Goal: Contribute content: Contribute content

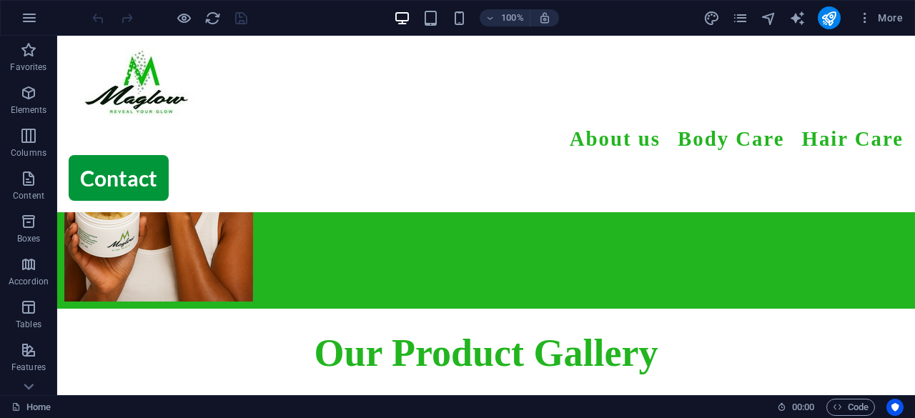
scroll to position [406, 0]
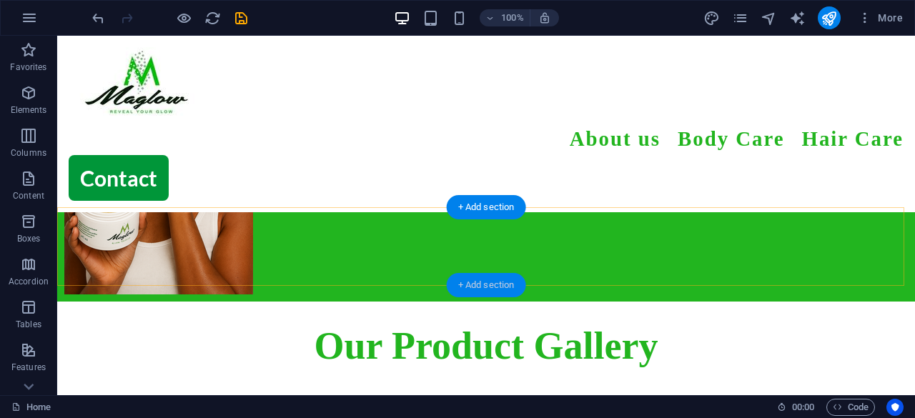
click at [470, 282] on div "+ Add section" at bounding box center [486, 285] width 79 height 24
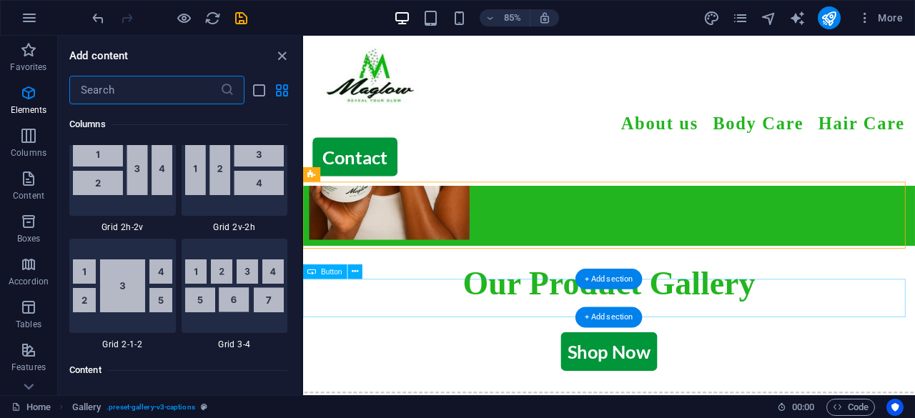
scroll to position [2500, 0]
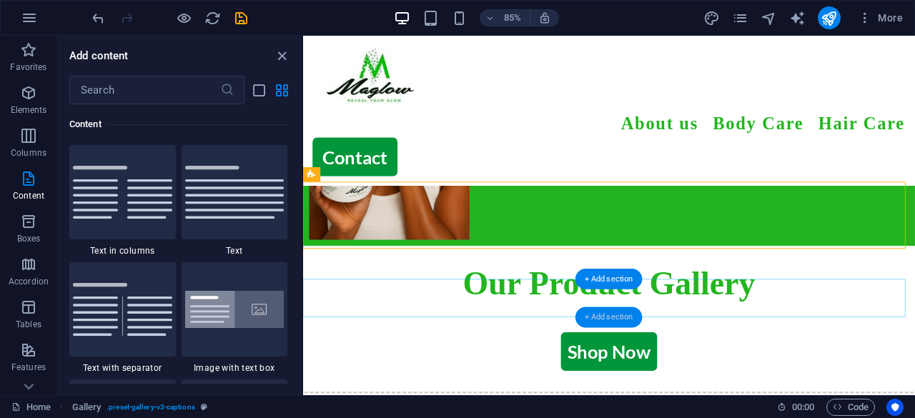
click at [602, 317] on div "+ Add section" at bounding box center [608, 317] width 67 height 21
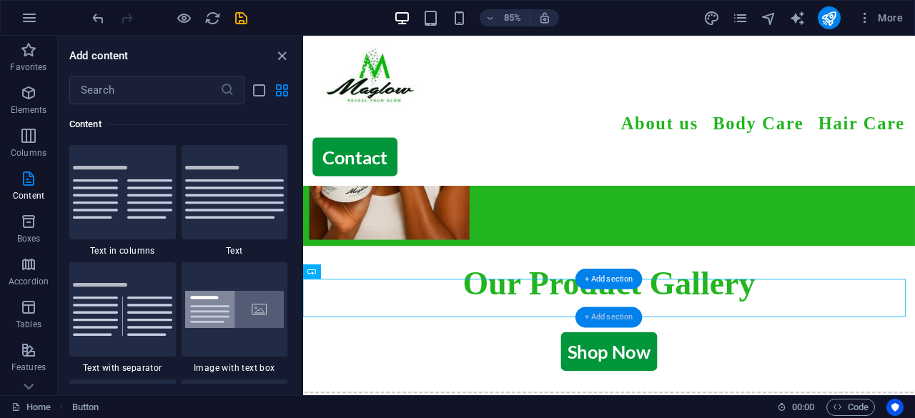
click at [602, 317] on div "+ Add section" at bounding box center [608, 317] width 67 height 21
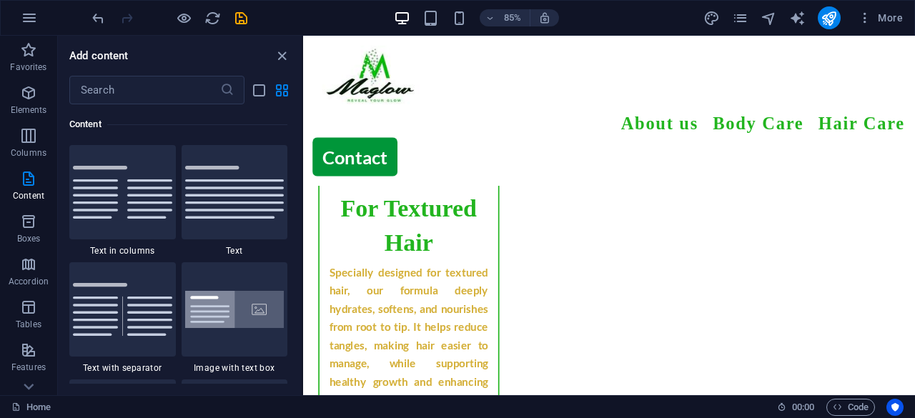
scroll to position [1235, 0]
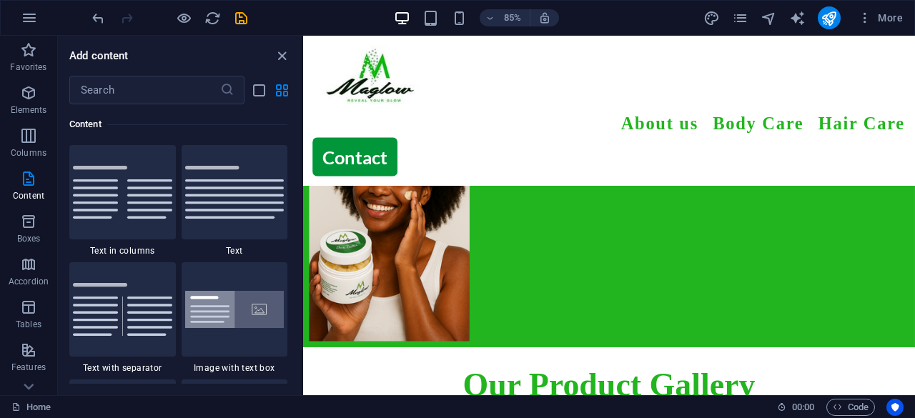
scroll to position [289, 0]
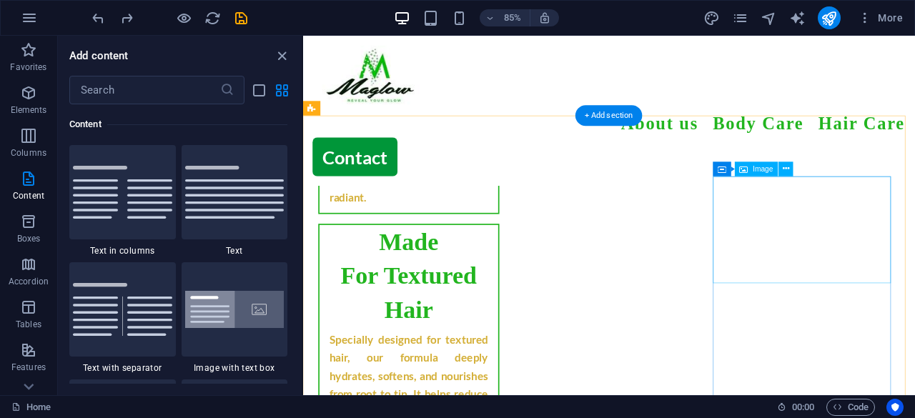
scroll to position [1157, 0]
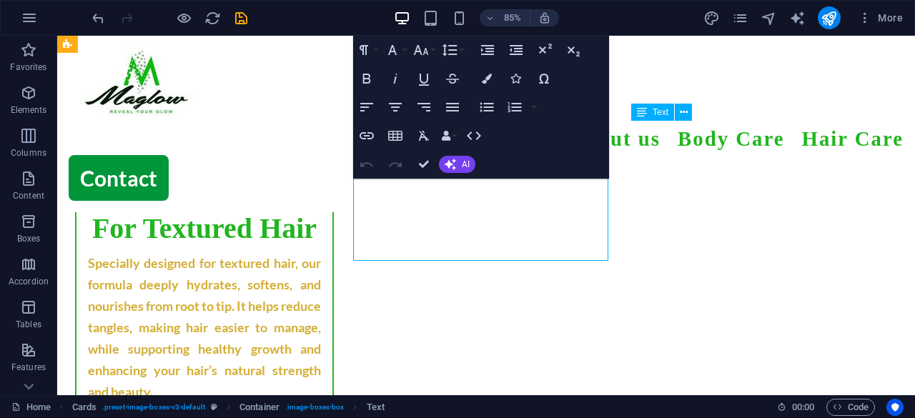
scroll to position [1178, 0]
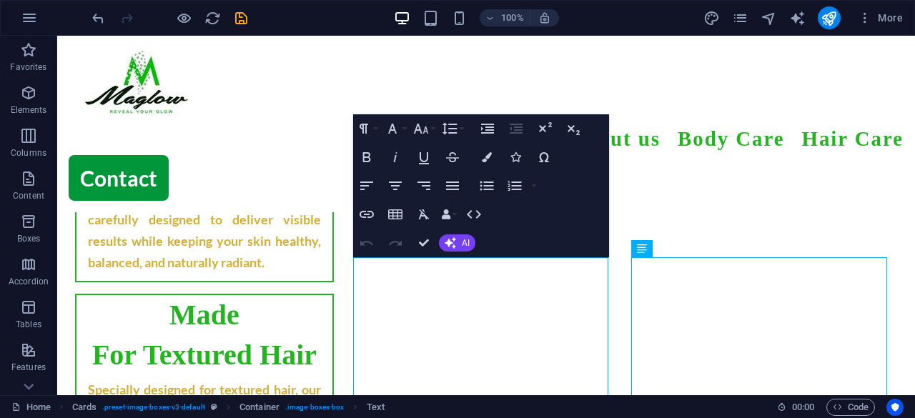
scroll to position [1073, 0]
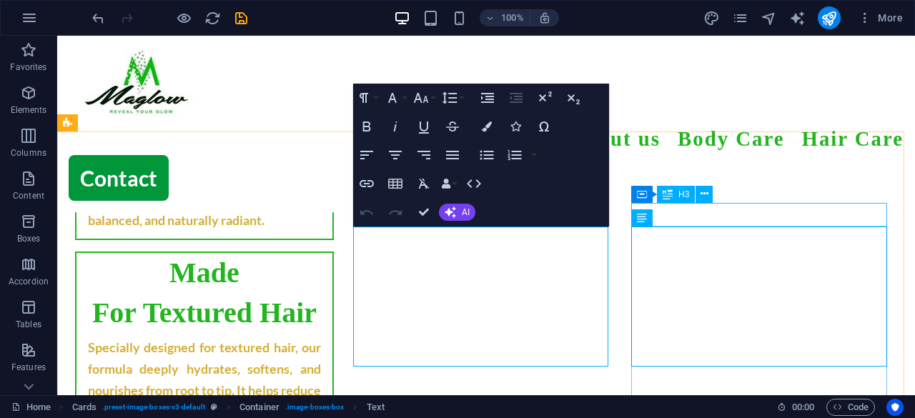
click at [713, 202] on div "Container H3" at bounding box center [676, 195] width 91 height 18
click at [707, 198] on icon at bounding box center [704, 193] width 8 height 15
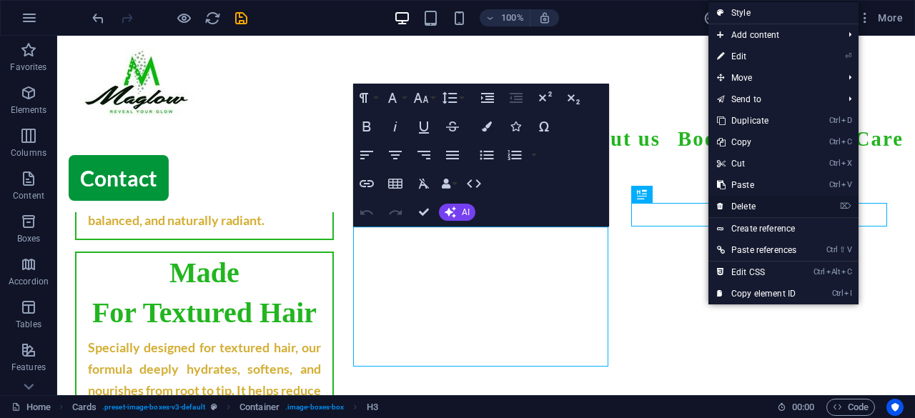
click at [726, 199] on link "⌦ Delete" at bounding box center [756, 206] width 96 height 21
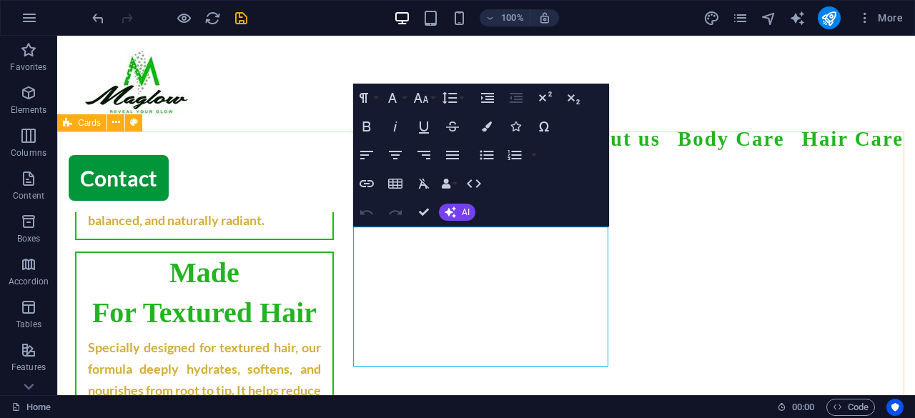
click at [114, 124] on icon at bounding box center [116, 122] width 8 height 15
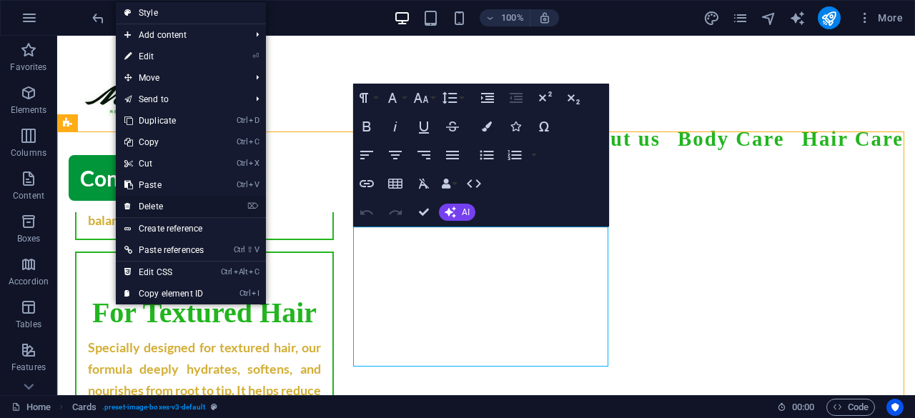
click at [156, 199] on link "⌦ Delete" at bounding box center [164, 206] width 96 height 21
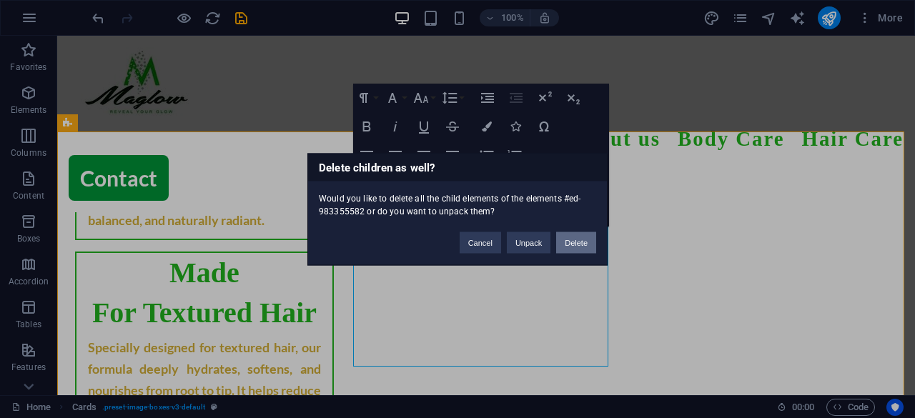
click at [582, 247] on button "Delete" at bounding box center [576, 242] width 40 height 21
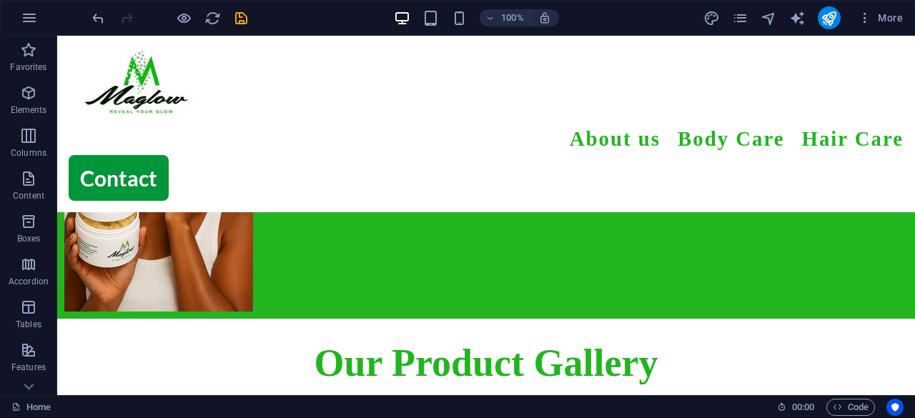
scroll to position [387, 0]
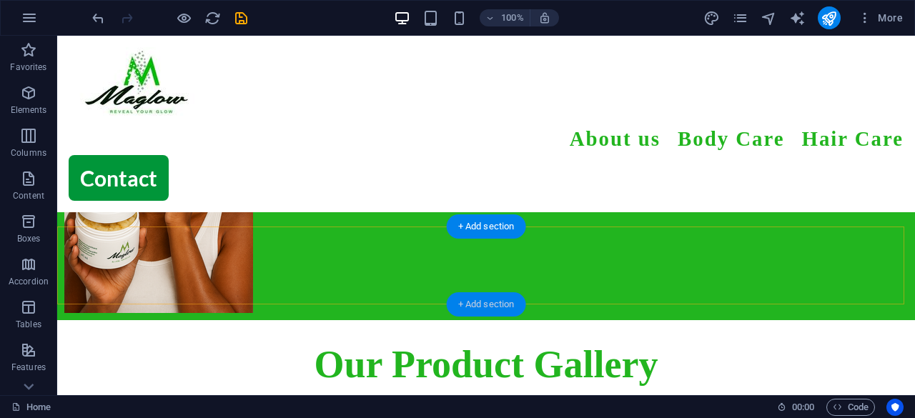
click at [479, 304] on div "+ Add section" at bounding box center [486, 304] width 79 height 24
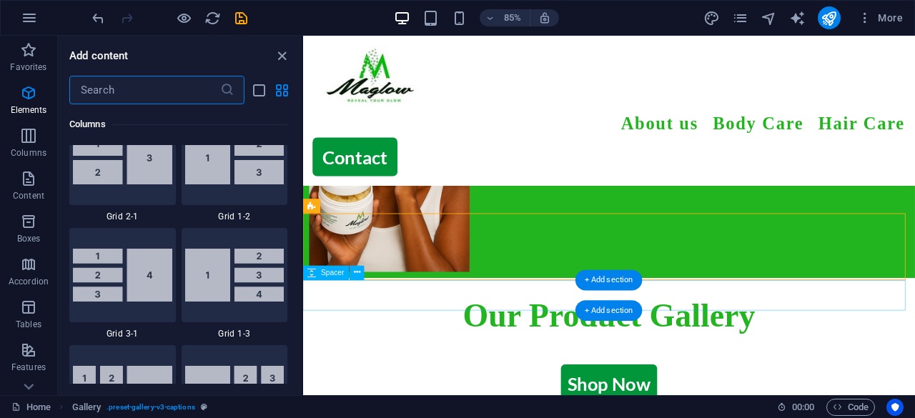
scroll to position [2500, 0]
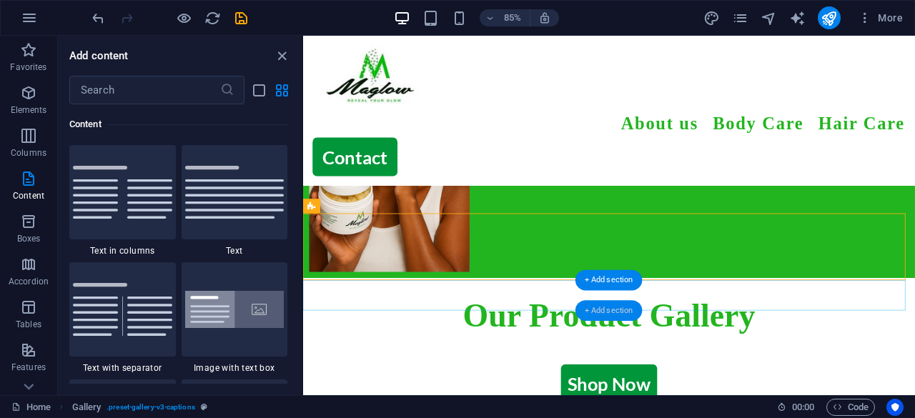
click at [605, 311] on div "+ Add section" at bounding box center [608, 309] width 67 height 21
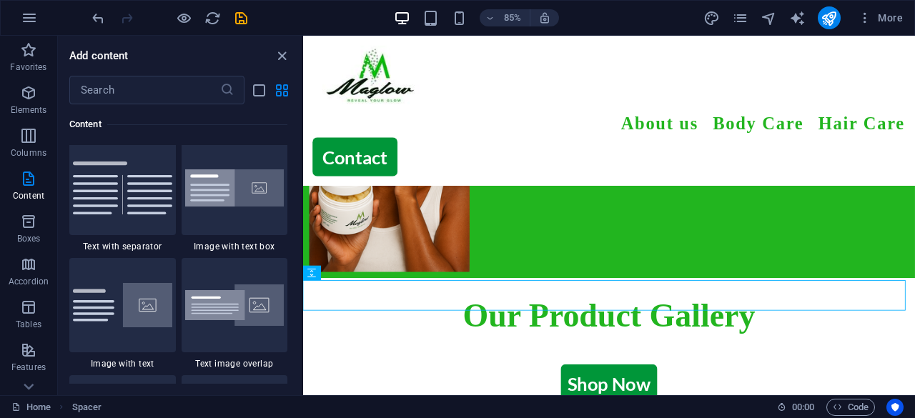
scroll to position [2622, 0]
click at [234, 307] on img at bounding box center [234, 305] width 99 height 42
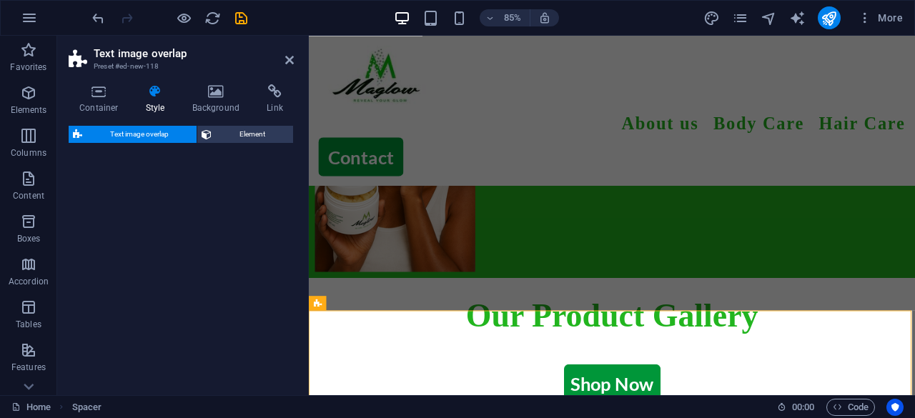
select select "rem"
select select "px"
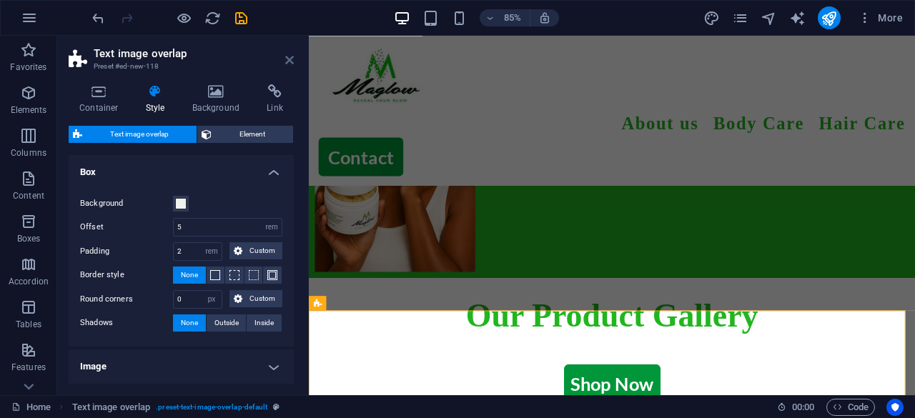
click at [290, 61] on icon at bounding box center [289, 59] width 9 height 11
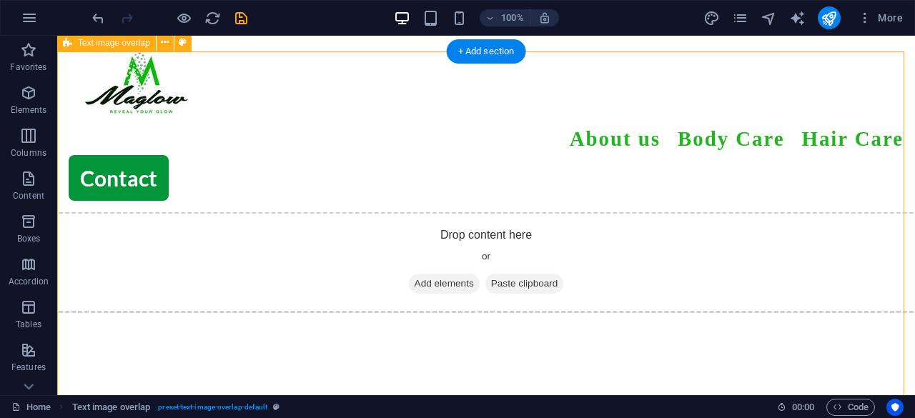
scroll to position [676, 0]
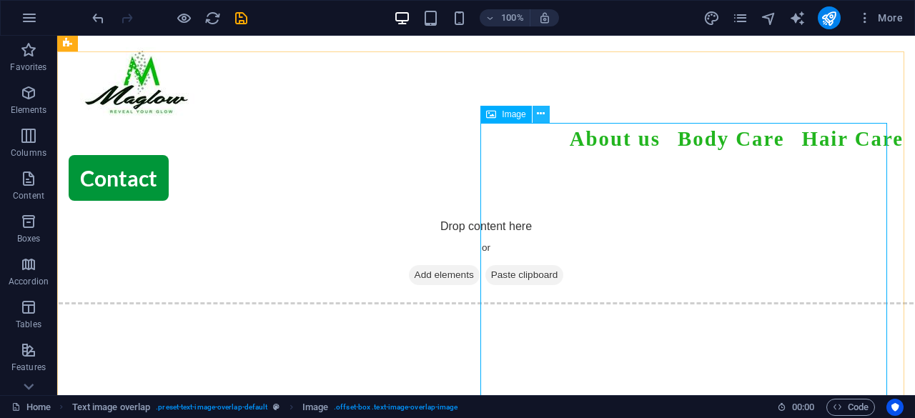
click at [537, 115] on icon at bounding box center [541, 113] width 8 height 15
drag, startPoint x: 792, startPoint y: 275, endPoint x: 835, endPoint y: 218, distance: 71.0
select select "%"
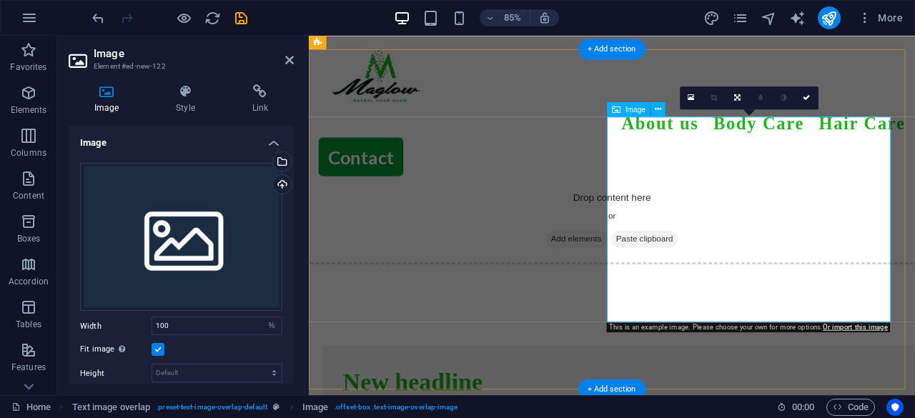
scroll to position [695, 0]
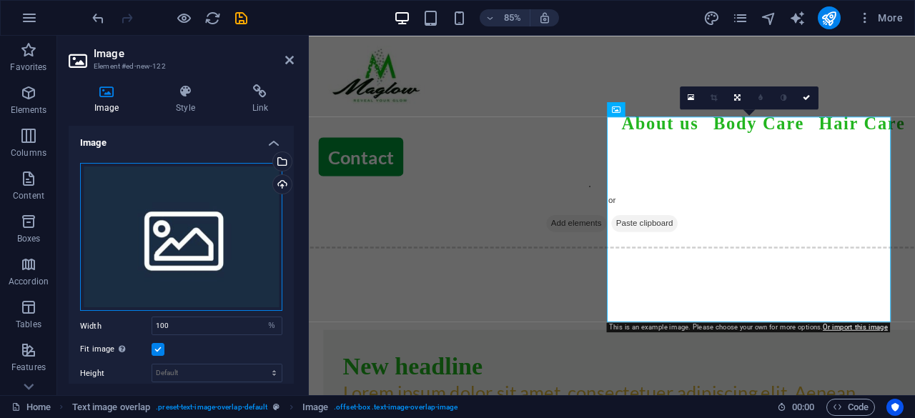
click at [221, 209] on div "Drag files here, click to choose files or select files from Files or our free s…" at bounding box center [181, 237] width 202 height 149
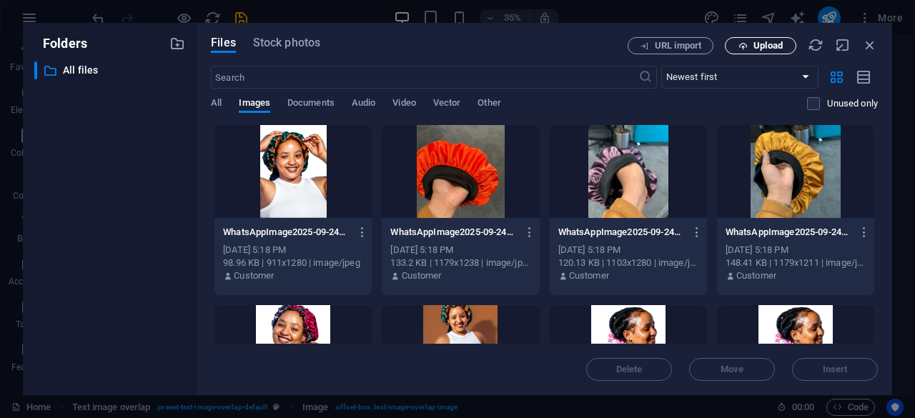
click at [753, 49] on span "Upload" at bounding box center [767, 45] width 29 height 9
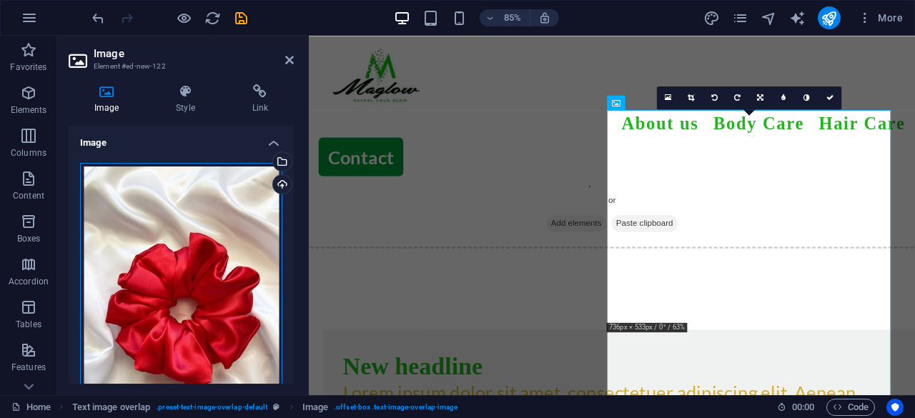
click at [253, 285] on div "Drag files here, click to choose files or select files from Files or our free s…" at bounding box center [181, 296] width 202 height 267
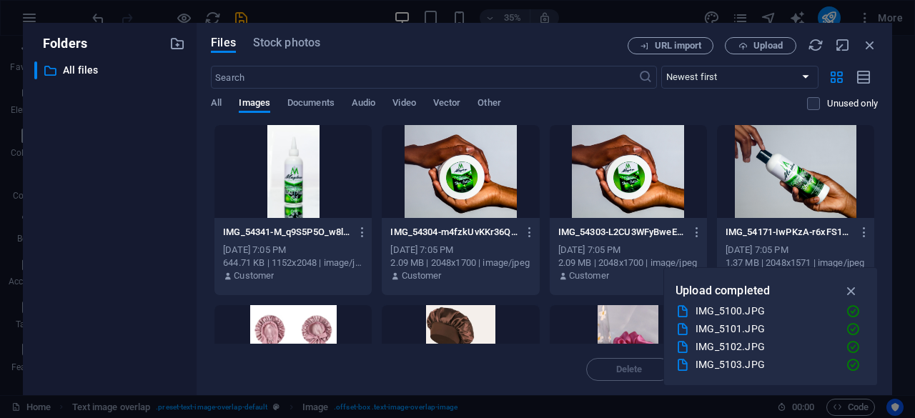
drag, startPoint x: 877, startPoint y: 145, endPoint x: 877, endPoint y: 157, distance: 12.1
click at [877, 157] on div "Files Stock photos URL import Upload ​ Newest first Oldest first Name (A-Z) Nam…" at bounding box center [544, 209] width 695 height 372
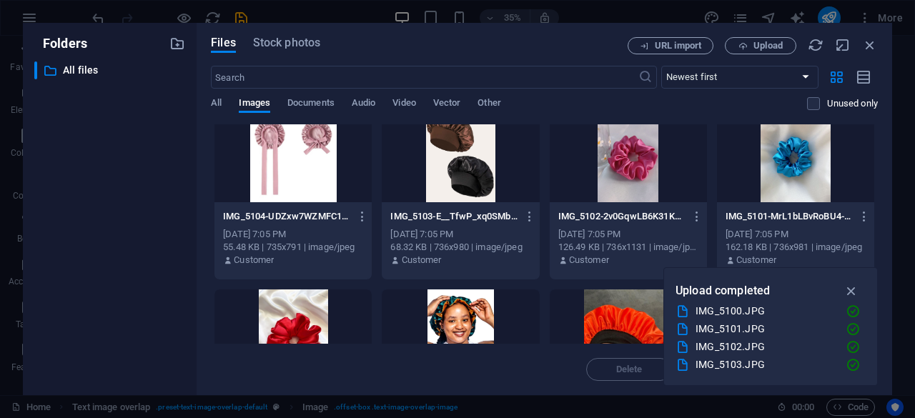
scroll to position [161, 0]
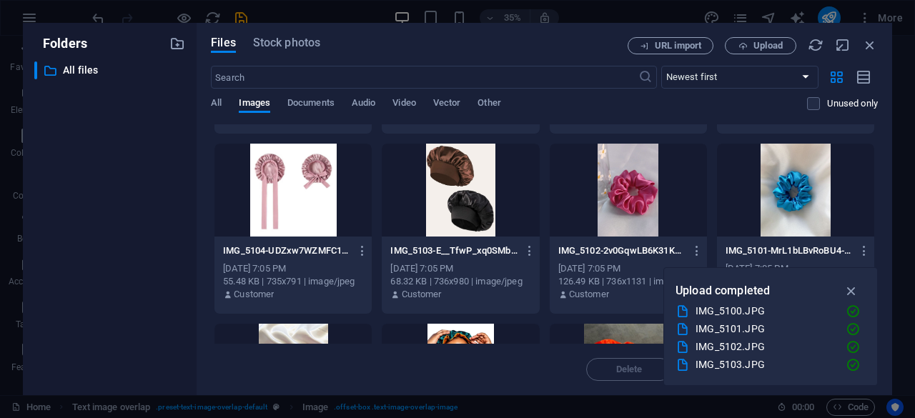
click at [783, 194] on div at bounding box center [795, 190] width 157 height 93
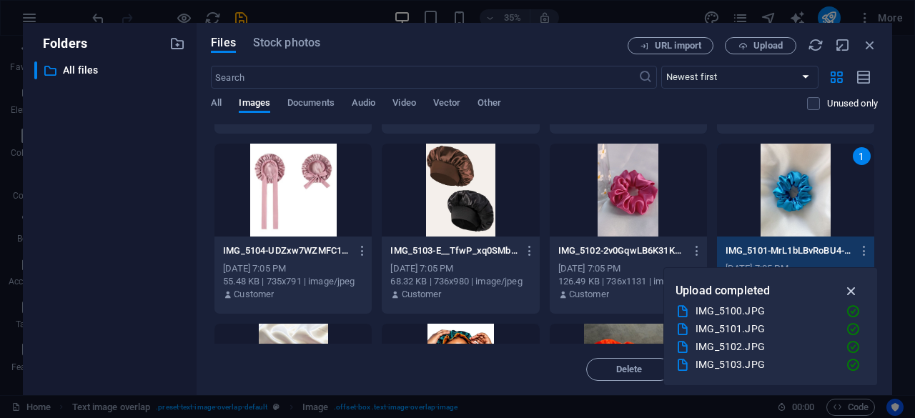
click at [850, 288] on icon "button" at bounding box center [851, 291] width 16 height 16
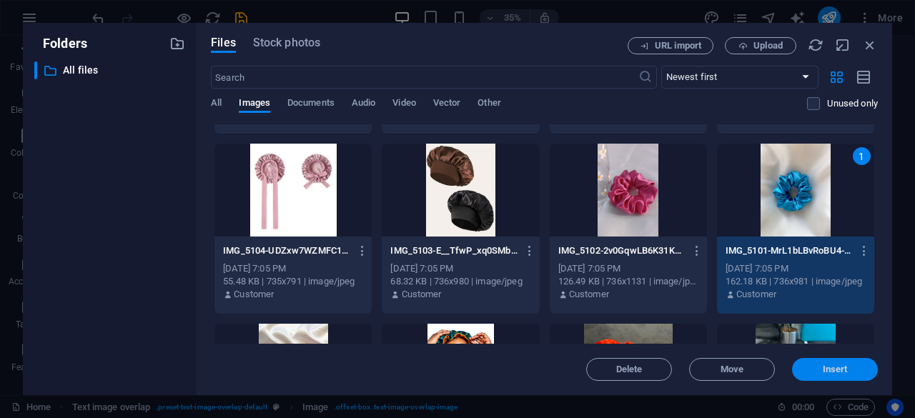
click at [820, 367] on span "Insert" at bounding box center [834, 369] width 74 height 9
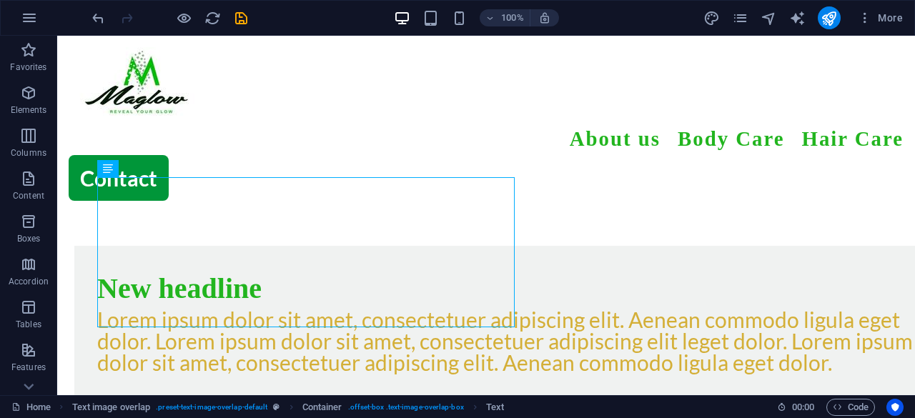
scroll to position [840, 0]
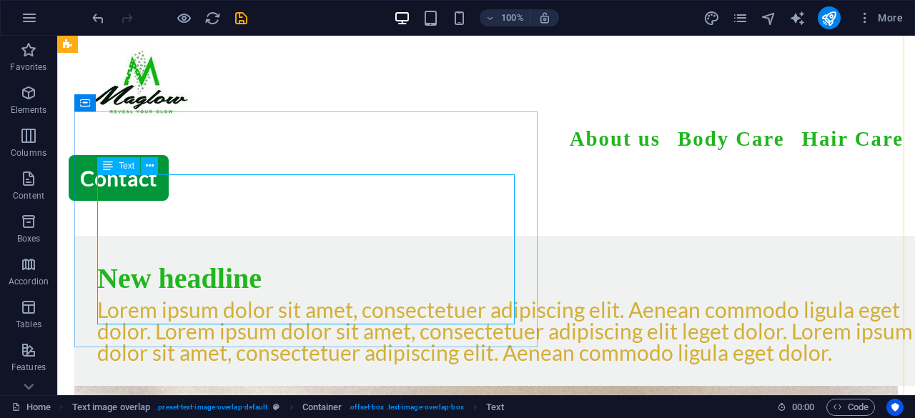
click at [461, 299] on div "Lorem ipsum dolor sit amet, consectetuer adipiscing elit. Aenean commodo ligula…" at bounding box center [514, 331] width 835 height 64
click at [404, 299] on div "Lorem ipsum dolor sit amet, consectetuer adipiscing elit. Aenean commodo ligula…" at bounding box center [514, 331] width 835 height 64
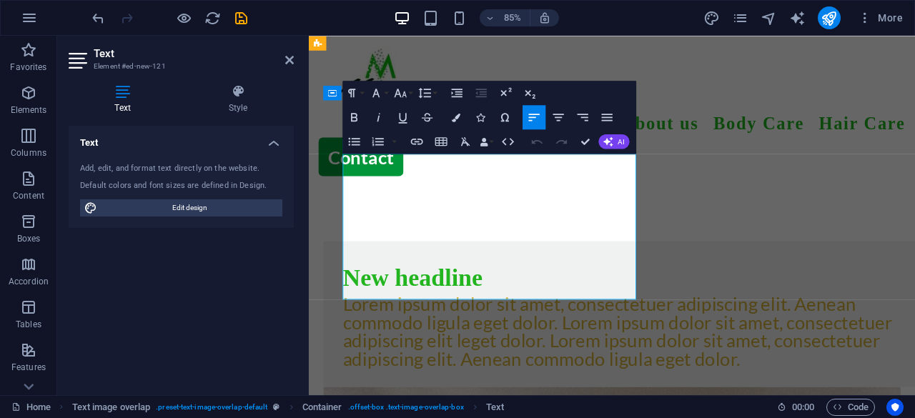
click at [467, 340] on p "Lorem ipsum dolor sit amet, consectetuer adipiscing elit. Aenean commodo ligula…" at bounding box center [694, 383] width 690 height 86
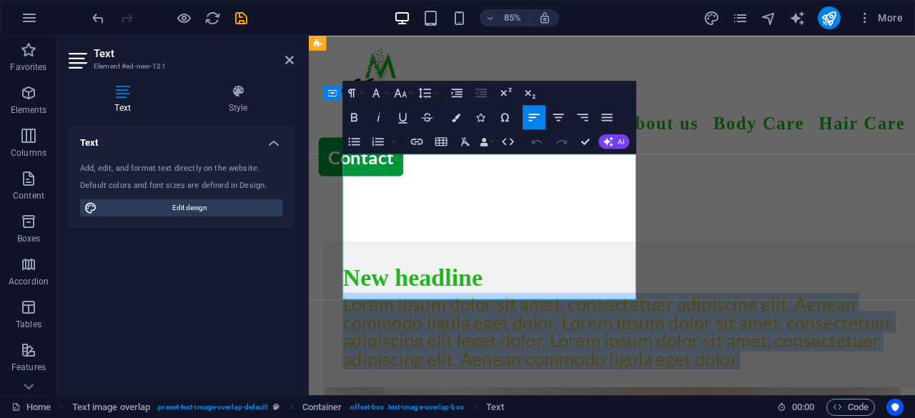
click at [467, 340] on p "Lorem ipsum dolor sit amet, consectetuer adipiscing elit. Aenean commodo ligula…" at bounding box center [694, 383] width 690 height 86
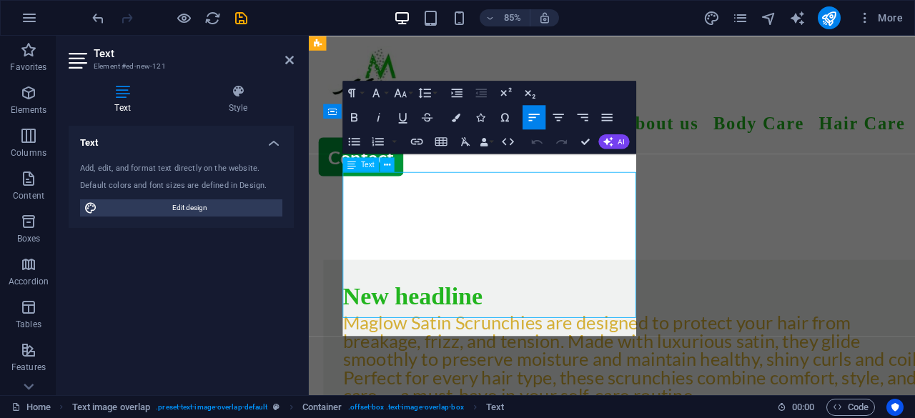
scroll to position [7857, 4]
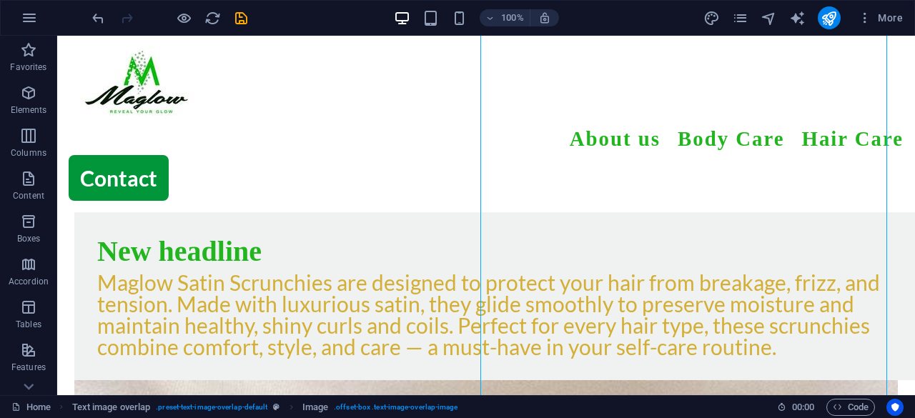
scroll to position [851, 0]
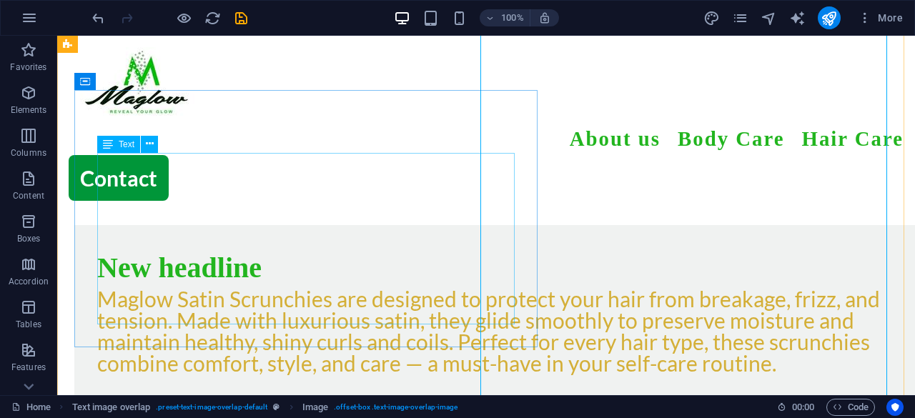
click at [400, 288] on div "Maglow Satin Scrunchies are designed to protect your hair from breakage, frizz,…" at bounding box center [514, 331] width 835 height 86
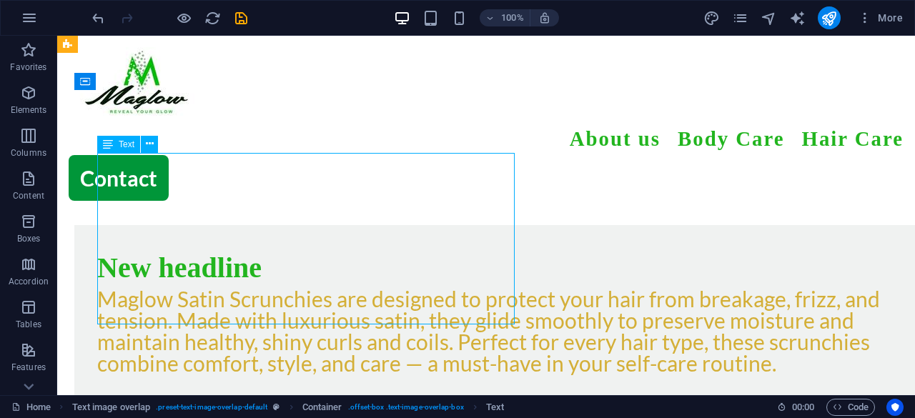
click at [400, 288] on div "Maglow Satin Scrunchies are designed to protect your hair from breakage, frizz,…" at bounding box center [514, 331] width 835 height 86
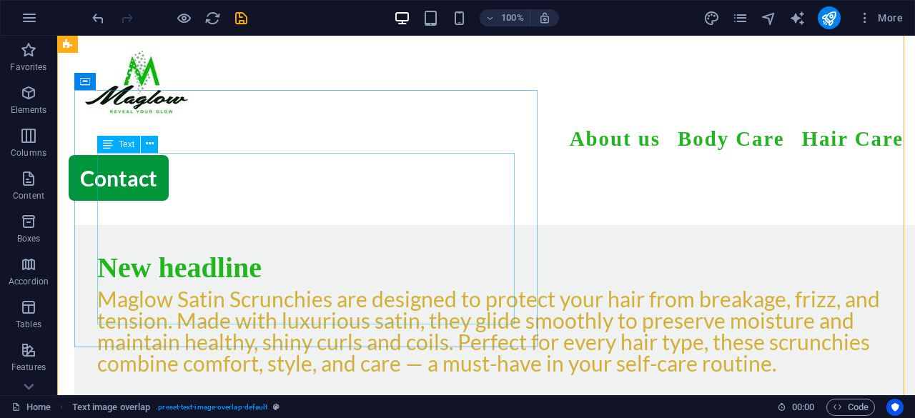
click at [400, 288] on div "Maglow Satin Scrunchies are designed to protect your hair from breakage, frizz,…" at bounding box center [514, 331] width 835 height 86
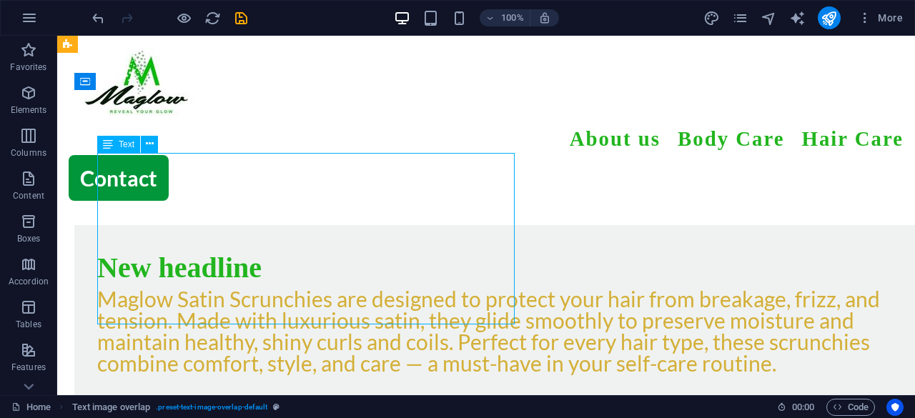
click at [400, 288] on div "Maglow Satin Scrunchies are designed to protect your hair from breakage, frizz,…" at bounding box center [514, 331] width 835 height 86
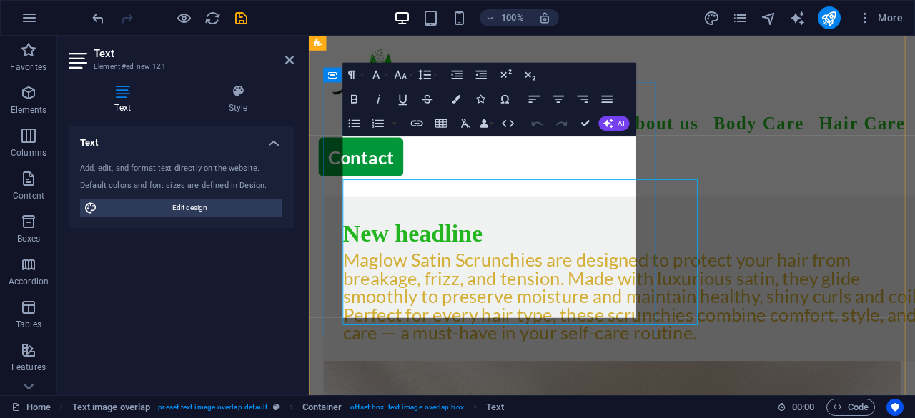
click at [416, 288] on p "Maglow Satin Scrunchies are designed to protect your hair from breakage, frizz,…" at bounding box center [694, 341] width 690 height 107
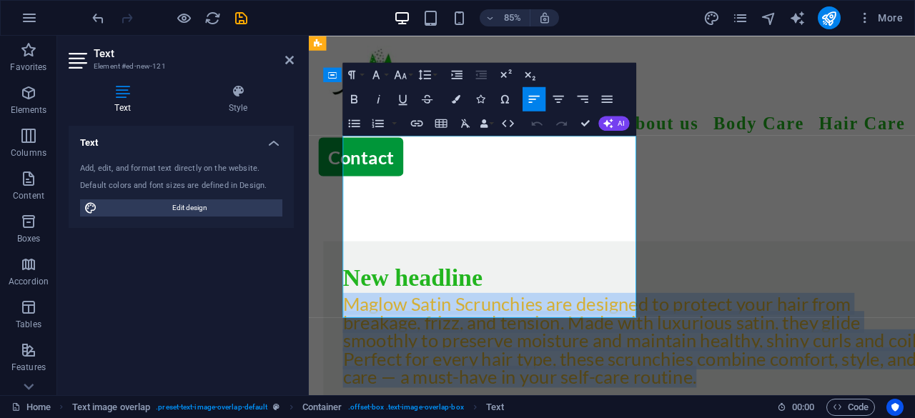
click at [416, 340] on p "Maglow Satin Scrunchies are designed to protect your hair from breakage, frizz,…" at bounding box center [694, 393] width 690 height 107
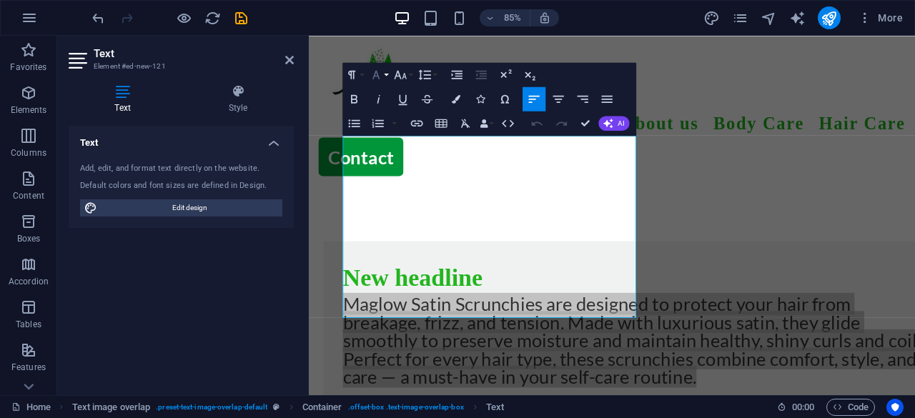
click at [384, 79] on button "Font Family" at bounding box center [378, 75] width 23 height 24
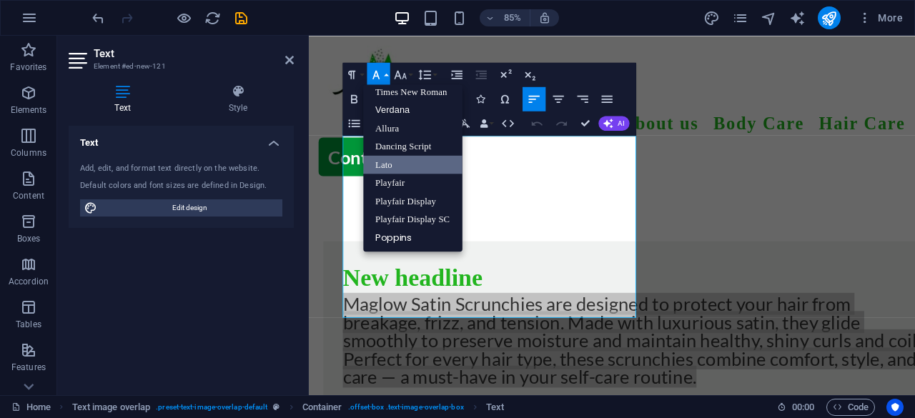
scroll to position [93, 0]
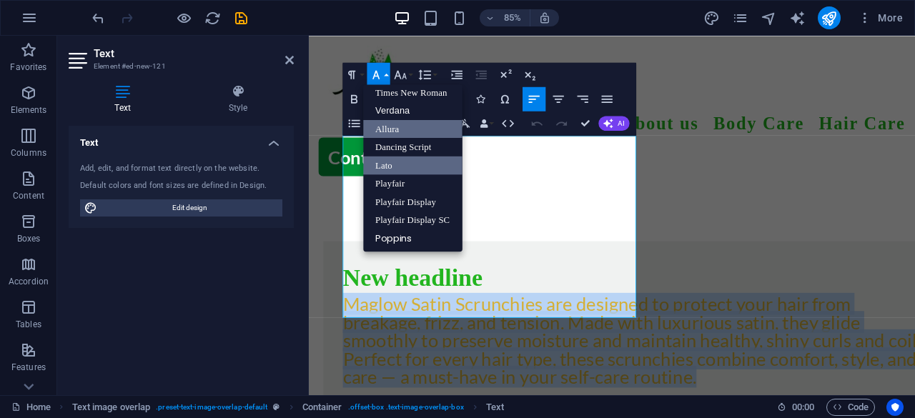
click at [404, 122] on link "Allura" at bounding box center [413, 128] width 99 height 19
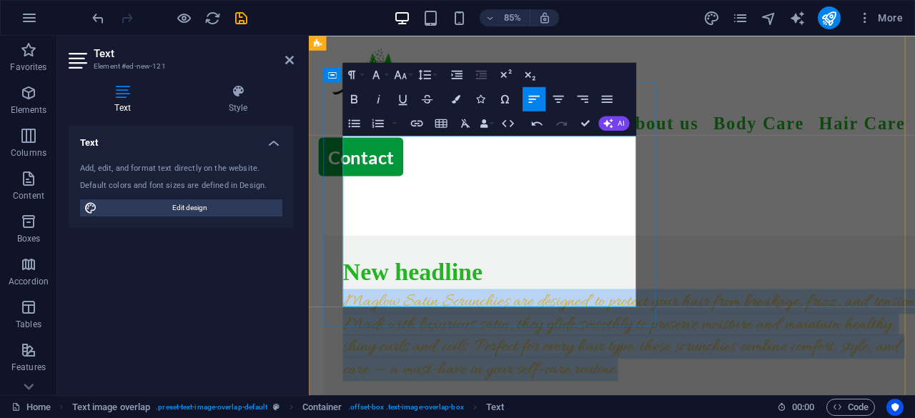
scroll to position [803, 0]
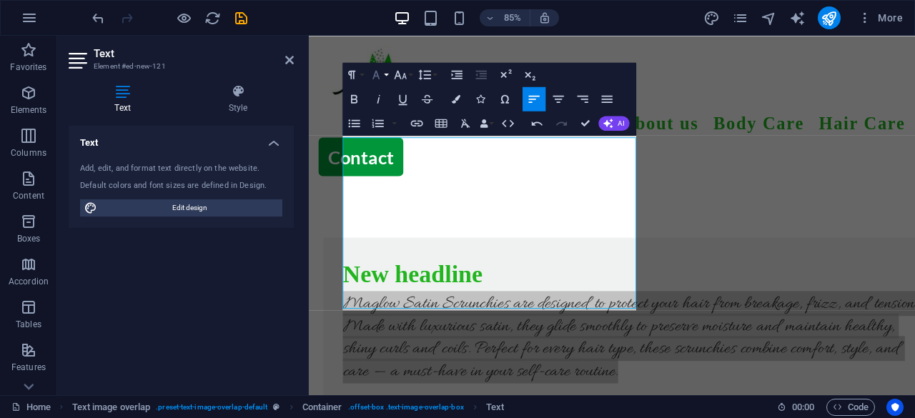
click at [384, 76] on button "Font Family" at bounding box center [378, 75] width 23 height 24
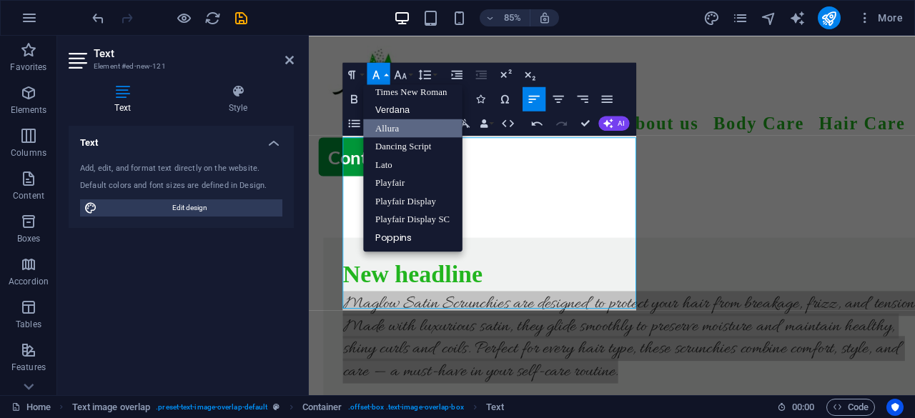
scroll to position [93, 0]
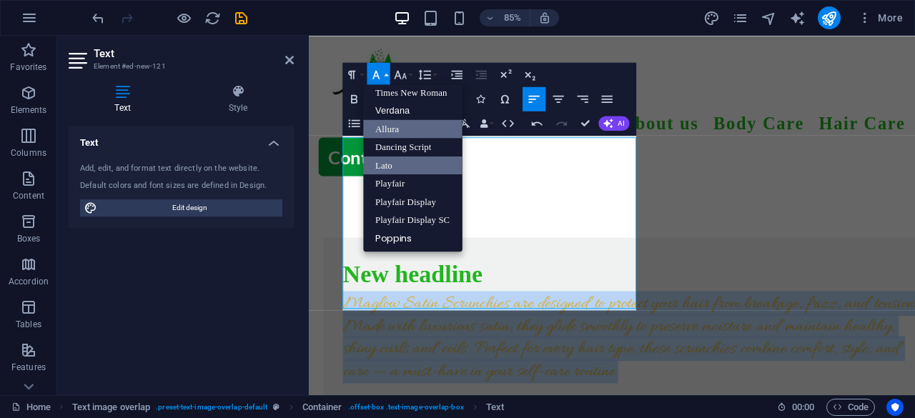
click at [410, 166] on link "Lato" at bounding box center [413, 165] width 99 height 19
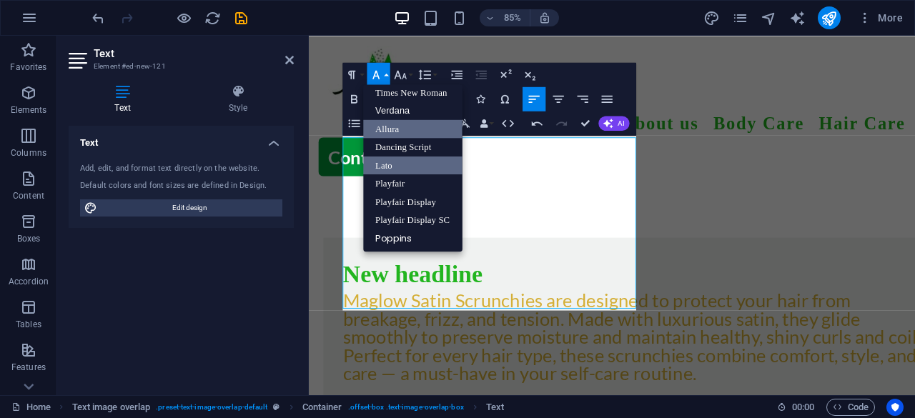
scroll to position [799, 0]
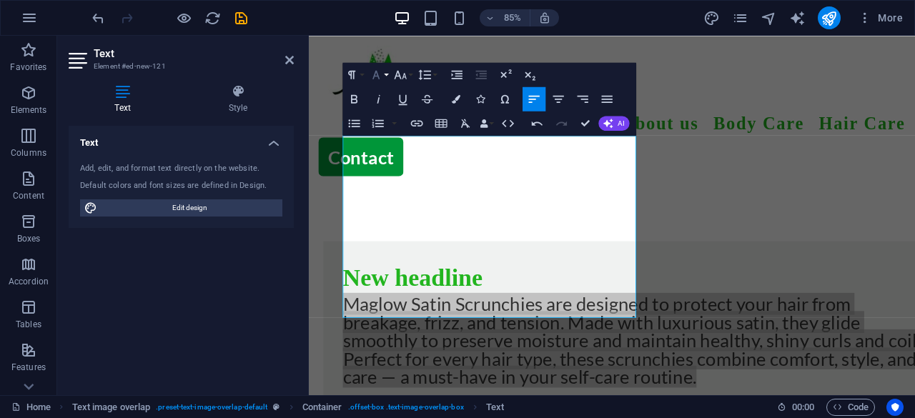
click at [384, 76] on button "Font Family" at bounding box center [378, 75] width 23 height 24
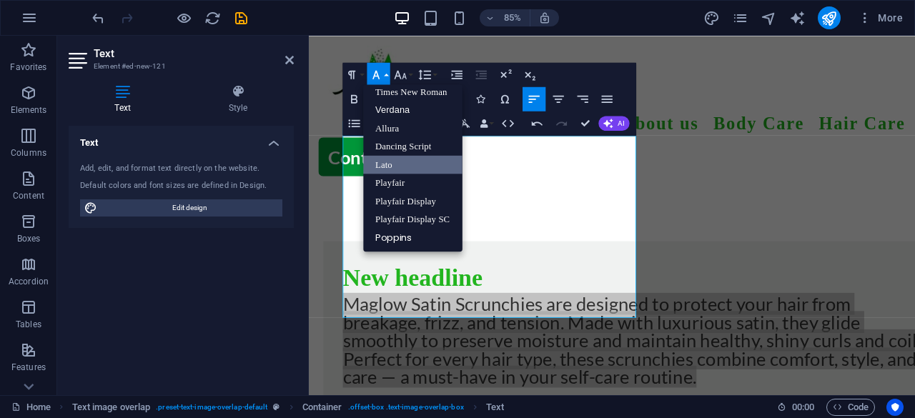
scroll to position [93, 0]
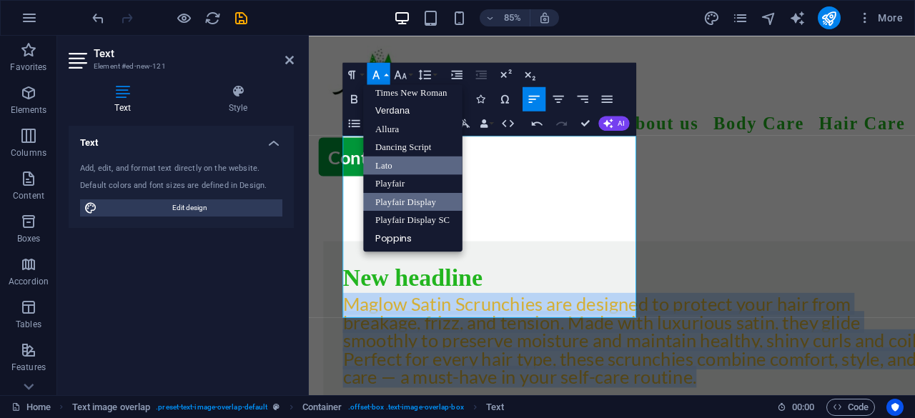
click at [401, 204] on link "Playfair Display" at bounding box center [413, 201] width 99 height 19
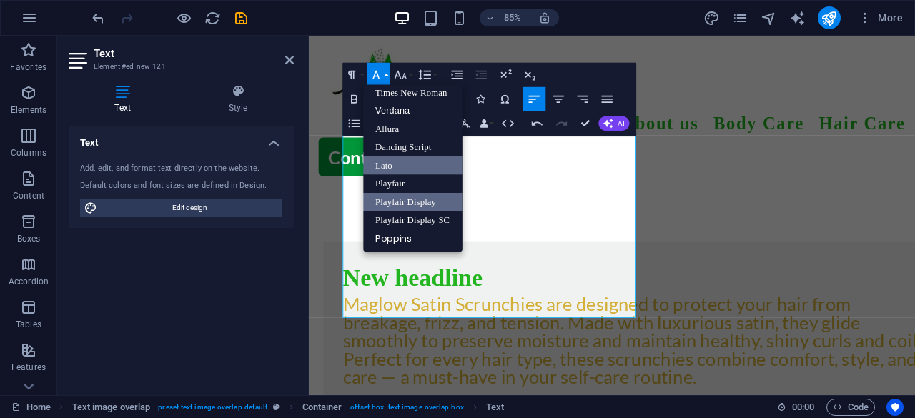
scroll to position [806, 0]
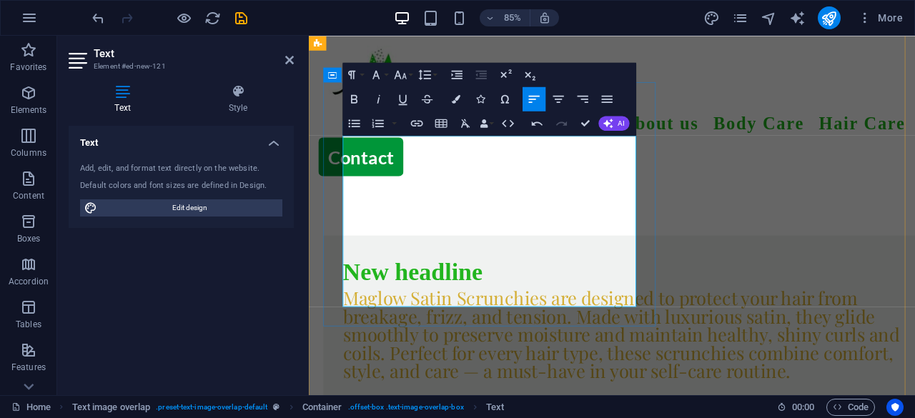
click at [469, 329] on span "Maglow Satin Scrunchies are designed to protect your hair from breakage, frizz,…" at bounding box center [676, 386] width 655 height 114
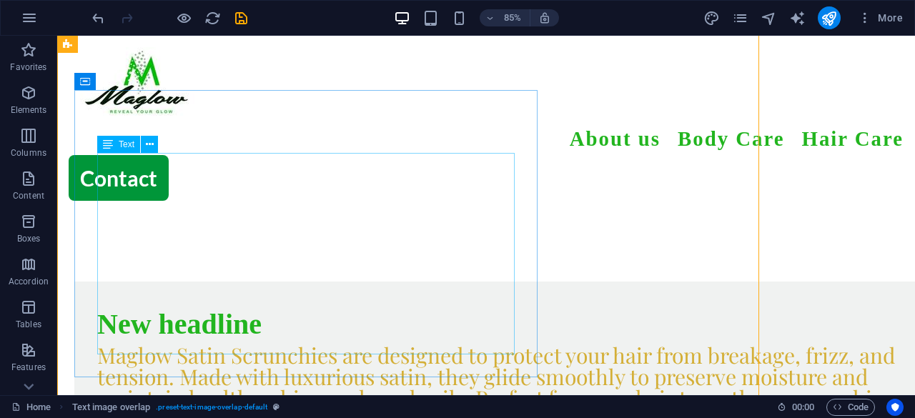
scroll to position [836, 0]
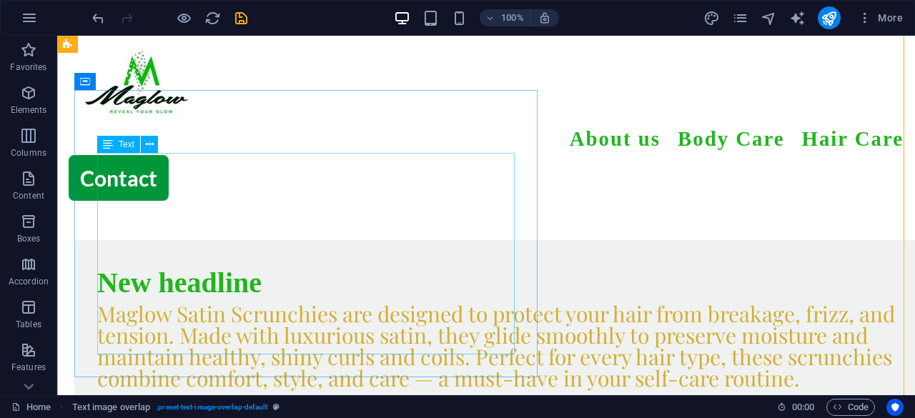
click at [387, 303] on div "Maglow Satin Scrunchies are designed to protect your hair from breakage, frizz,…" at bounding box center [514, 346] width 835 height 86
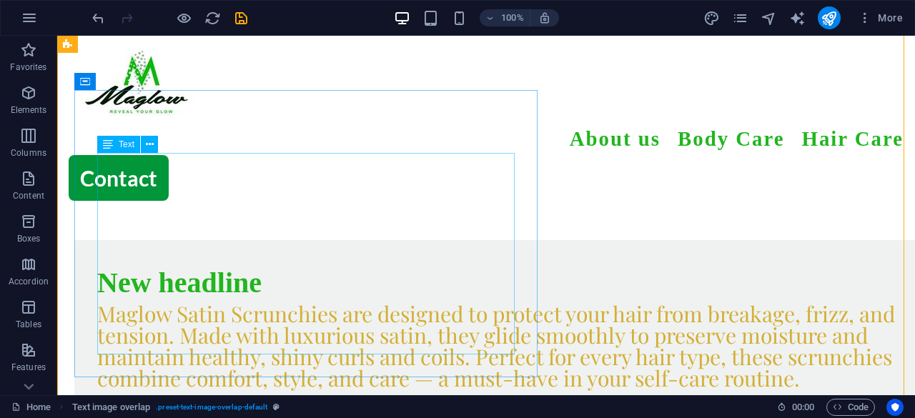
click at [387, 303] on div "Maglow Satin Scrunchies are designed to protect your hair from breakage, frizz,…" at bounding box center [514, 346] width 835 height 86
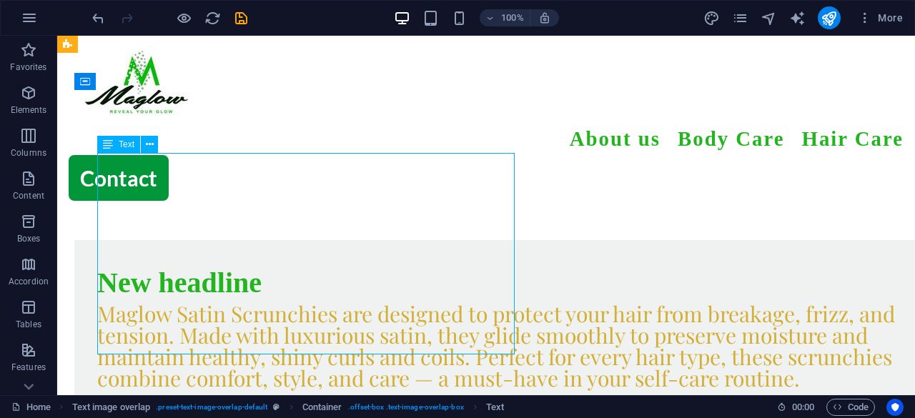
click at [387, 303] on div "Maglow Satin Scrunchies are designed to protect your hair from breakage, frizz,…" at bounding box center [514, 346] width 835 height 86
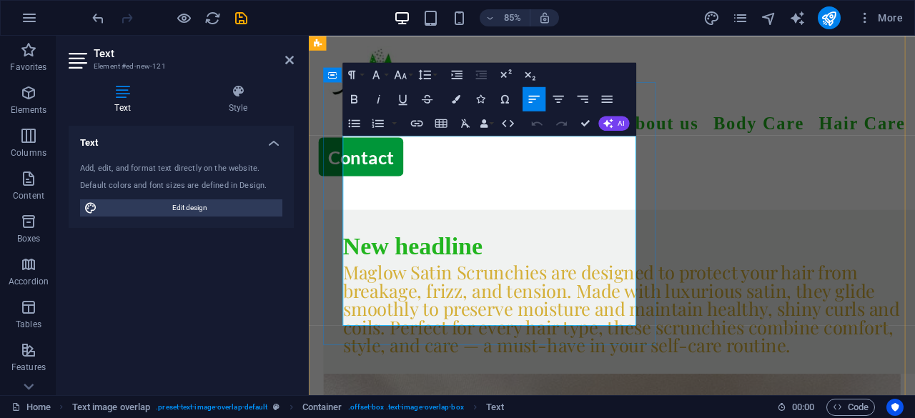
click at [402, 299] on span "Maglow Satin Scrunchies are designed to protect your hair from breakage, frizz,…" at bounding box center [676, 356] width 655 height 114
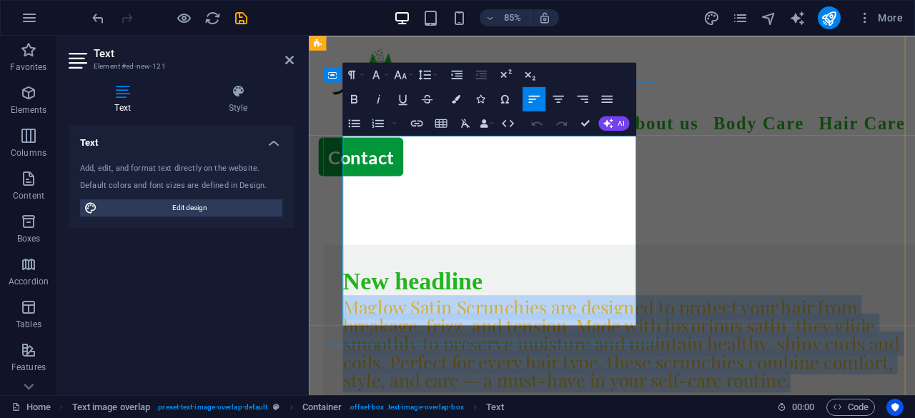
click at [402, 341] on span "Maglow Satin Scrunchies are designed to protect your hair from breakage, frizz,…" at bounding box center [676, 398] width 655 height 114
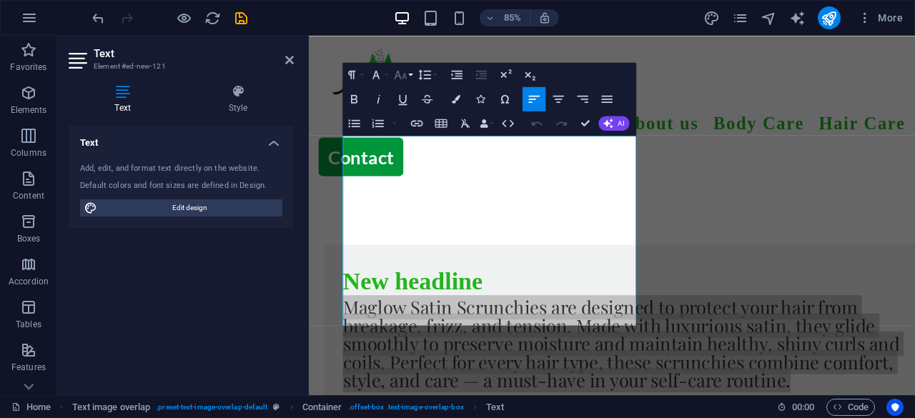
click at [407, 74] on icon "button" at bounding box center [400, 74] width 14 height 14
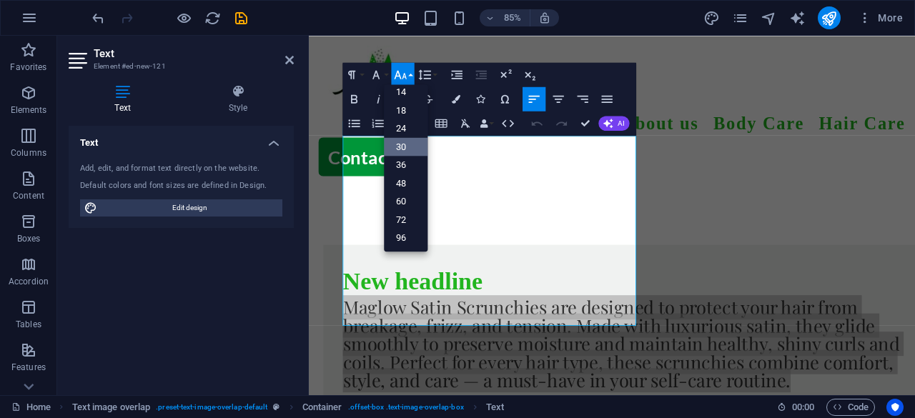
scroll to position [114, 0]
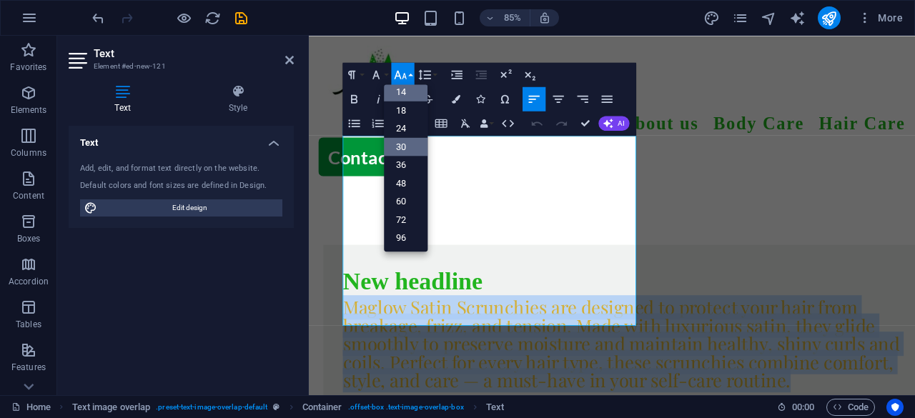
click at [400, 93] on link "14" at bounding box center [406, 92] width 44 height 19
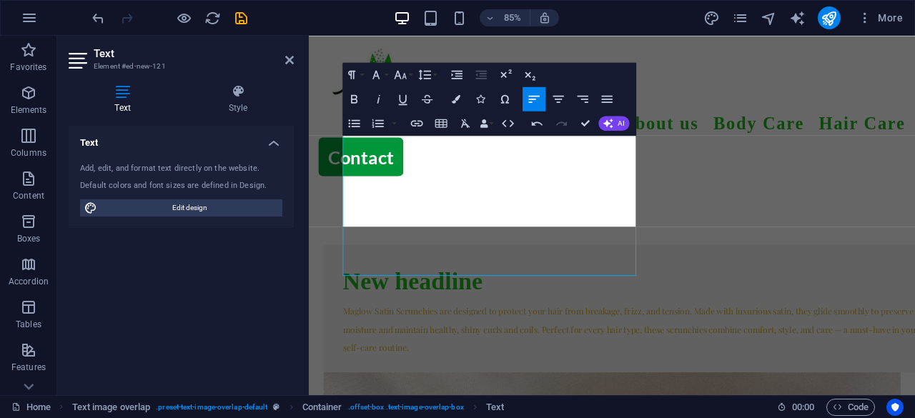
scroll to position [853, 0]
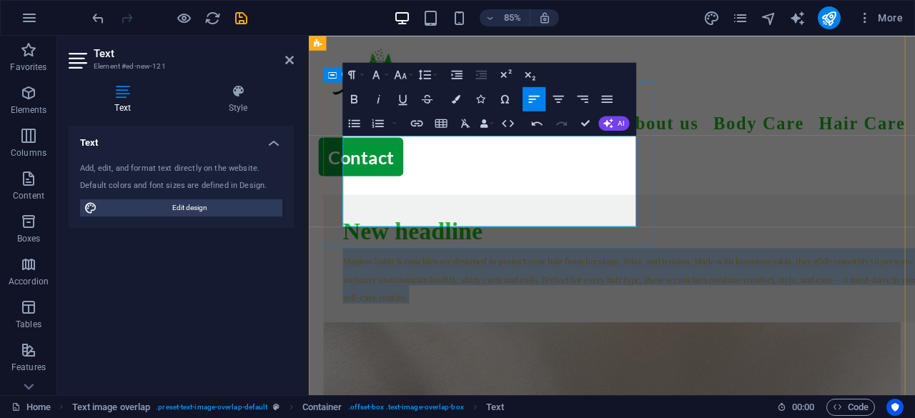
click at [464, 277] on div "New headline Maglow Satin Scrunchies are designed to protect your hair from bre…" at bounding box center [694, 298] width 736 height 150
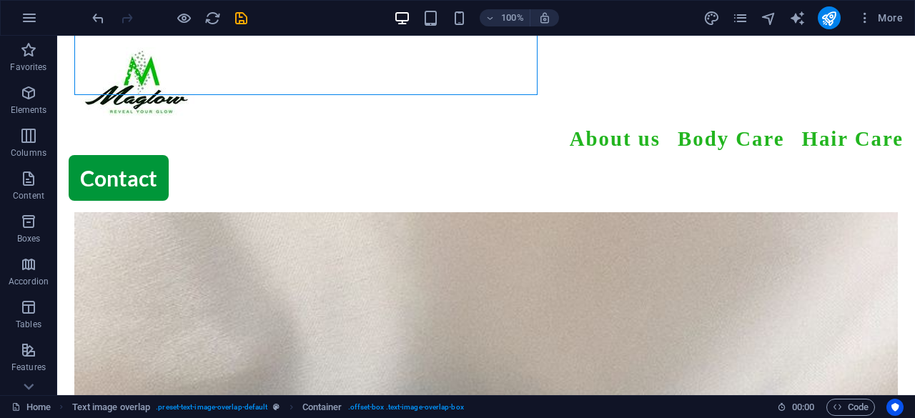
scroll to position [1048, 0]
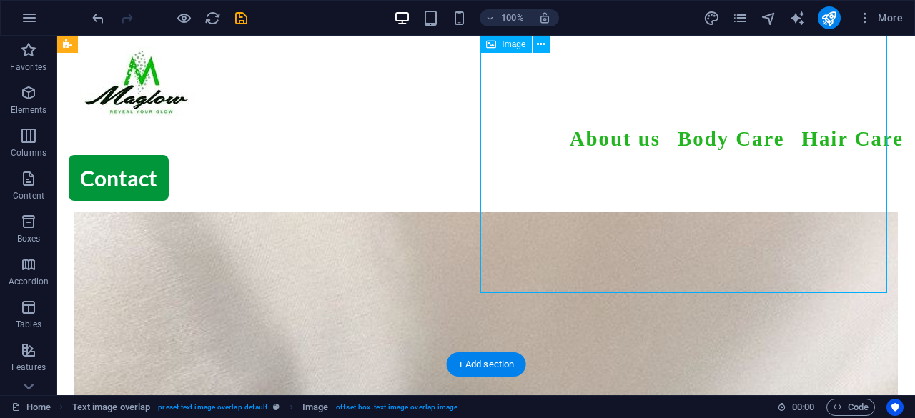
select select "%"
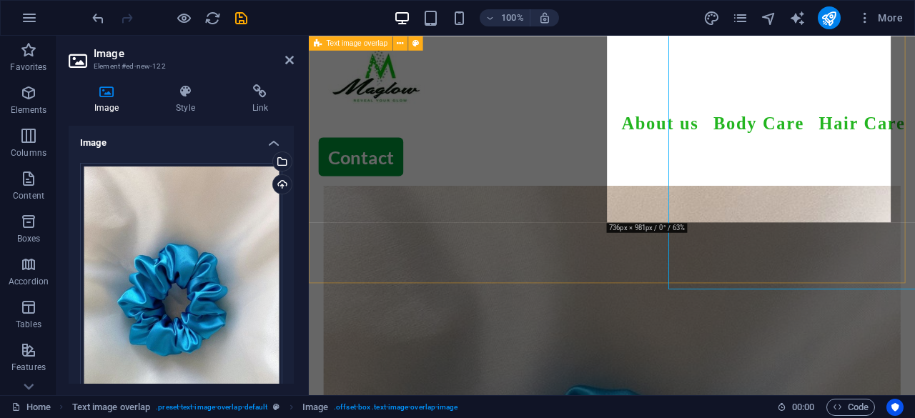
scroll to position [1006, 0]
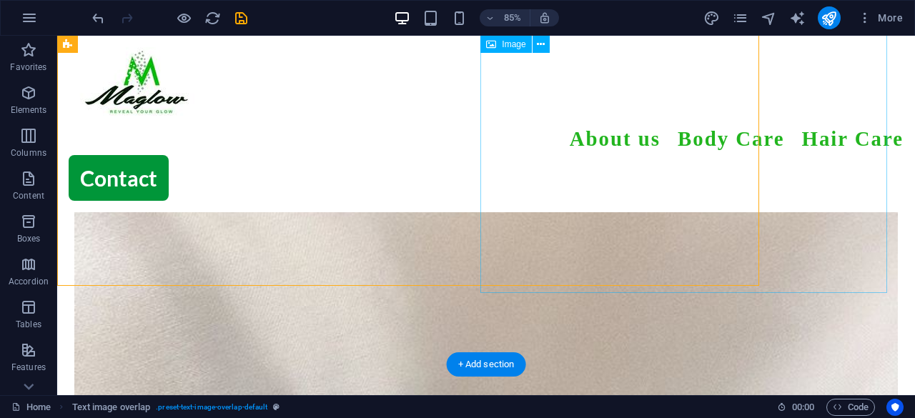
scroll to position [1048, 0]
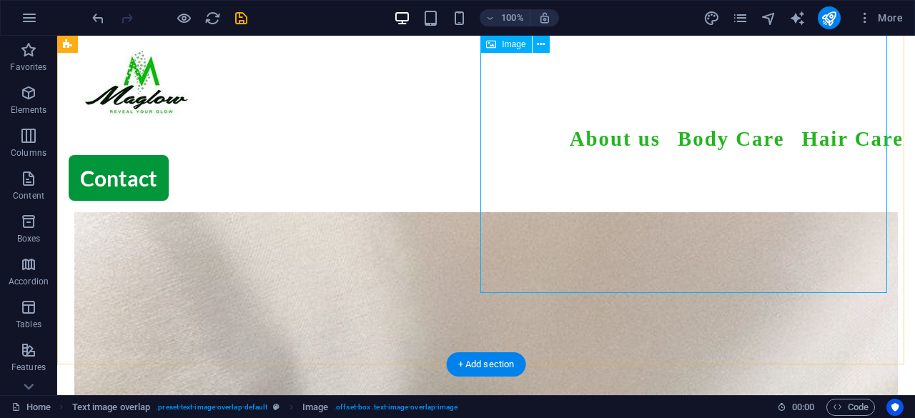
select select "%"
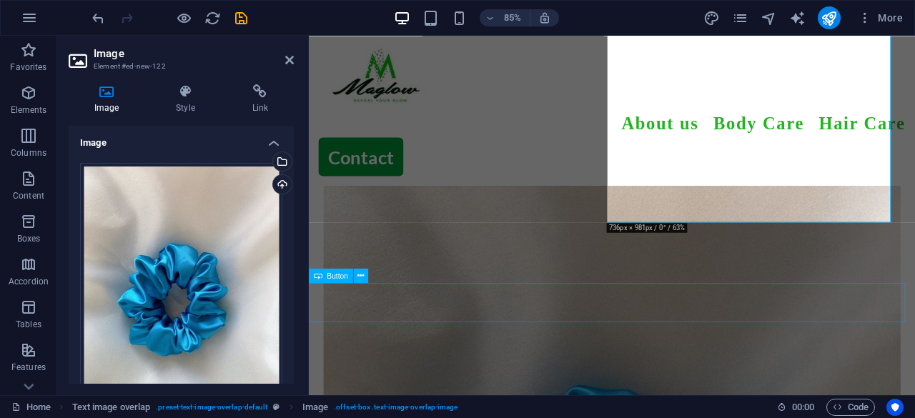
scroll to position [1006, 0]
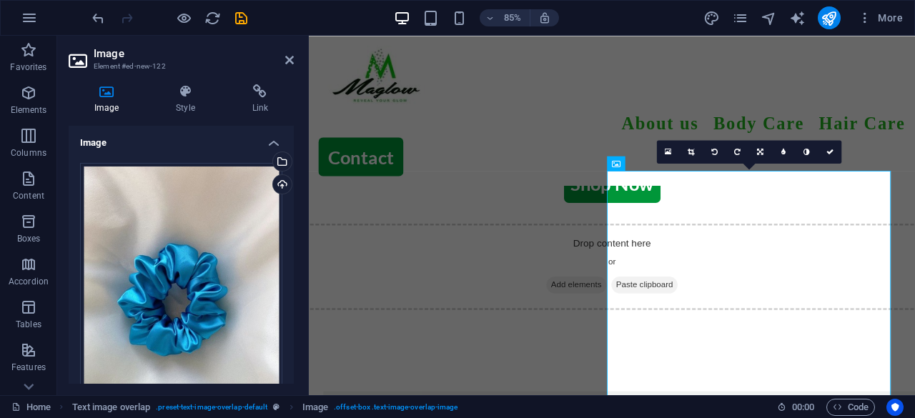
scroll to position [626, 0]
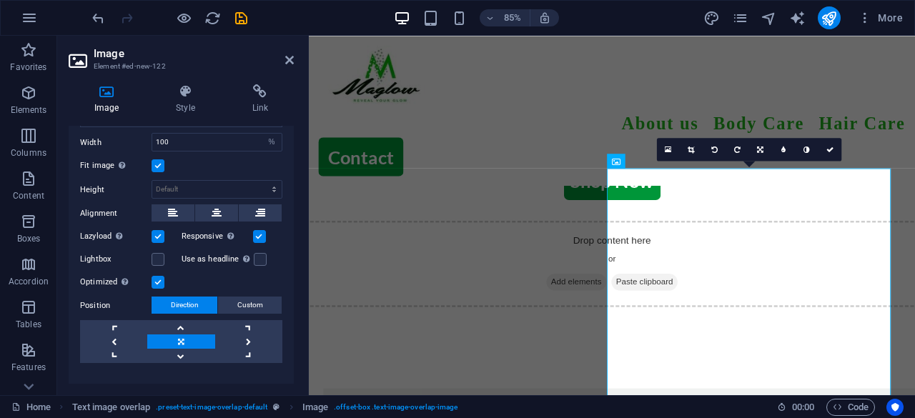
scroll to position [322, 0]
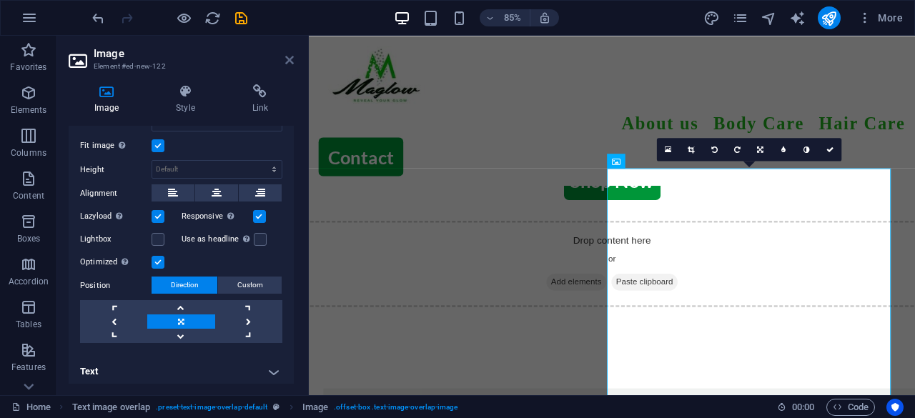
click at [293, 64] on icon at bounding box center [289, 59] width 9 height 11
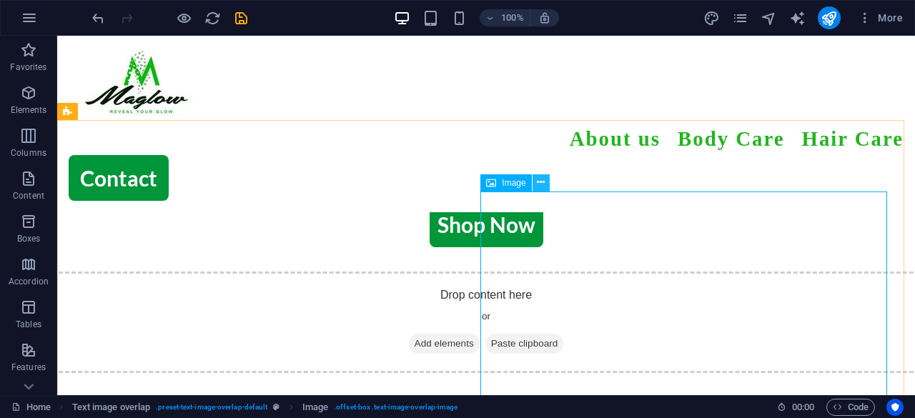
click at [537, 184] on icon at bounding box center [541, 182] width 8 height 15
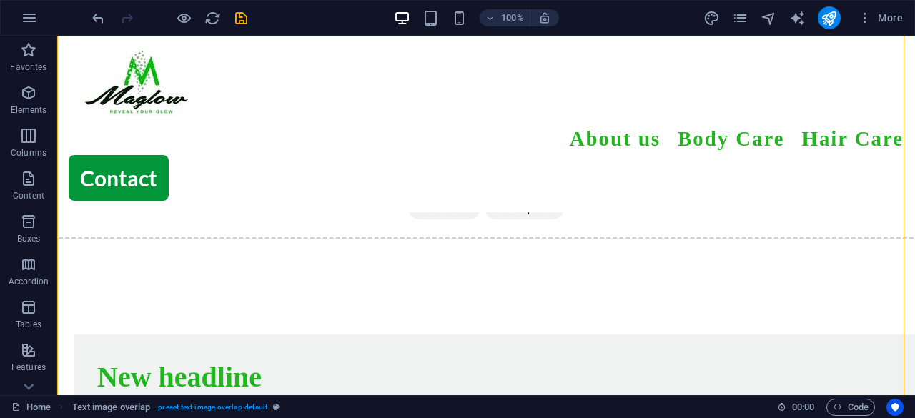
scroll to position [765, 0]
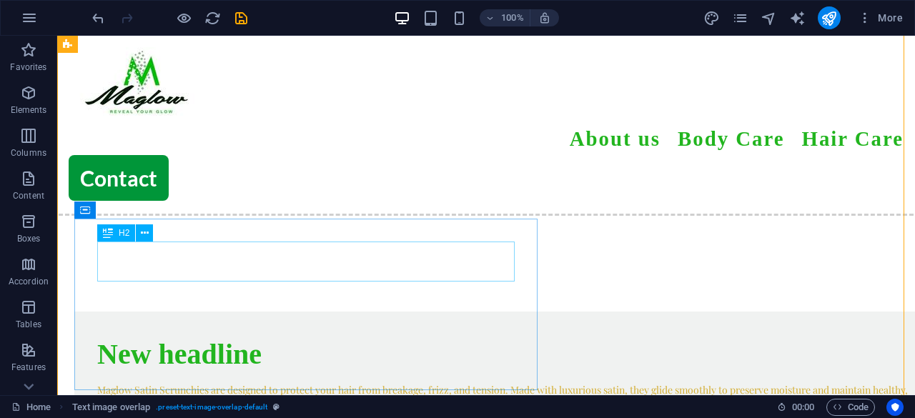
click at [179, 334] on div "New headline" at bounding box center [514, 354] width 835 height 40
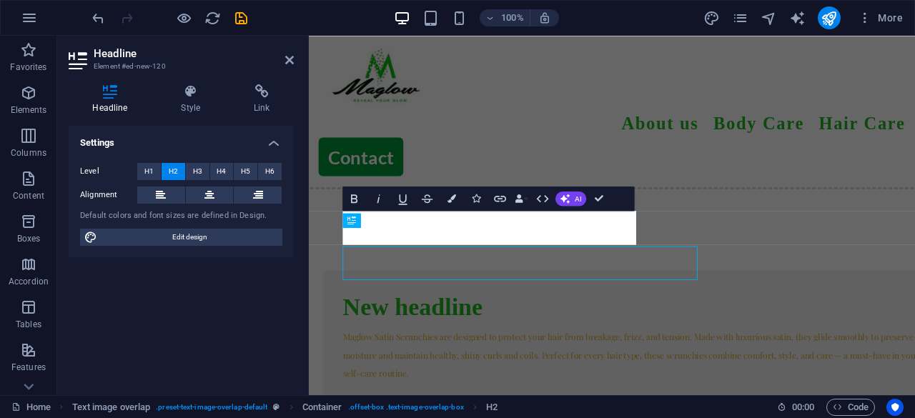
click at [179, 267] on div "Headline Element #ed-new-120 Headline Style Link Settings Level H1 H2 H3 H4 H5 …" at bounding box center [485, 215] width 857 height 359
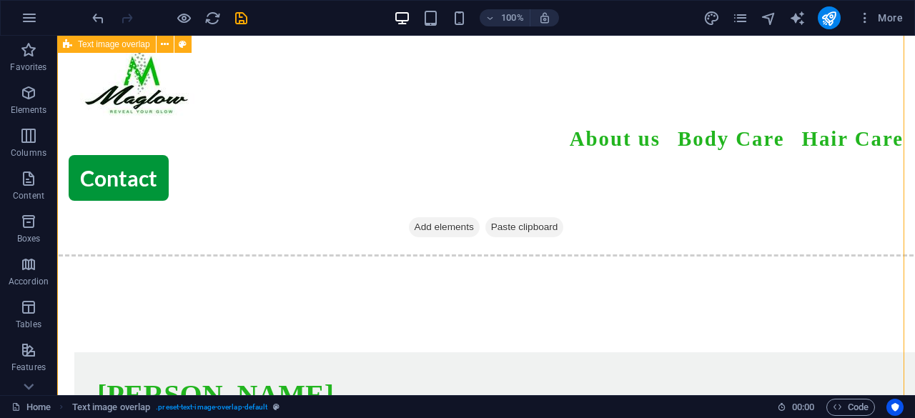
scroll to position [765, 0]
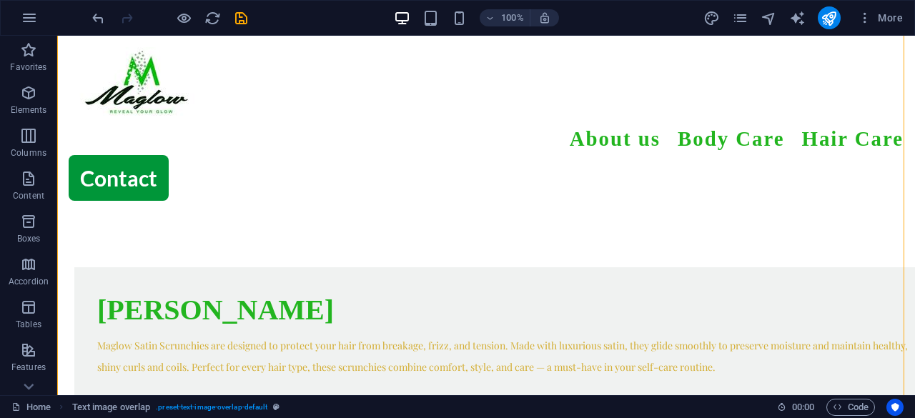
scroll to position [845, 0]
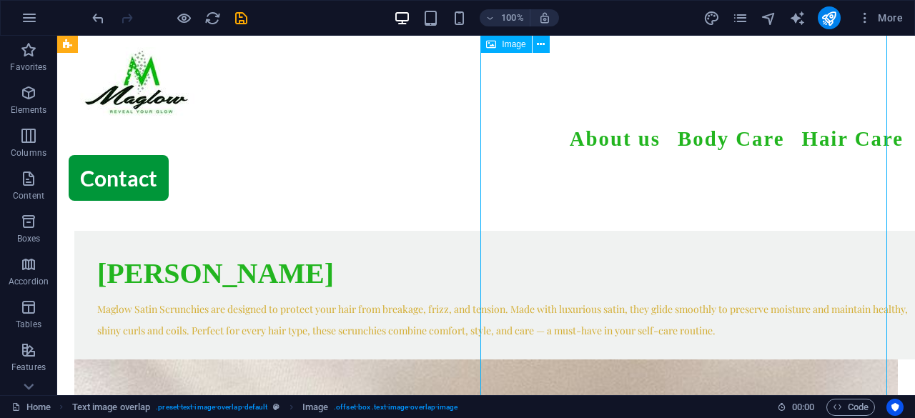
click at [437, 322] on div "Satin Scrunchies Maglow Satin Scrunchies are designed to protect your hair from…" at bounding box center [514, 295] width 880 height 129
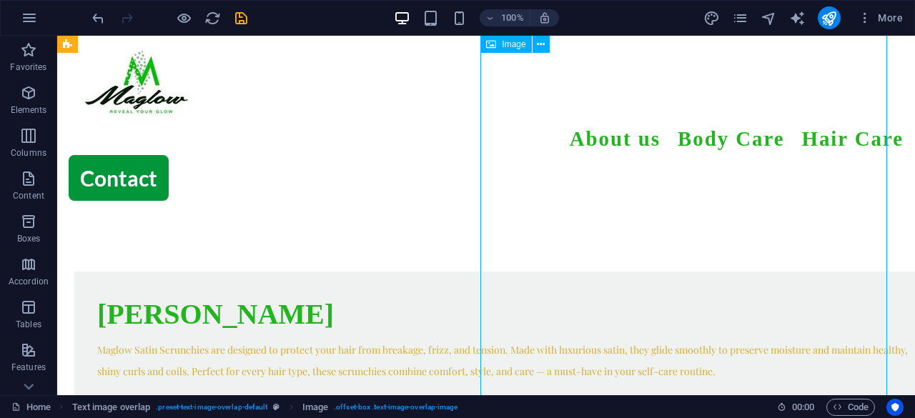
select select "%"
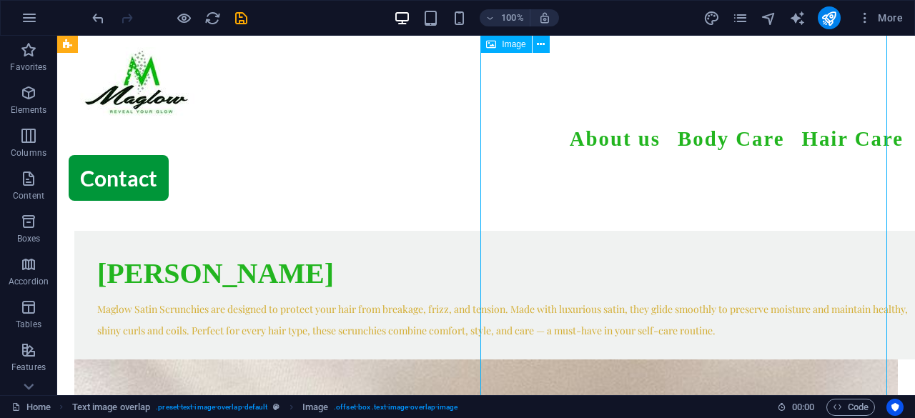
select select "%"
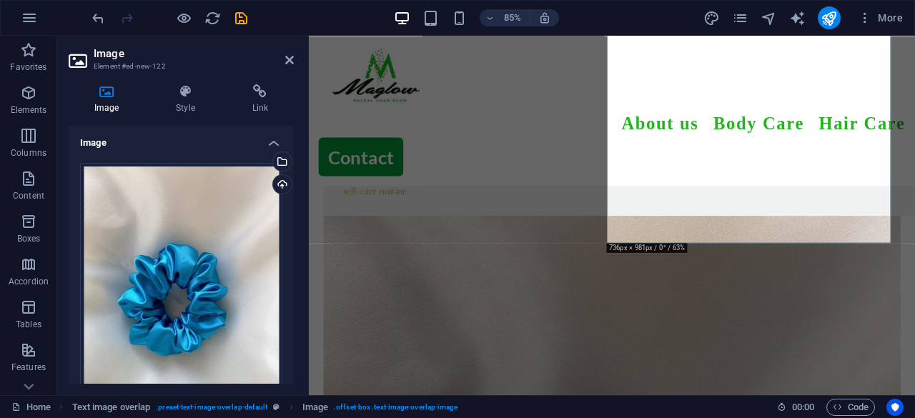
scroll to position [983, 0]
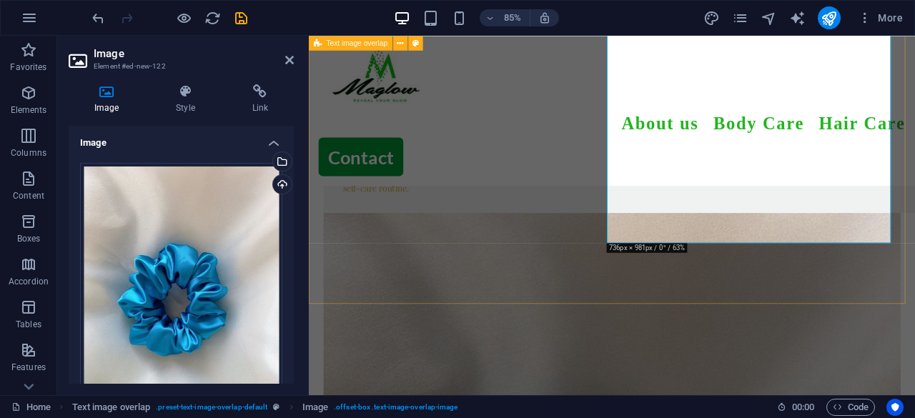
select select "rem"
select select "px"
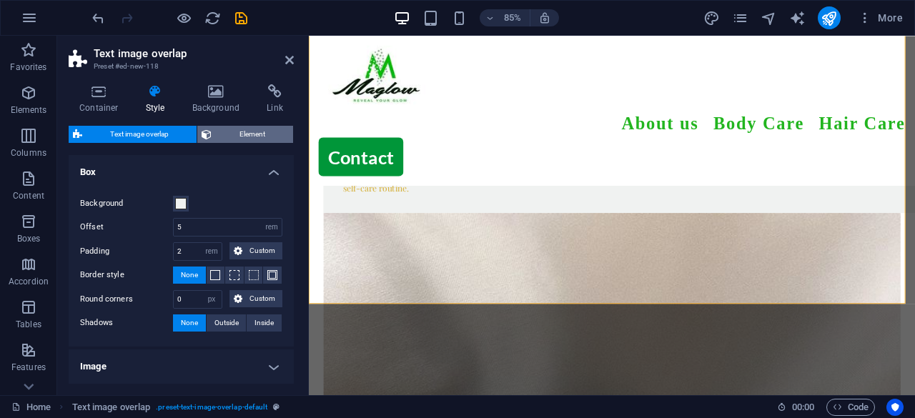
click at [237, 134] on span "Element" at bounding box center [252, 134] width 73 height 17
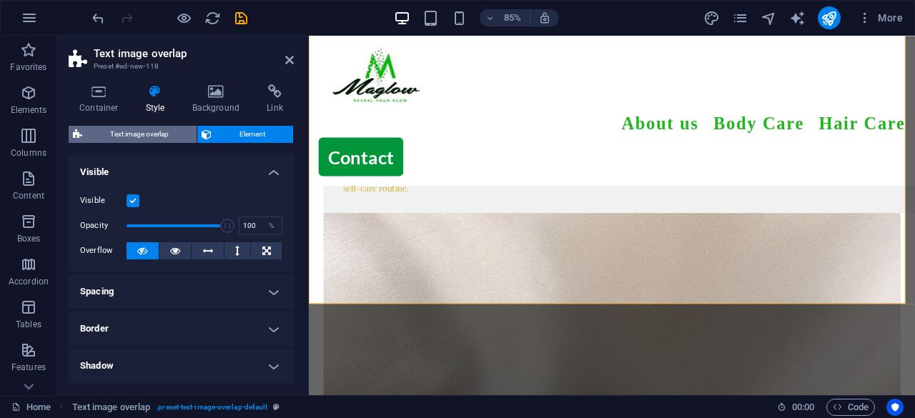
click at [189, 133] on span "Text image overlap" at bounding box center [139, 134] width 106 height 17
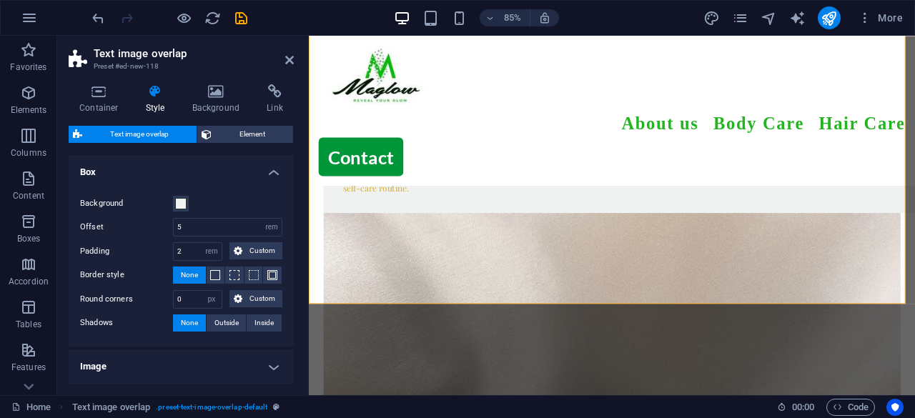
click at [161, 104] on h4 "Style" at bounding box center [158, 99] width 46 height 30
click at [114, 93] on icon at bounding box center [99, 91] width 61 height 14
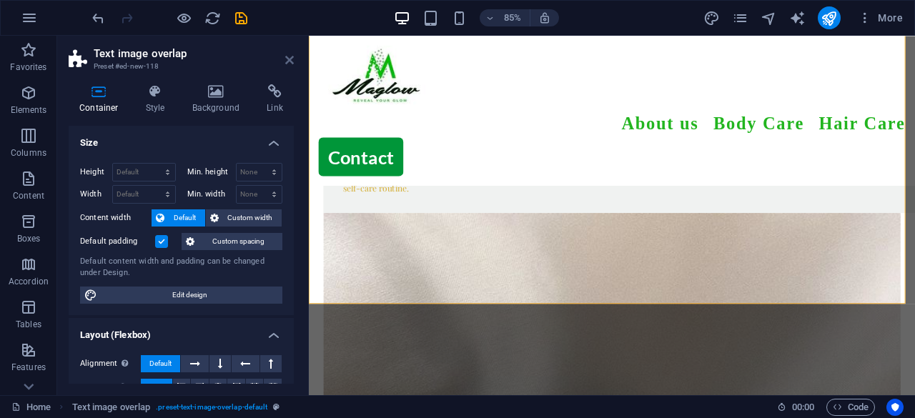
click at [288, 58] on icon at bounding box center [289, 59] width 9 height 11
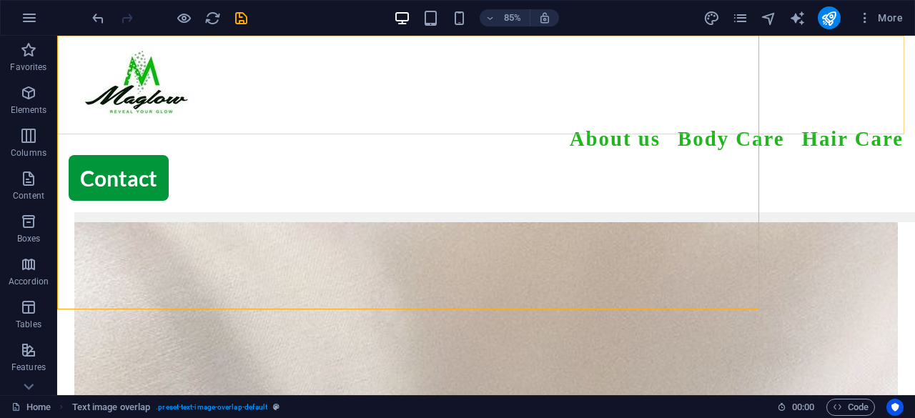
scroll to position [1023, 0]
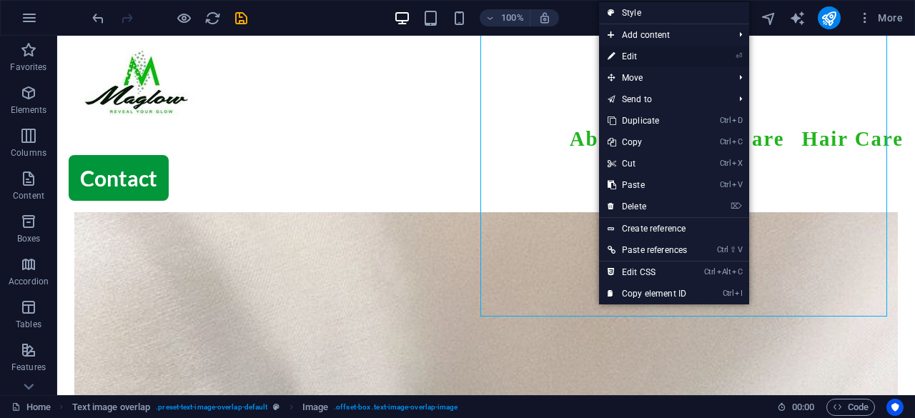
click at [619, 54] on link "⏎ Edit" at bounding box center [647, 56] width 96 height 21
select select "%"
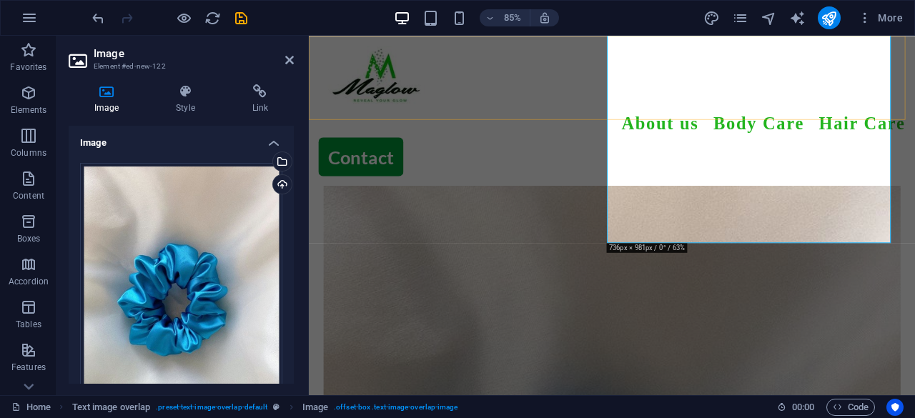
scroll to position [983, 0]
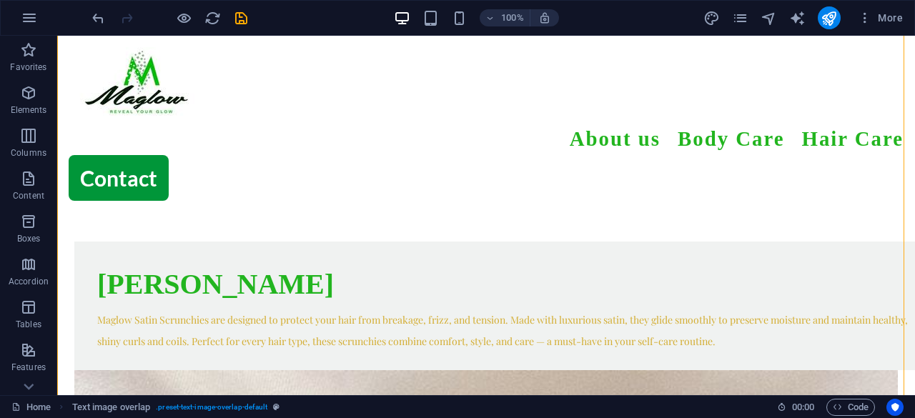
scroll to position [832, 0]
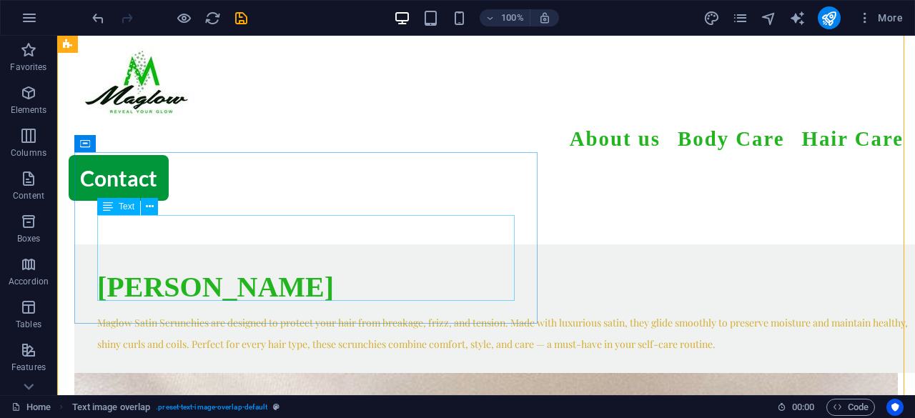
click at [455, 307] on div "Maglow Satin Scrunchies are designed to protect your hair from breakage, frizz,…" at bounding box center [514, 328] width 835 height 43
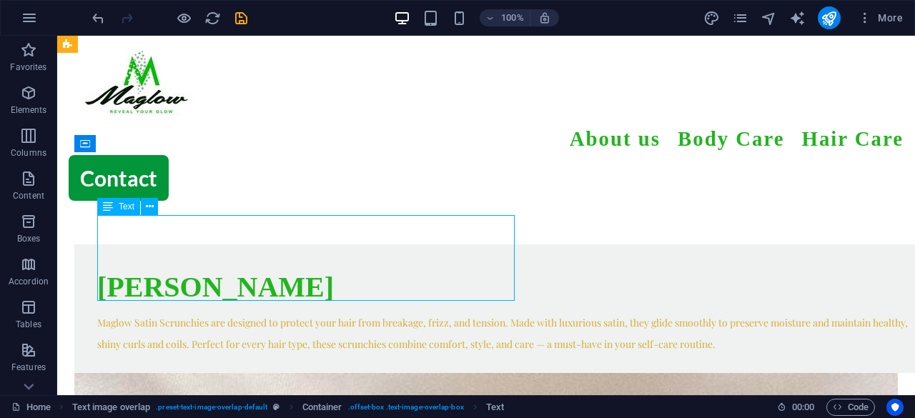
click at [455, 307] on div "Maglow Satin Scrunchies are designed to protect your hair from breakage, frizz,…" at bounding box center [514, 328] width 835 height 43
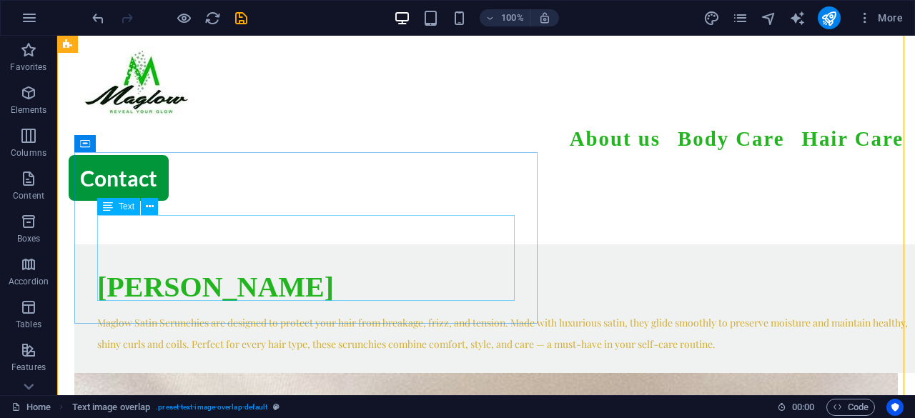
click at [455, 307] on div "Maglow Satin Scrunchies are designed to protect your hair from breakage, frizz,…" at bounding box center [514, 328] width 835 height 43
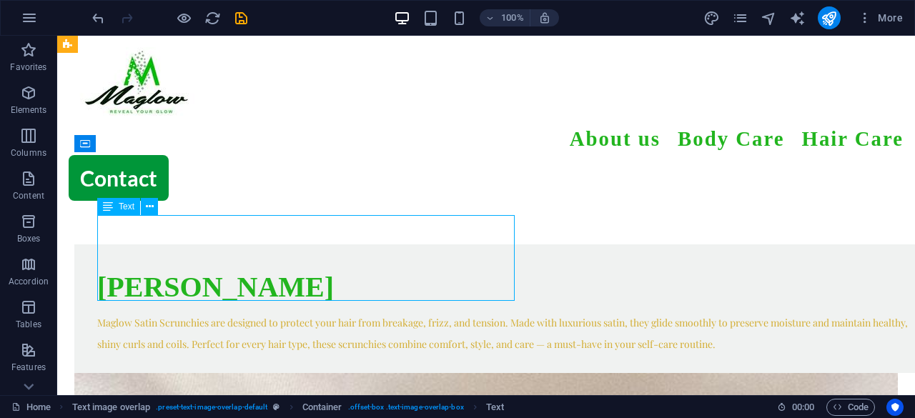
click at [455, 307] on div "Maglow Satin Scrunchies are designed to protect your hair from breakage, frizz,…" at bounding box center [514, 328] width 835 height 43
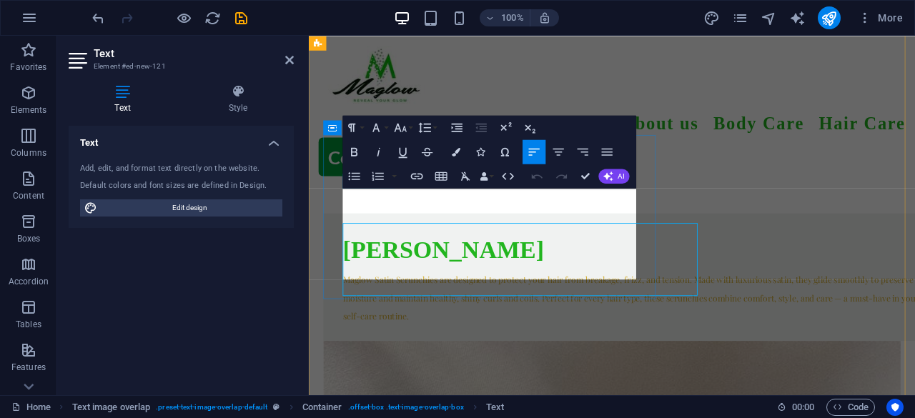
scroll to position [790, 0]
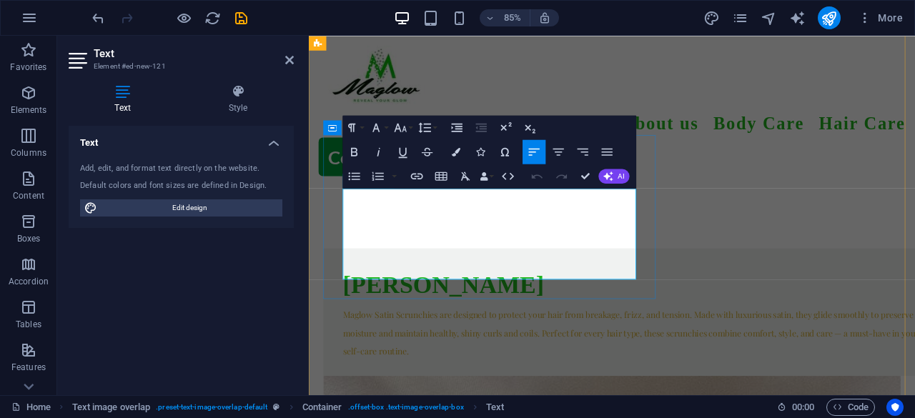
click at [481, 357] on span "Maglow Satin Scrunchies are designed to protect your hair from breakage, frizz,…" at bounding box center [687, 385] width 677 height 56
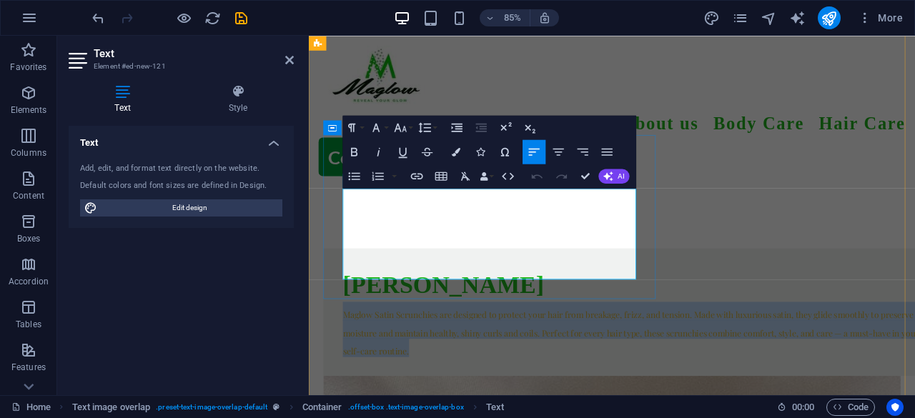
click at [481, 357] on span "Maglow Satin Scrunchies are designed to protect your hair from breakage, frizz,…" at bounding box center [687, 385] width 677 height 56
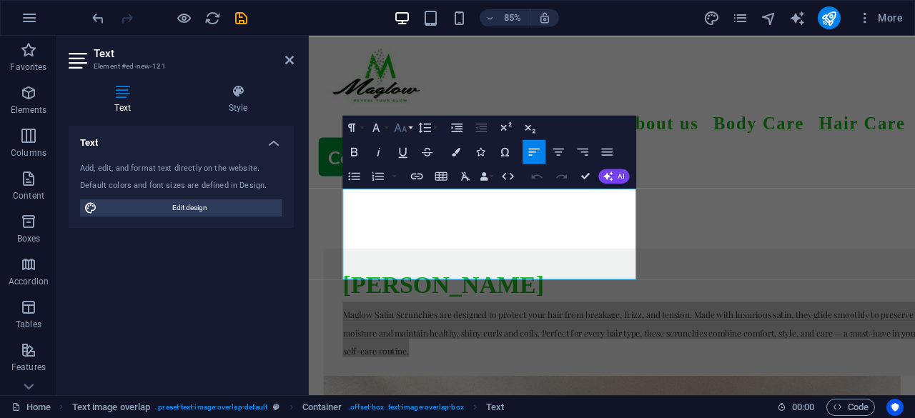
click at [410, 129] on button "Font Size" at bounding box center [403, 127] width 23 height 24
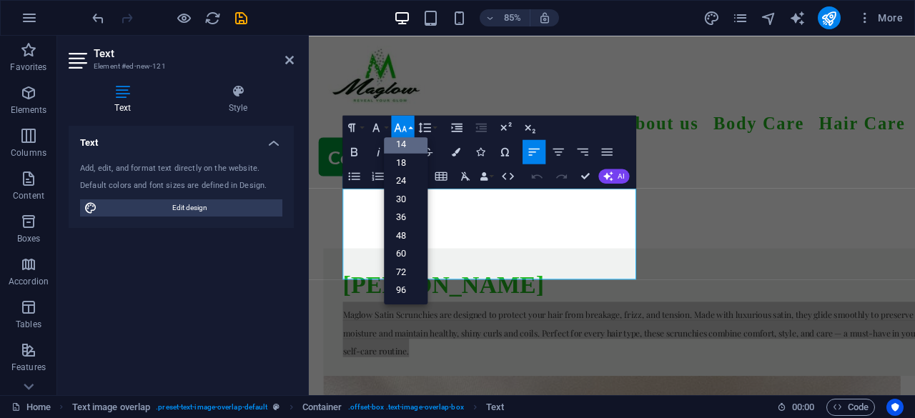
scroll to position [114, 0]
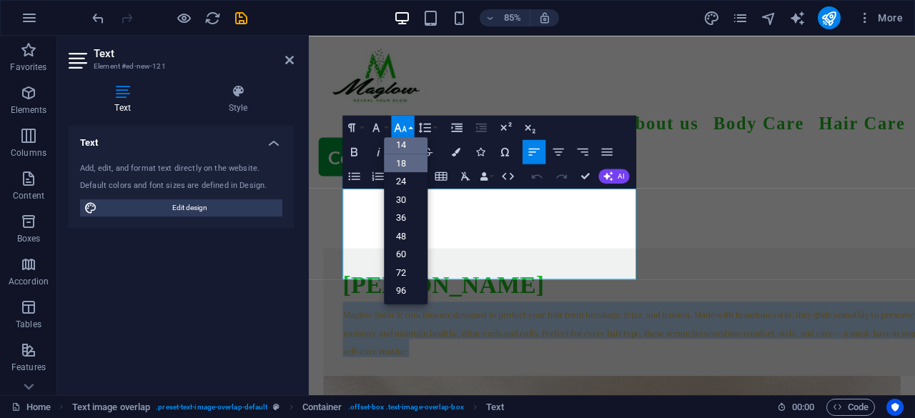
click at [406, 164] on link "18" at bounding box center [406, 163] width 44 height 19
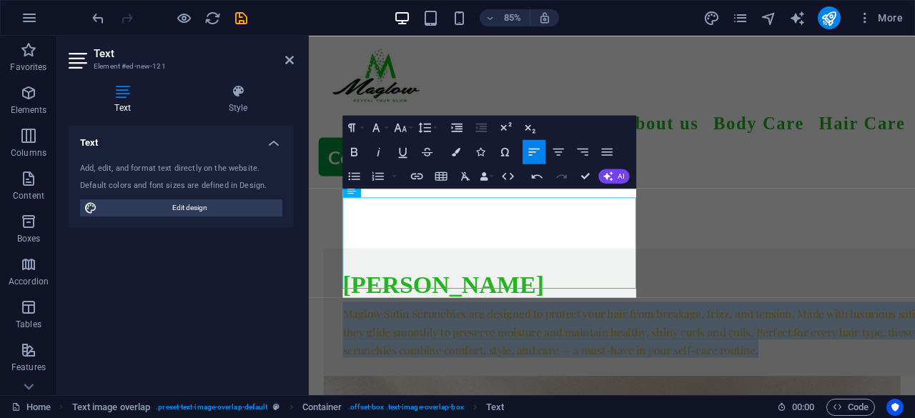
scroll to position [780, 0]
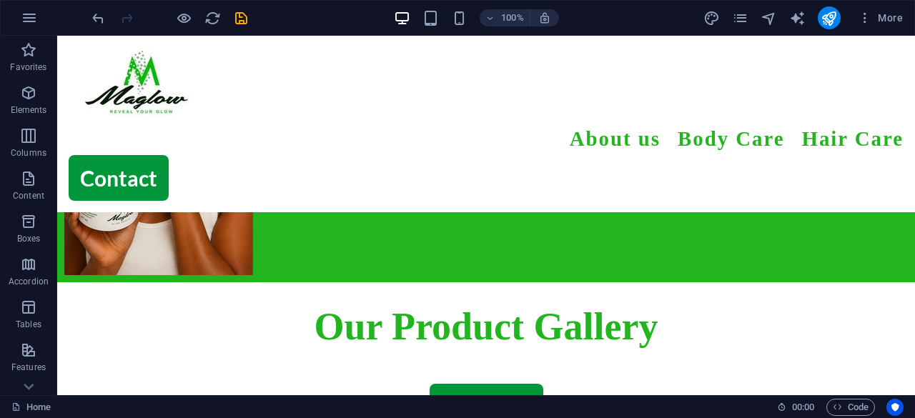
scroll to position [452, 0]
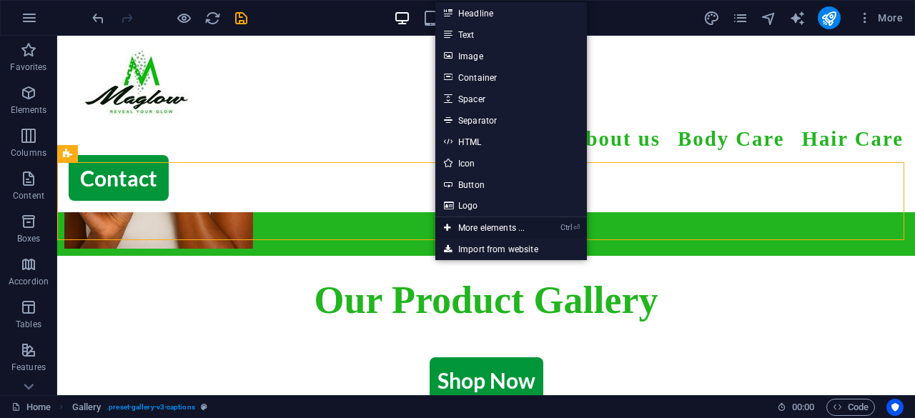
click at [477, 222] on link "Ctrl ⏎ More elements ..." at bounding box center [484, 227] width 98 height 21
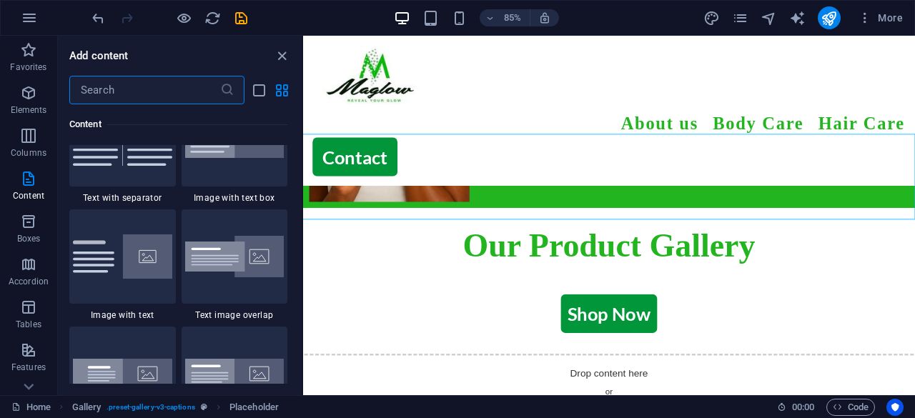
scroll to position [2671, 0]
click at [257, 245] on img at bounding box center [234, 256] width 99 height 42
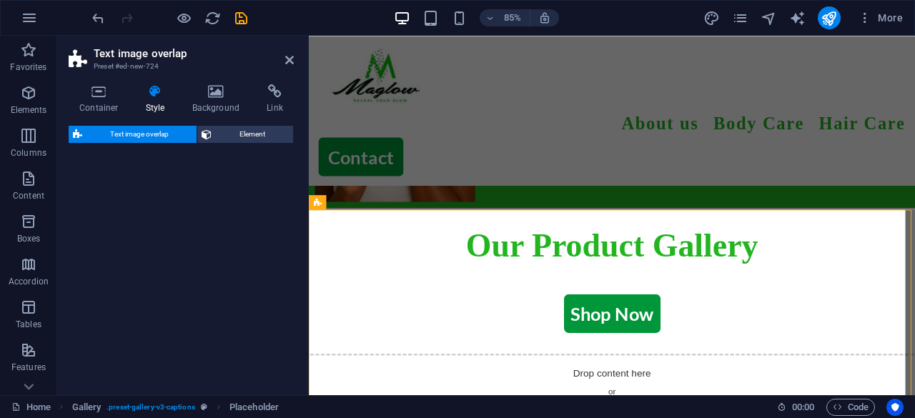
select select "rem"
select select "px"
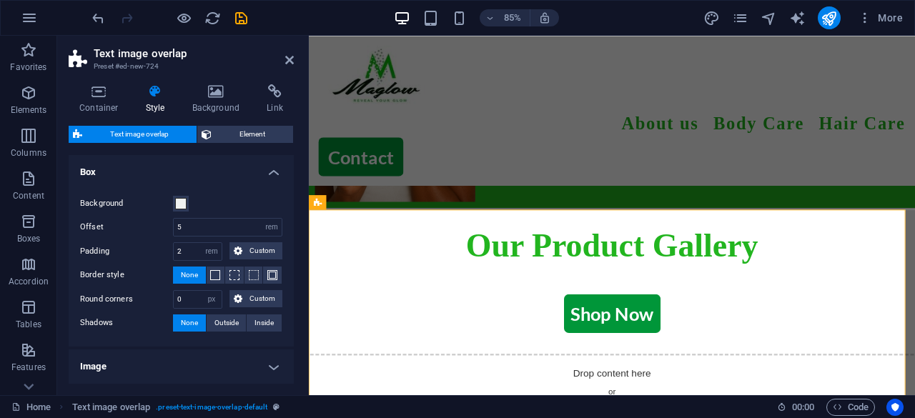
click at [237, 367] on h4 "Image" at bounding box center [181, 366] width 225 height 34
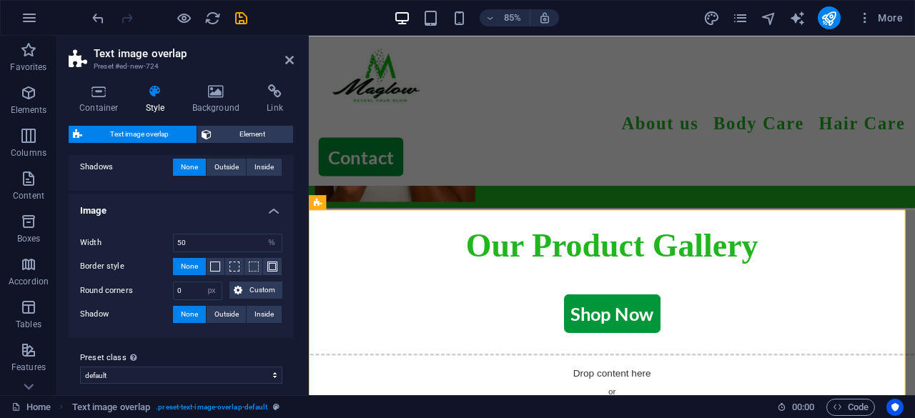
scroll to position [161, 0]
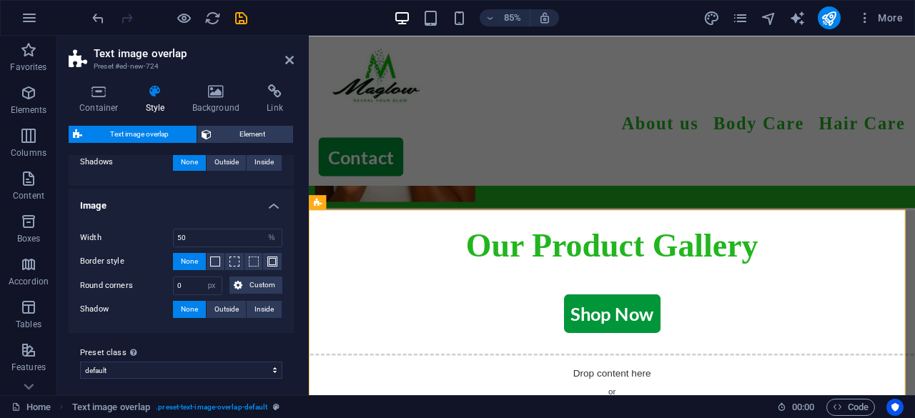
drag, startPoint x: 294, startPoint y: 266, endPoint x: 292, endPoint y: 252, distance: 13.7
click at [292, 252] on div "Container Style Background Link Size Height Default px rem % vh vw Min. height …" at bounding box center [181, 234] width 248 height 322
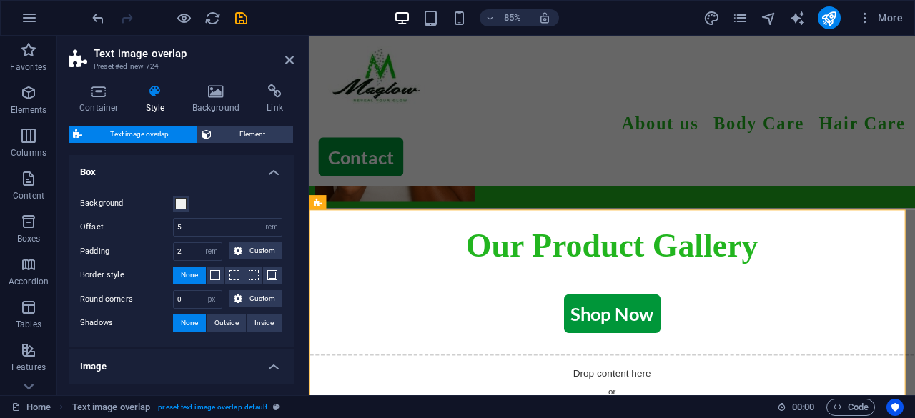
scroll to position [164, 0]
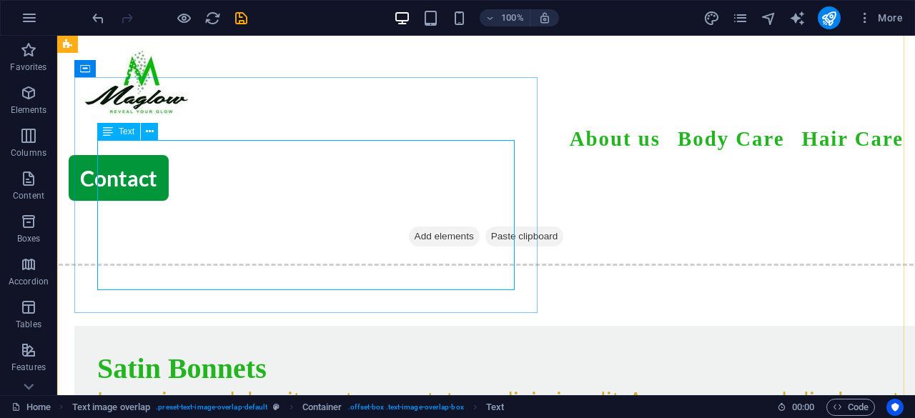
click at [299, 389] on div "Lorem ipsum dolor sit amet, consectetuer adipiscing elit. Aenean commodo ligula…" at bounding box center [514, 421] width 835 height 64
click at [299, 195] on div "H1 Text Menu Menu Bar Image Unequal Columns Container Gallery Gallery Spacer Bu…" at bounding box center [485, 215] width 857 height 359
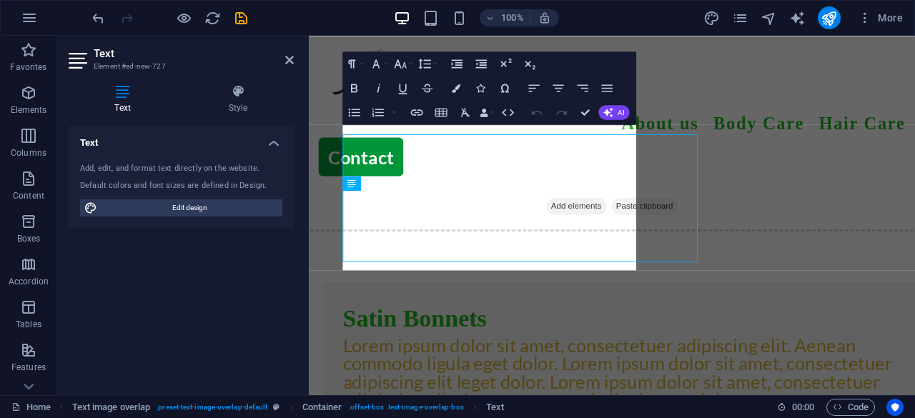
scroll to position [704, 0]
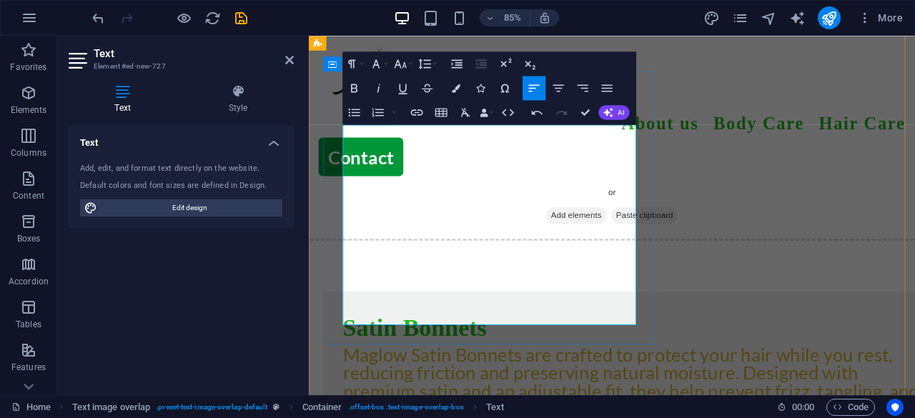
scroll to position [8637, 4]
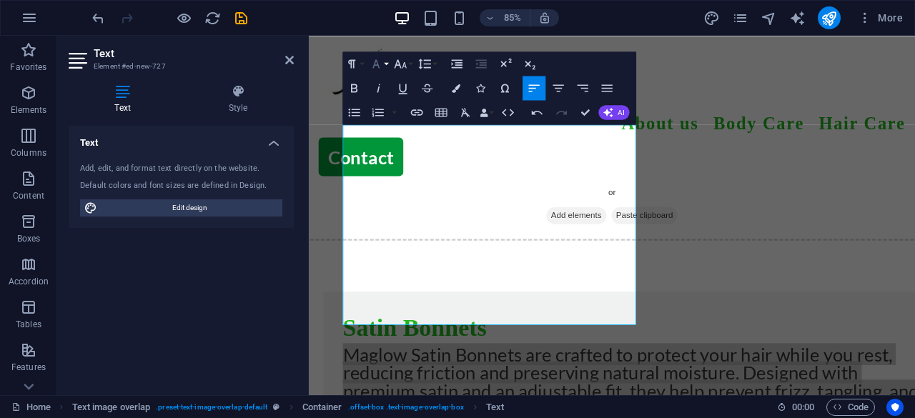
click at [389, 60] on button "Font Family" at bounding box center [378, 63] width 23 height 24
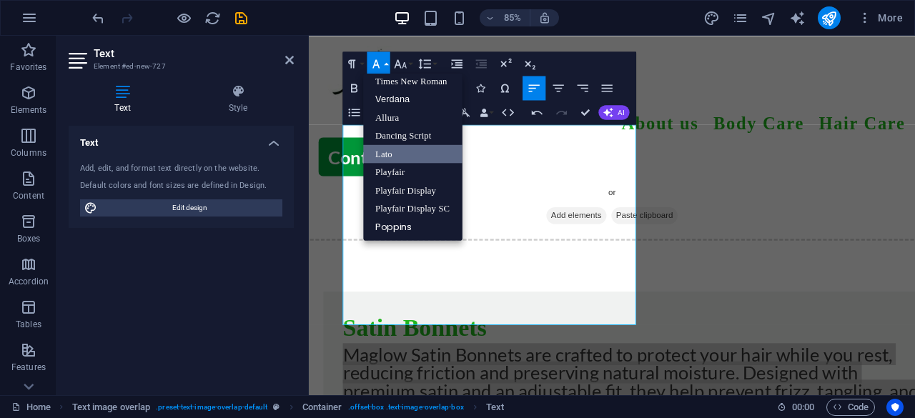
scroll to position [93, 0]
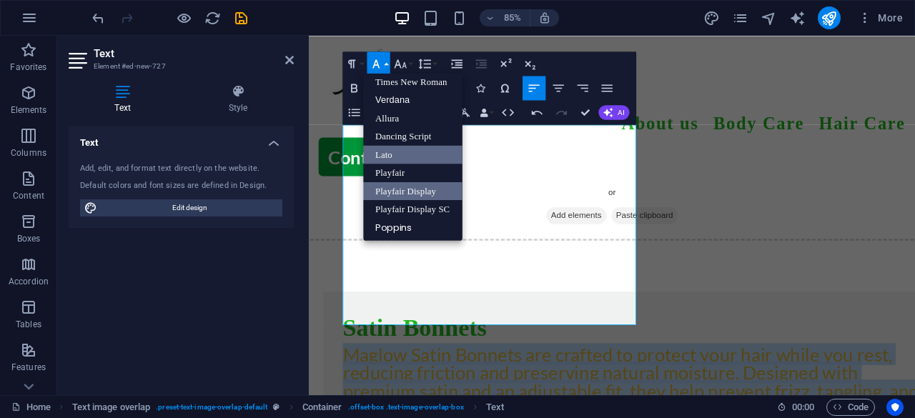
click at [412, 185] on link "Playfair Display" at bounding box center [413, 190] width 99 height 19
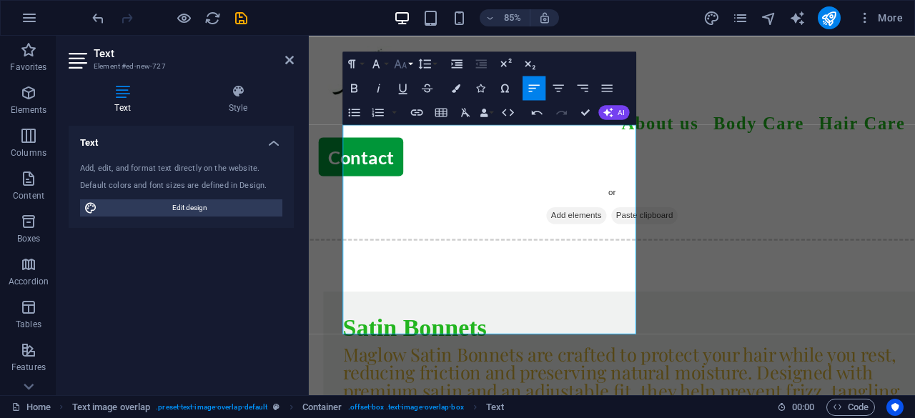
click at [409, 63] on button "Font Size" at bounding box center [403, 63] width 23 height 24
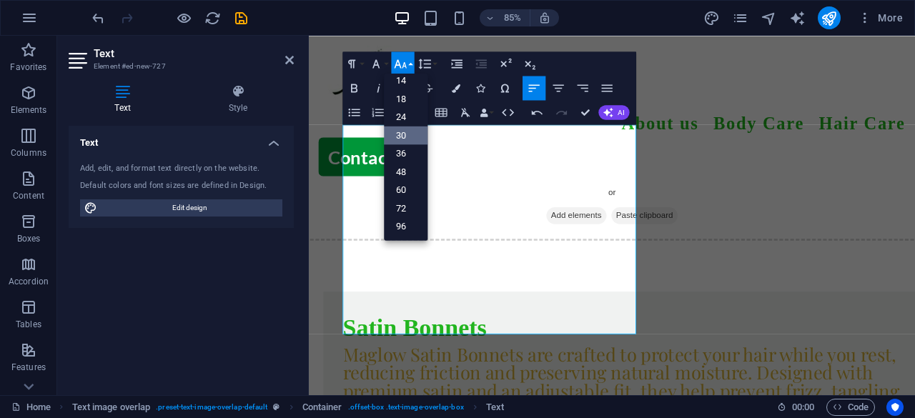
scroll to position [114, 0]
click at [414, 98] on link "18" at bounding box center [406, 100] width 44 height 19
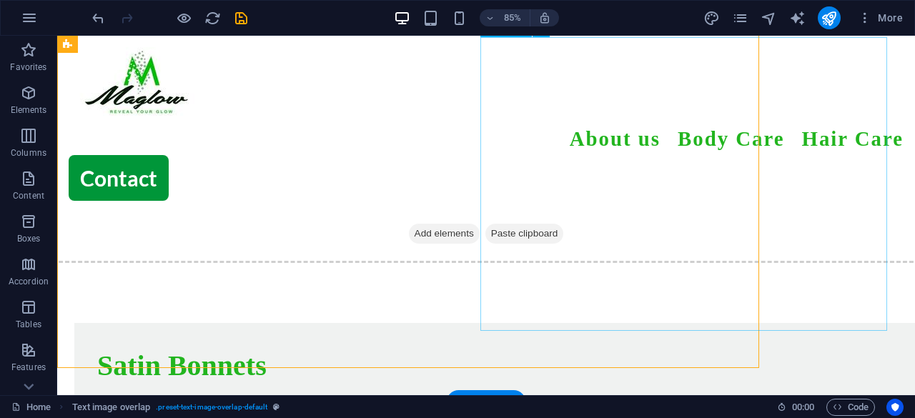
scroll to position [726, 0]
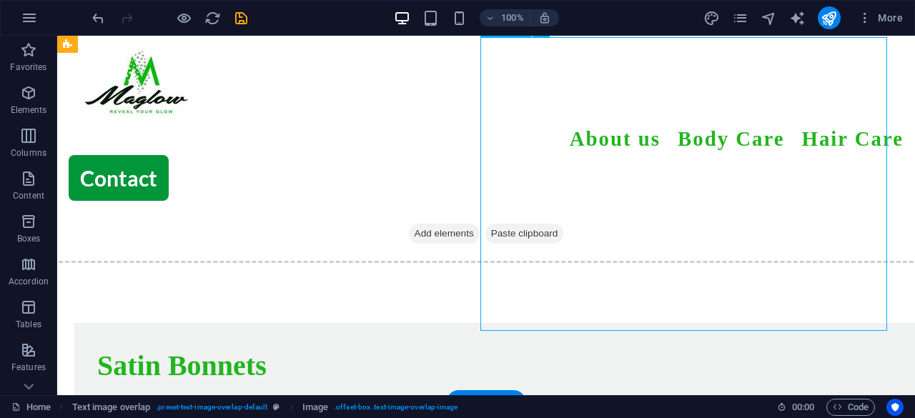
select select "%"
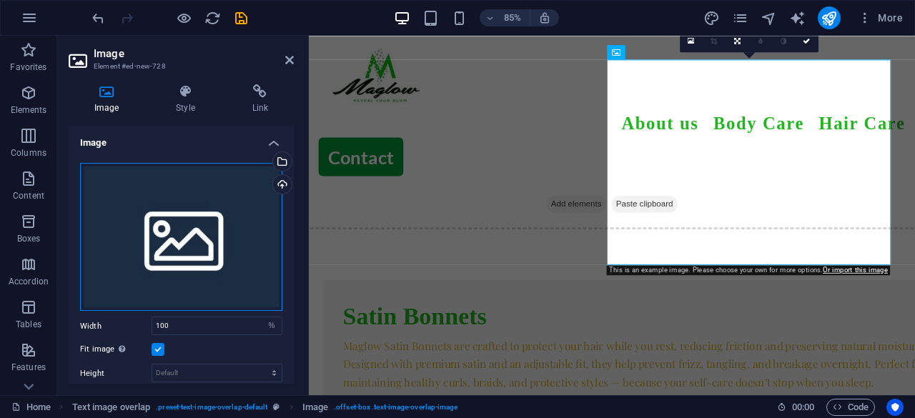
click at [199, 240] on div "Drag files here, click to choose files or select files from Files or our free s…" at bounding box center [181, 237] width 202 height 149
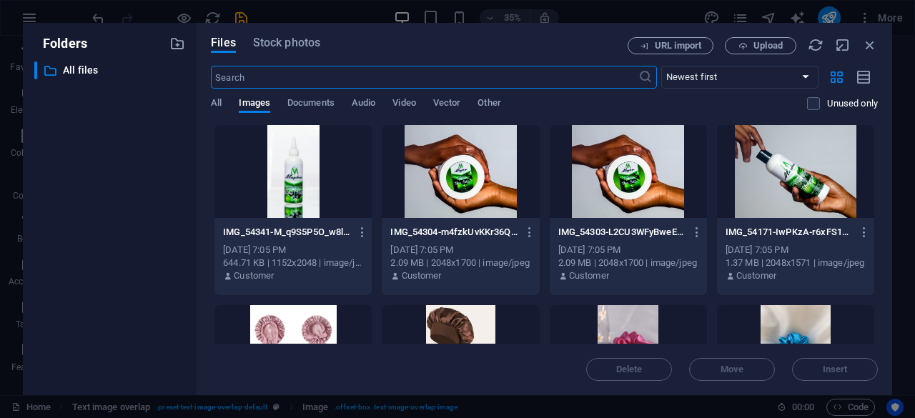
scroll to position [721, 0]
click at [296, 327] on div at bounding box center [292, 351] width 157 height 93
click at [812, 368] on span "Insert" at bounding box center [834, 369] width 74 height 9
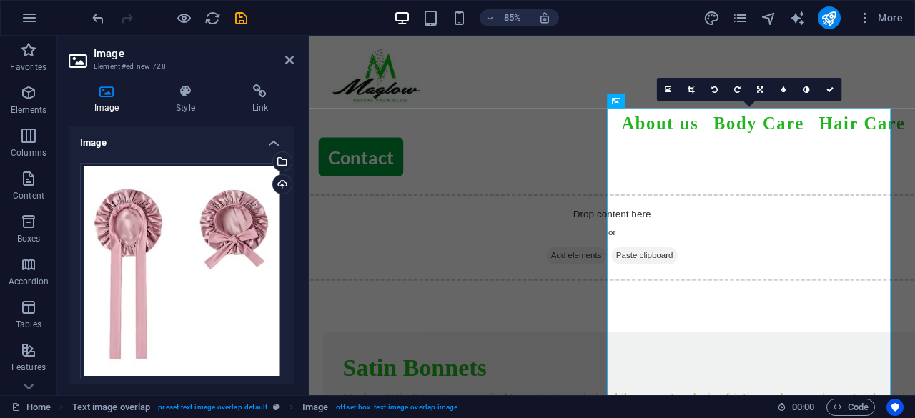
scroll to position [660, 0]
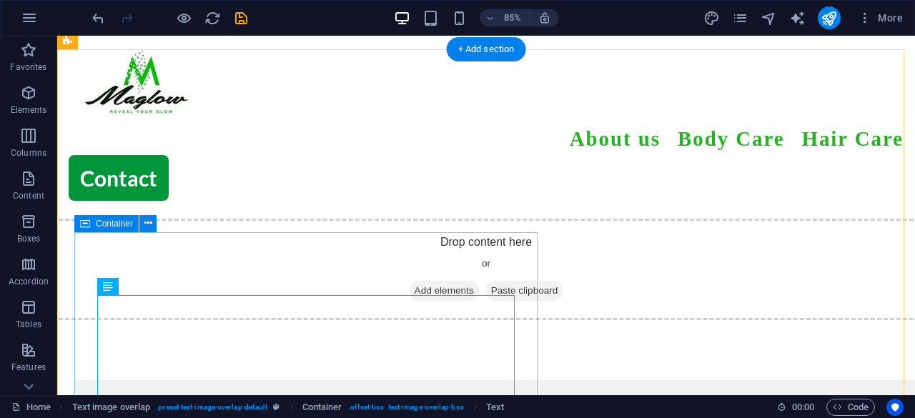
scroll to position [642, 0]
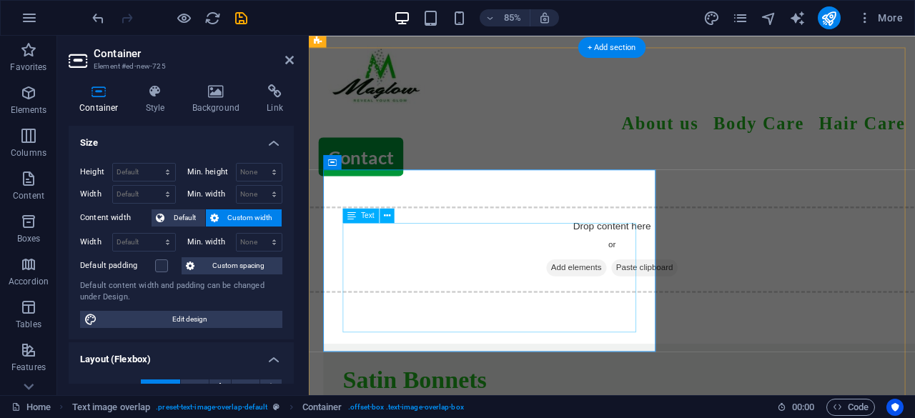
scroll to position [660, 0]
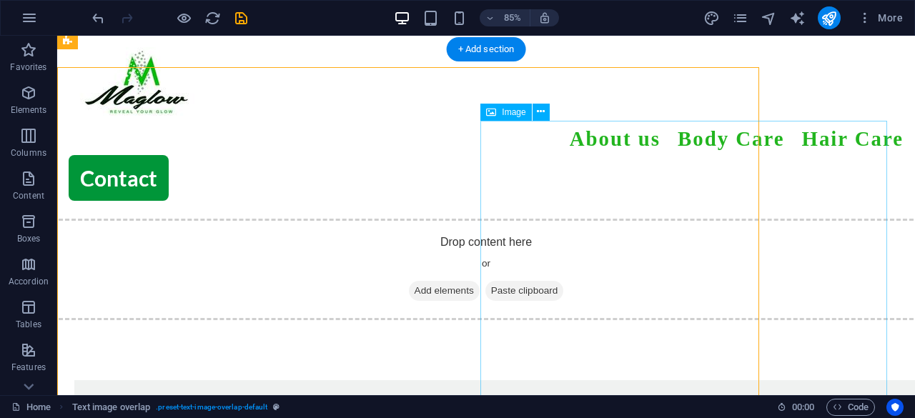
scroll to position [642, 0]
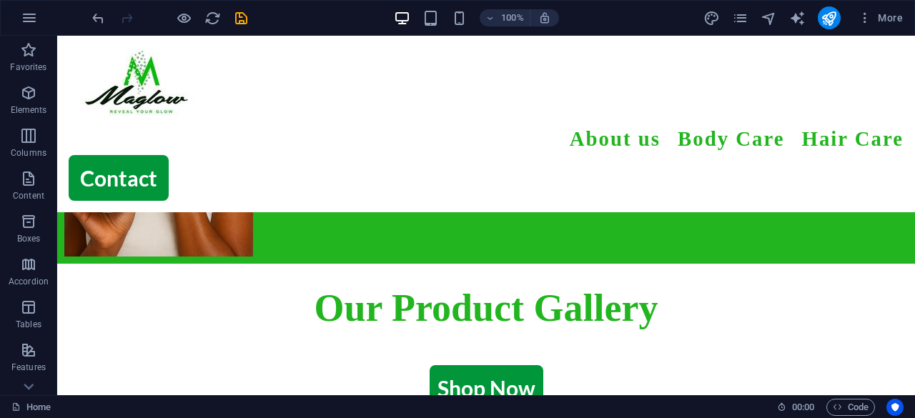
scroll to position [436, 0]
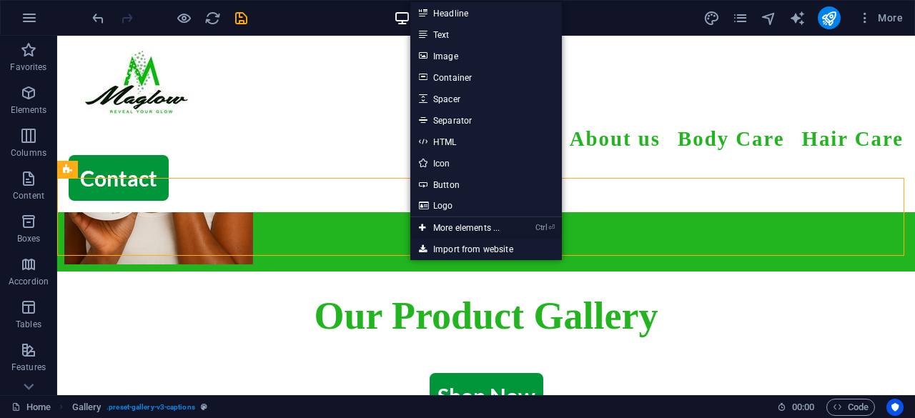
click at [433, 224] on link "Ctrl ⏎ More elements ..." at bounding box center [459, 227] width 98 height 21
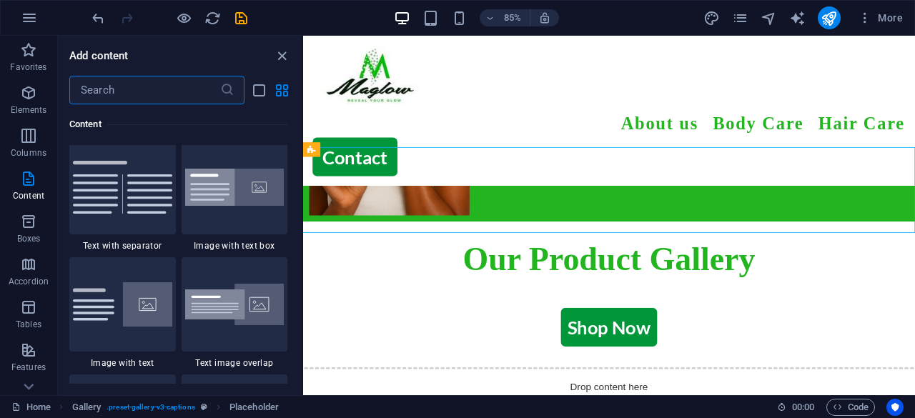
scroll to position [2646, 0]
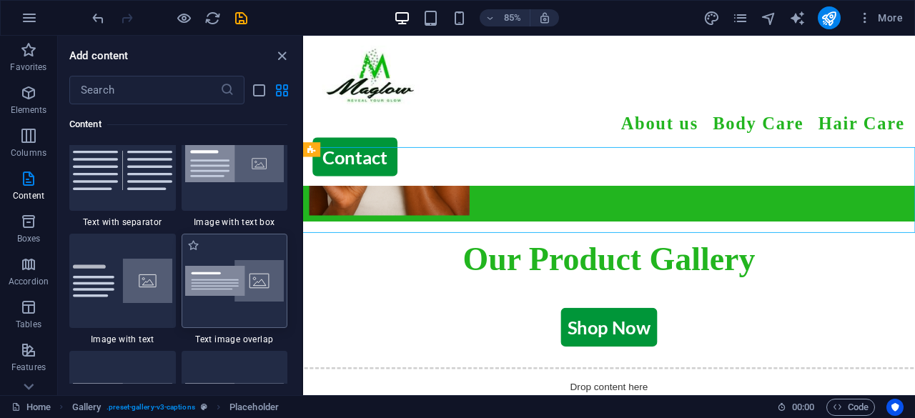
click at [228, 294] on img at bounding box center [234, 281] width 99 height 42
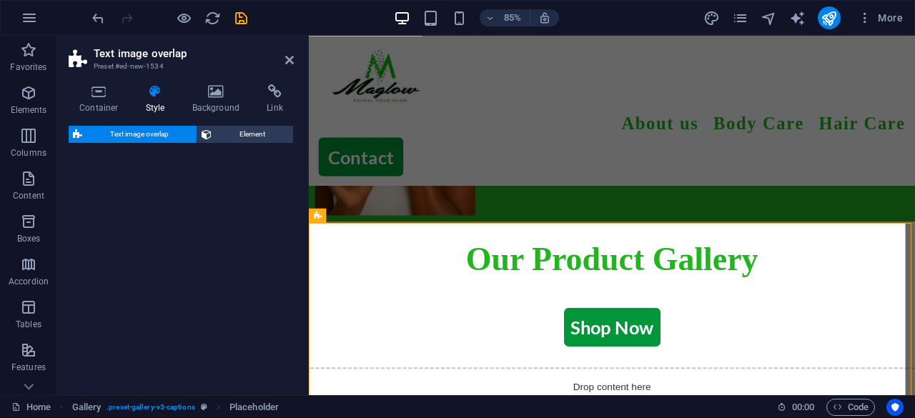
select select "rem"
select select "px"
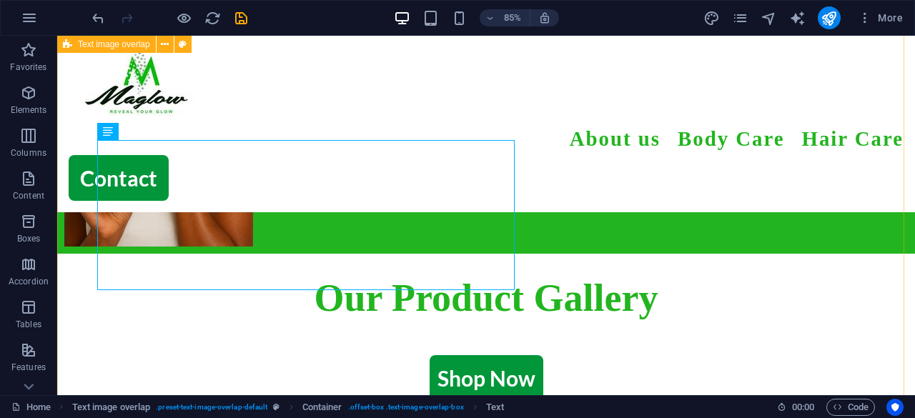
scroll to position [715, 0]
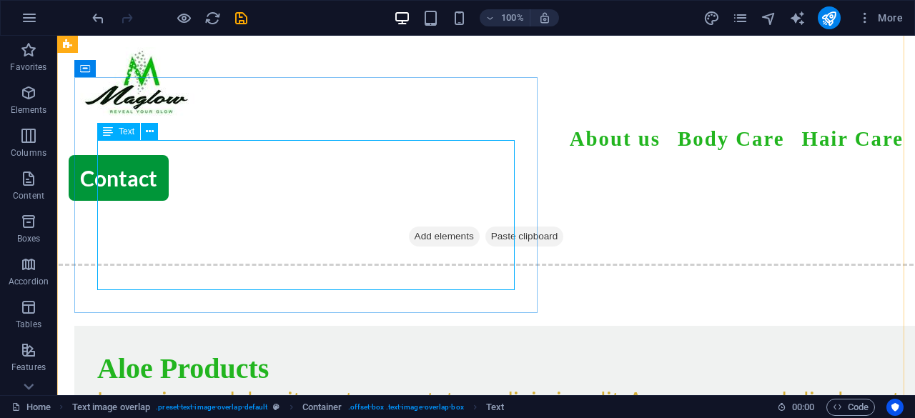
click at [359, 389] on div "Lorem ipsum dolor sit amet, consectetuer adipiscing elit. Aenean commodo ligula…" at bounding box center [514, 421] width 835 height 64
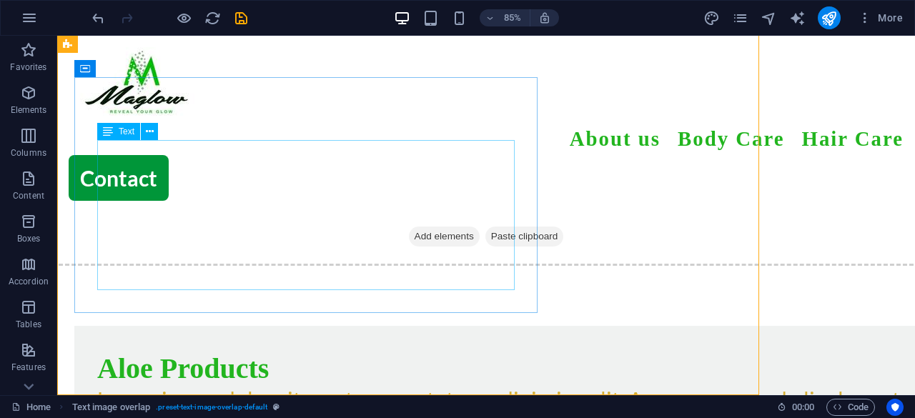
click at [359, 389] on div "Lorem ipsum dolor sit amet, consectetuer adipiscing elit. Aenean commodo ligula…" at bounding box center [514, 421] width 835 height 64
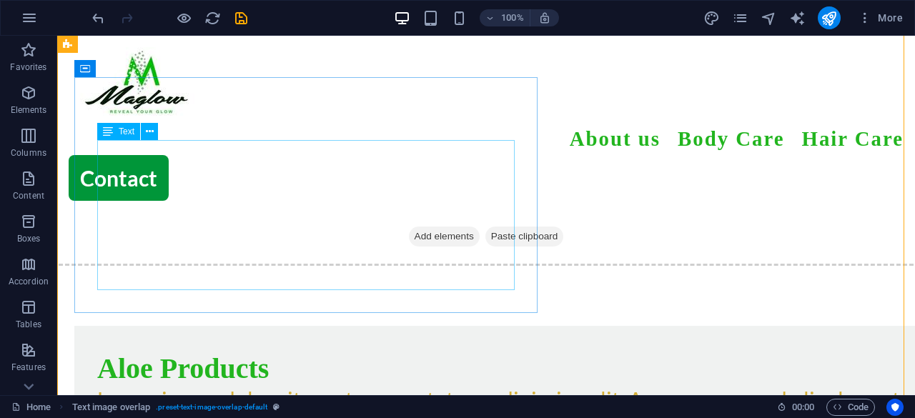
click at [359, 389] on div "Lorem ipsum dolor sit amet, consectetuer adipiscing elit. Aenean commodo ligula…" at bounding box center [514, 421] width 835 height 64
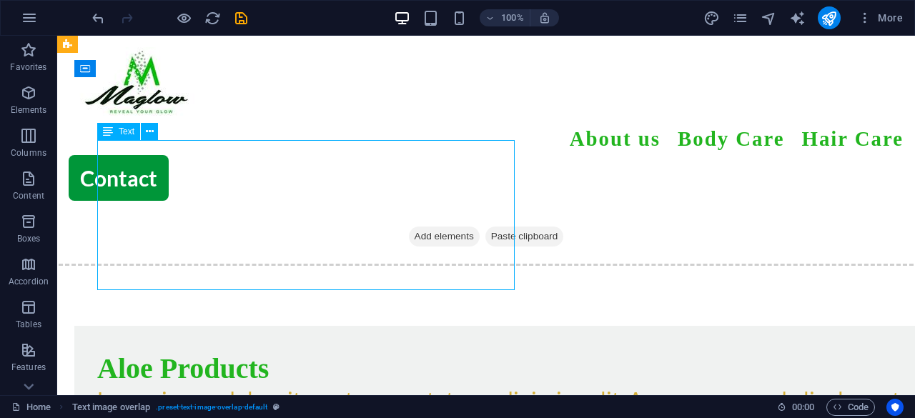
click at [359, 389] on div "Lorem ipsum dolor sit amet, consectetuer adipiscing elit. Aenean commodo ligula…" at bounding box center [514, 421] width 835 height 64
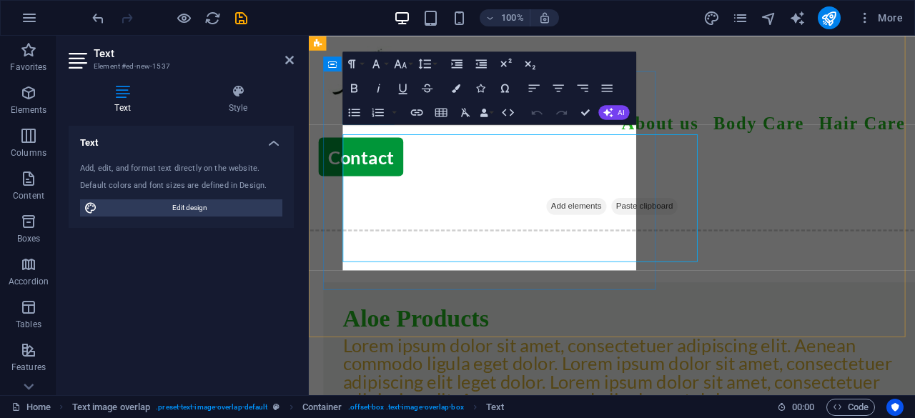
scroll to position [704, 0]
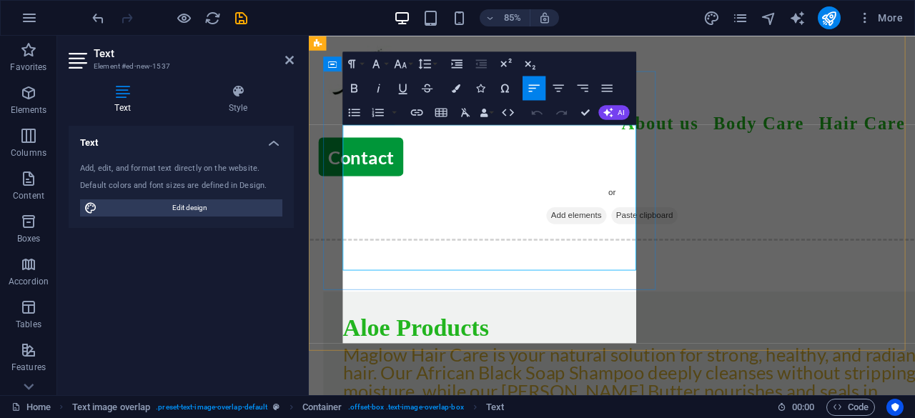
scroll to position [9868, 4]
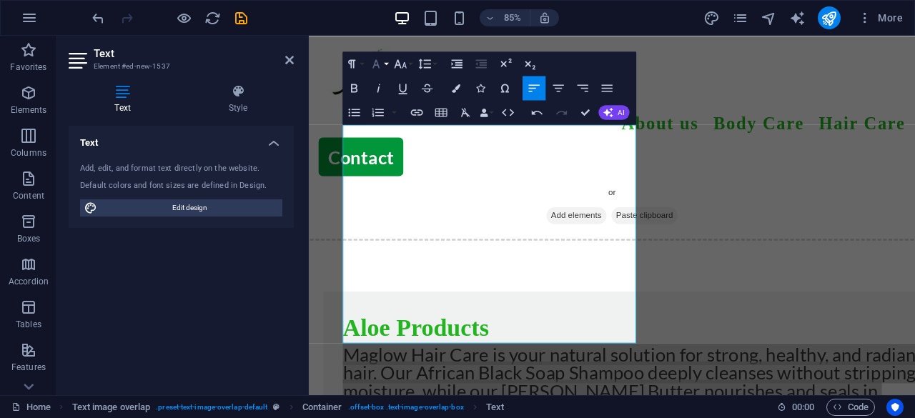
click at [380, 61] on icon "button" at bounding box center [376, 63] width 14 height 14
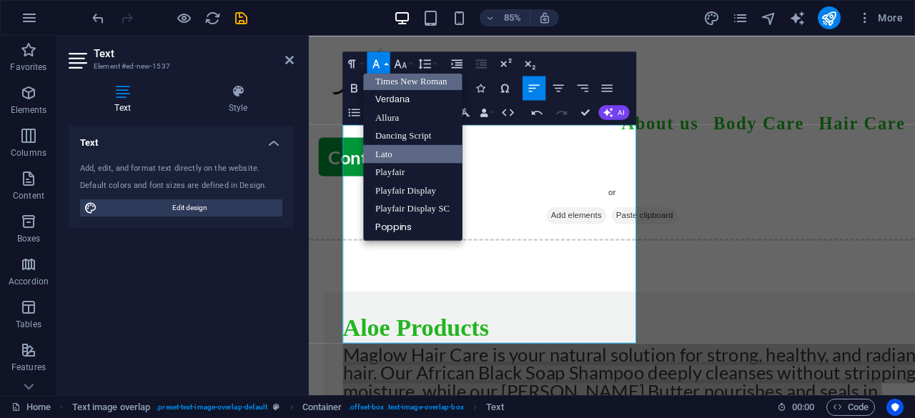
scroll to position [93, 0]
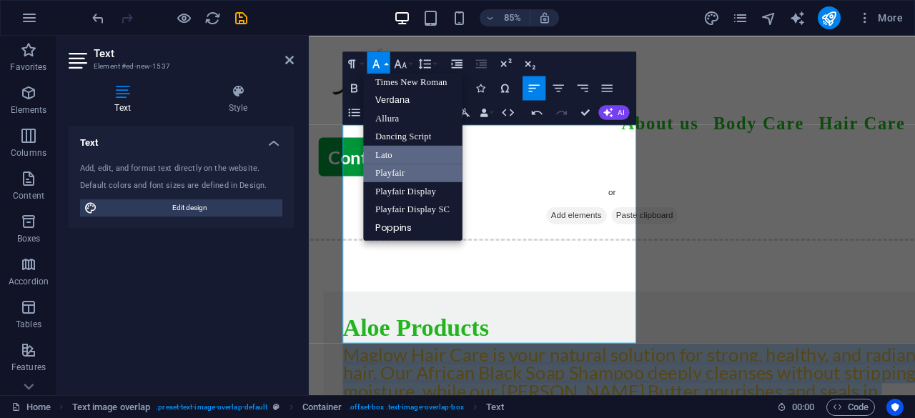
click at [410, 180] on link "Playfair" at bounding box center [413, 173] width 99 height 19
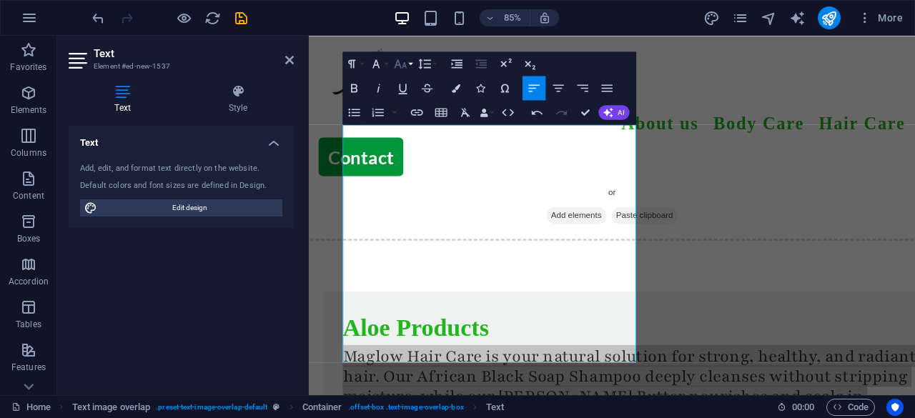
click at [412, 71] on button "Font Size" at bounding box center [403, 63] width 23 height 24
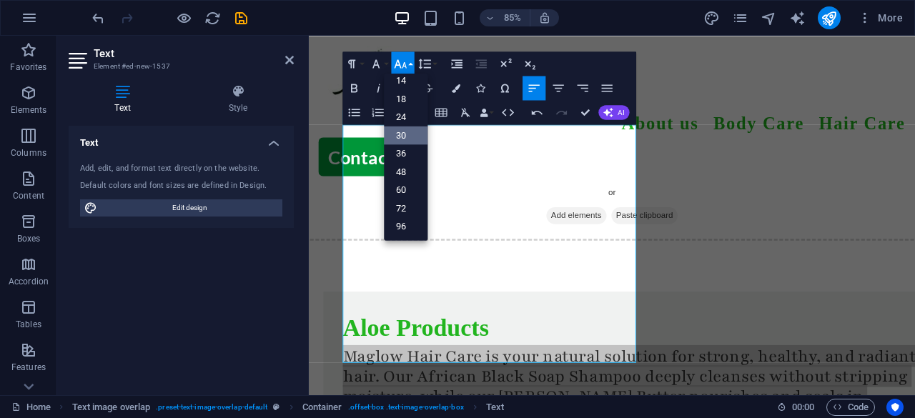
scroll to position [114, 0]
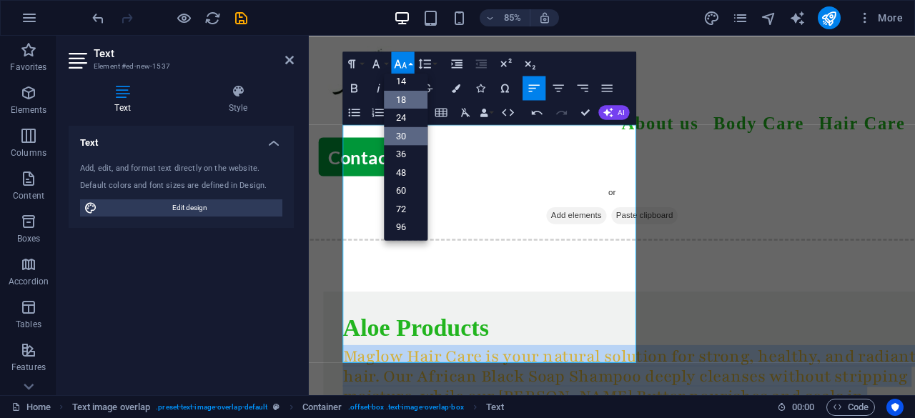
click at [416, 96] on link "18" at bounding box center [406, 100] width 44 height 19
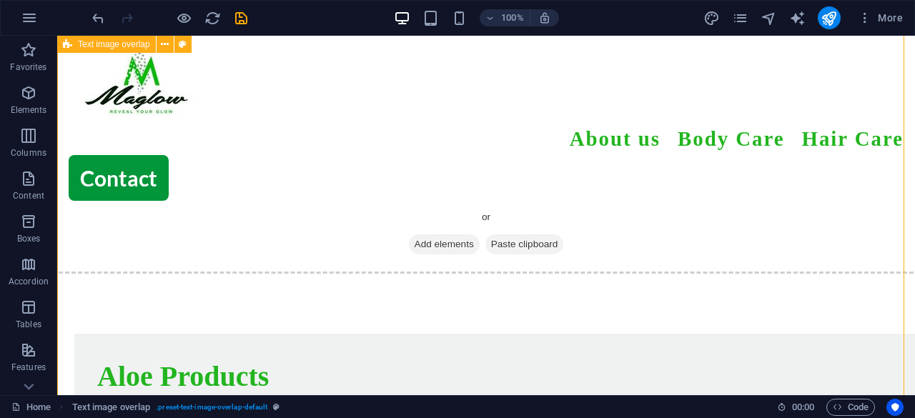
scroll to position [726, 0]
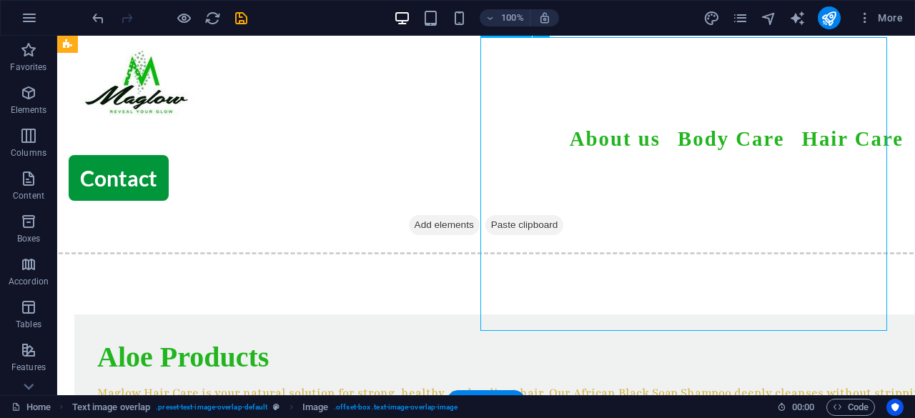
select select "%"
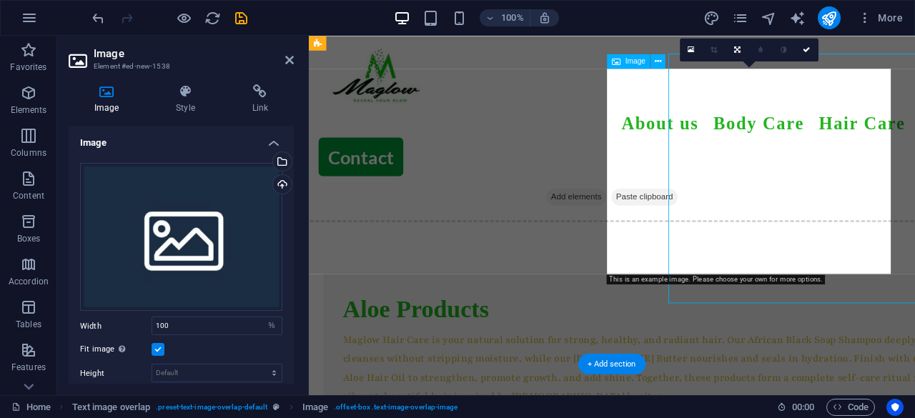
scroll to position [707, 0]
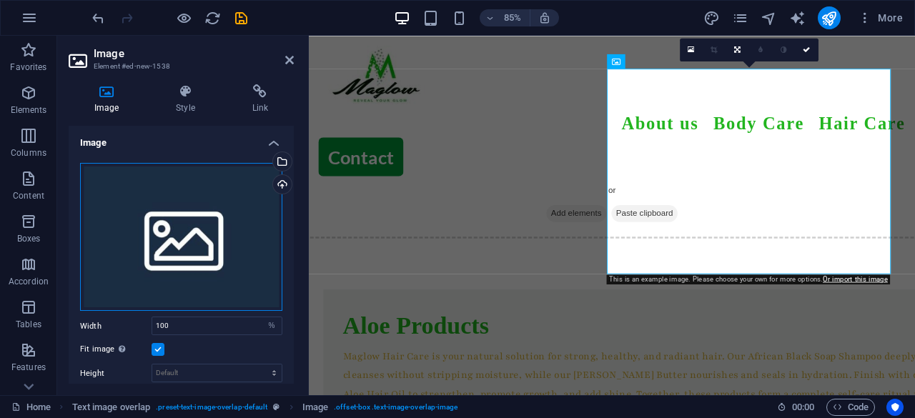
click at [204, 241] on div "Drag files here, click to choose files or select files from Files or our free s…" at bounding box center [181, 237] width 202 height 149
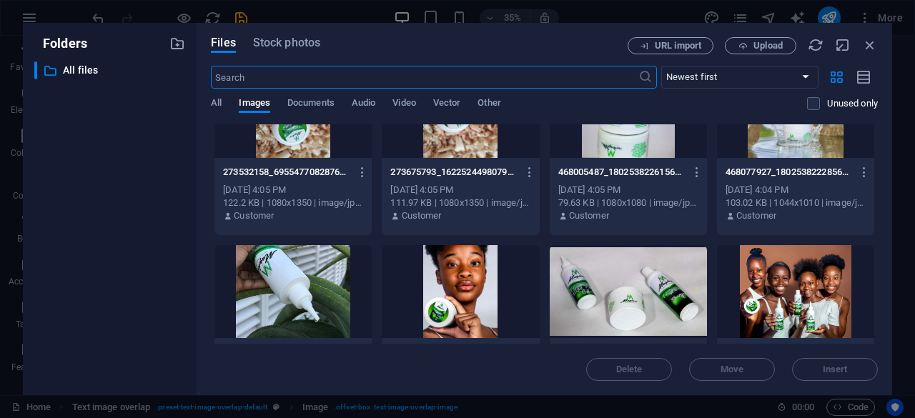
scroll to position [985, 0]
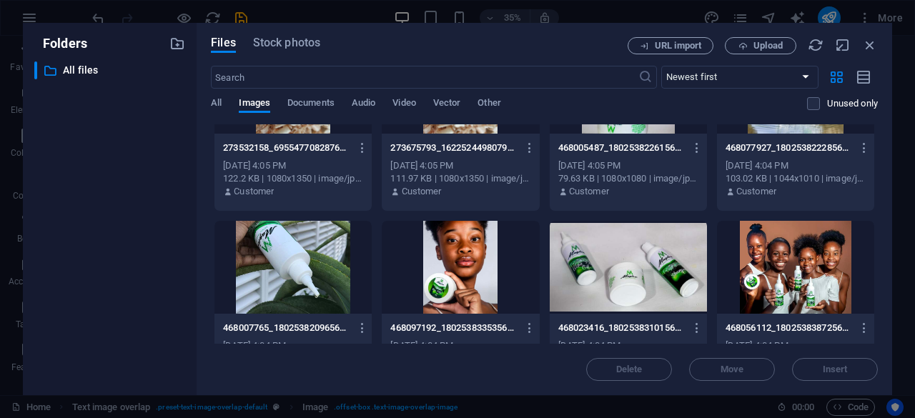
click at [670, 261] on div at bounding box center [627, 267] width 157 height 93
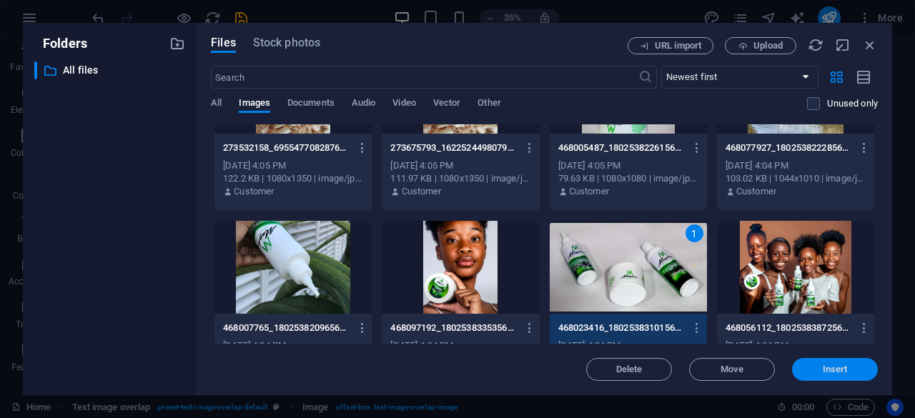
click at [852, 374] on button "Insert" at bounding box center [835, 369] width 86 height 23
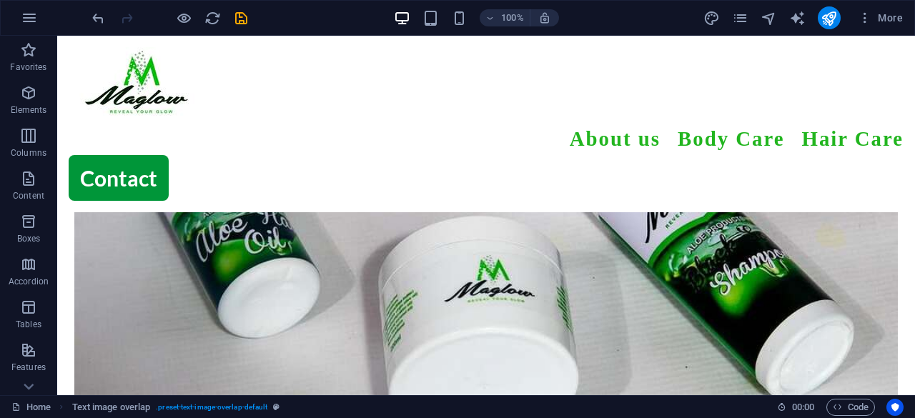
scroll to position [1196, 0]
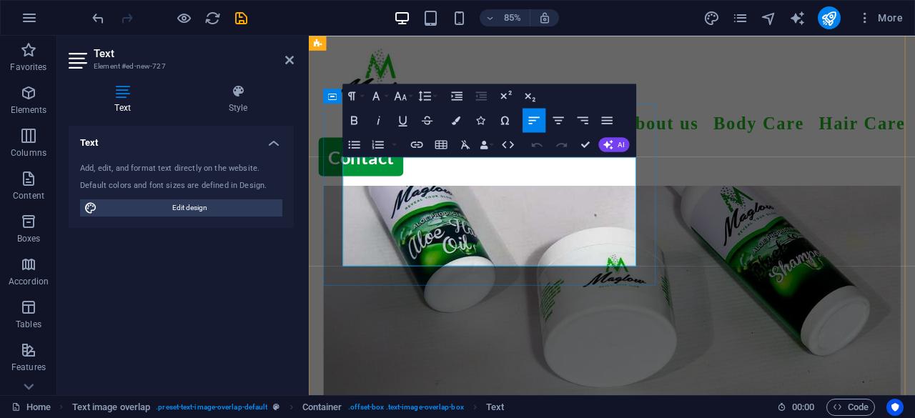
click at [408, 96] on button "Font Size" at bounding box center [403, 96] width 23 height 24
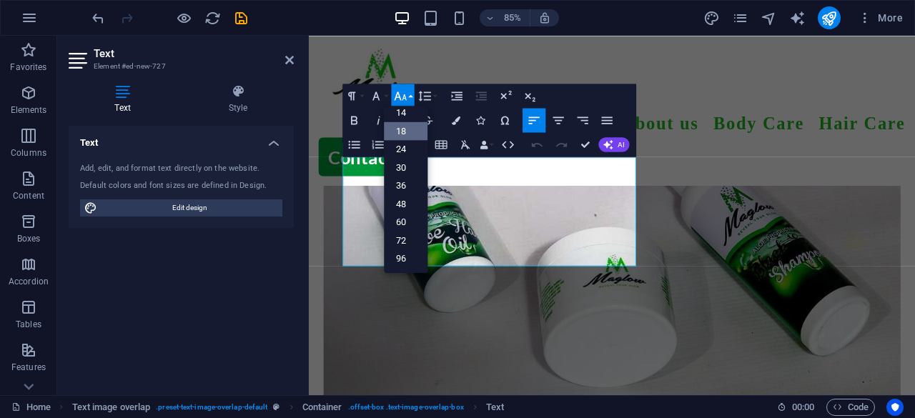
scroll to position [114, 0]
click at [384, 101] on button "Font Family" at bounding box center [378, 96] width 23 height 24
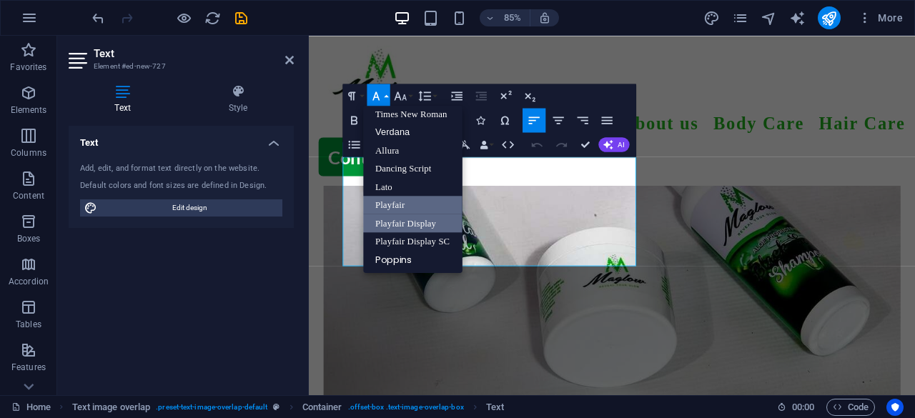
scroll to position [1118, 0]
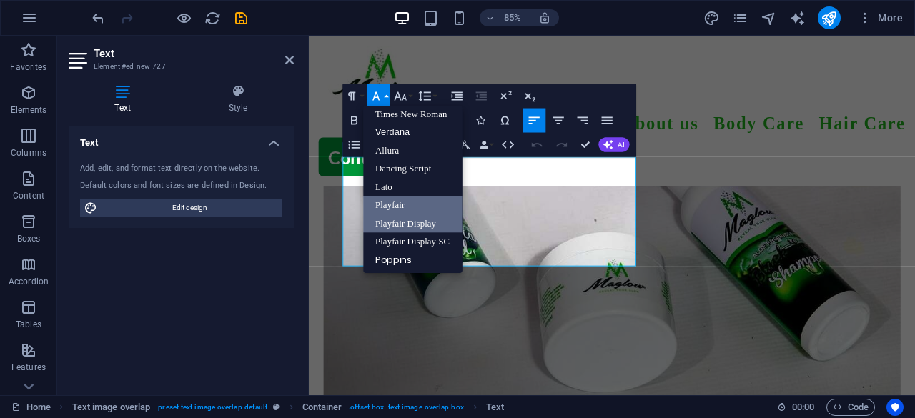
click at [412, 199] on link "Playfair" at bounding box center [413, 204] width 99 height 19
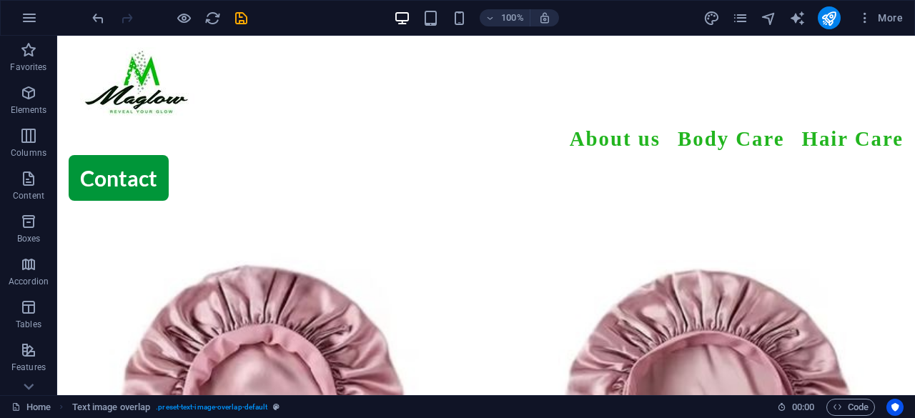
scroll to position [1799, 0]
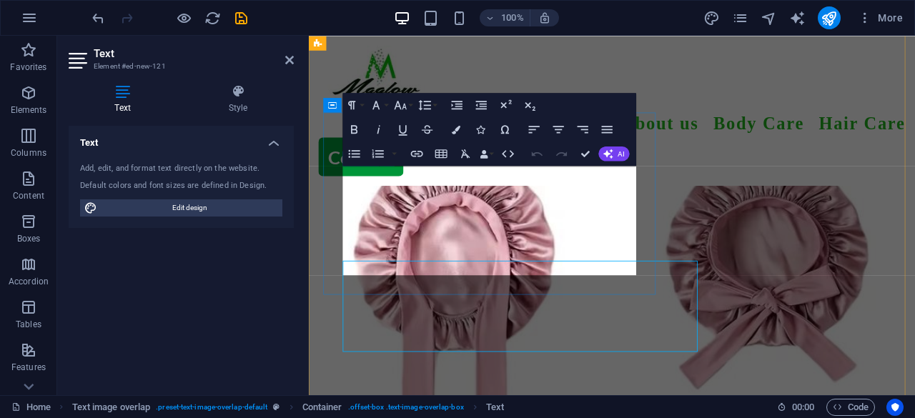
scroll to position [1687, 0]
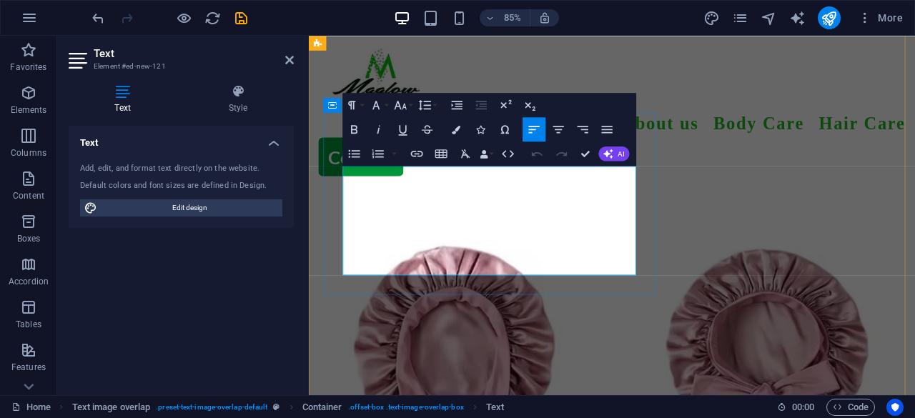
click at [383, 104] on icon "button" at bounding box center [376, 105] width 14 height 14
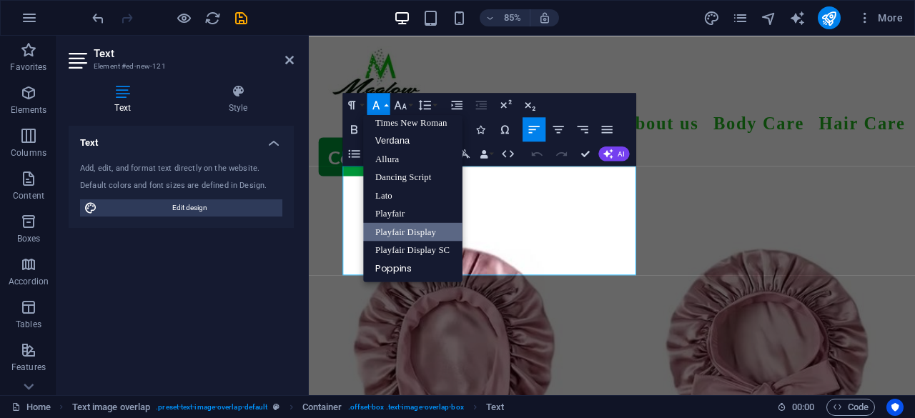
scroll to position [93, 0]
click at [402, 205] on link "Playfair" at bounding box center [413, 213] width 99 height 19
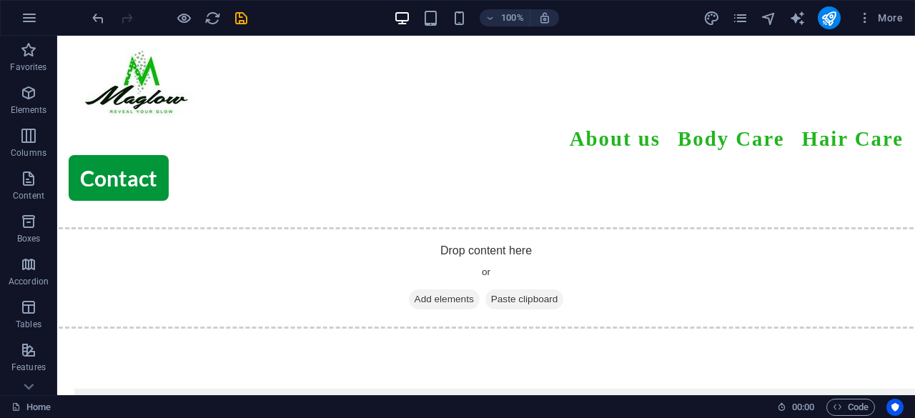
scroll to position [694, 0]
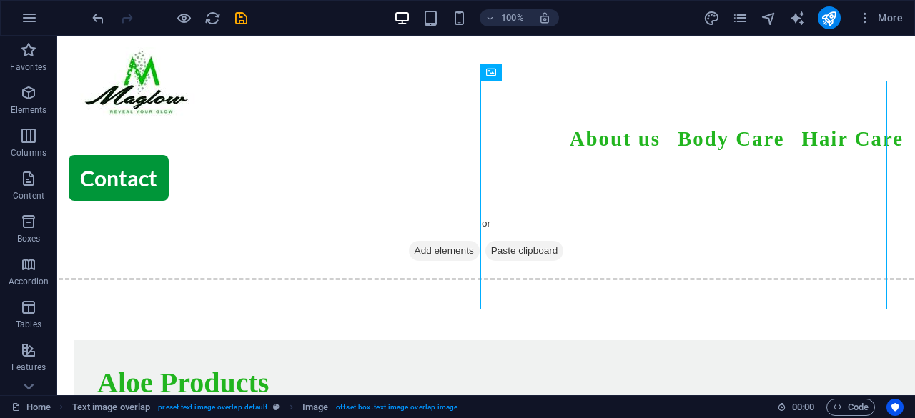
scroll to position [672, 0]
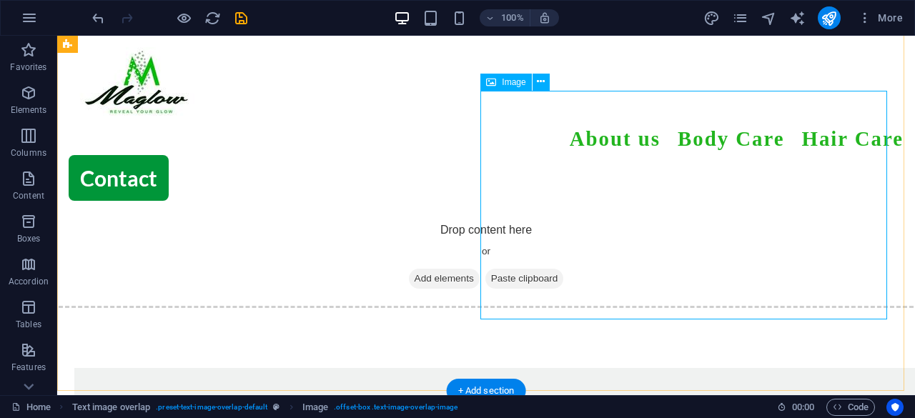
select select "%"
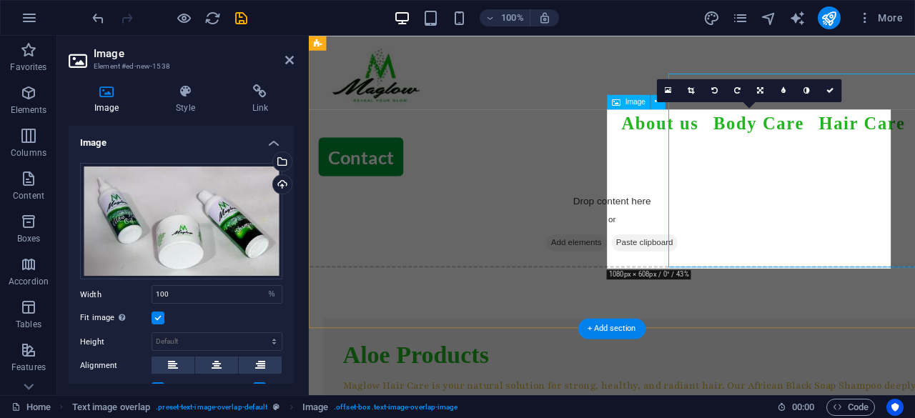
scroll to position [683, 0]
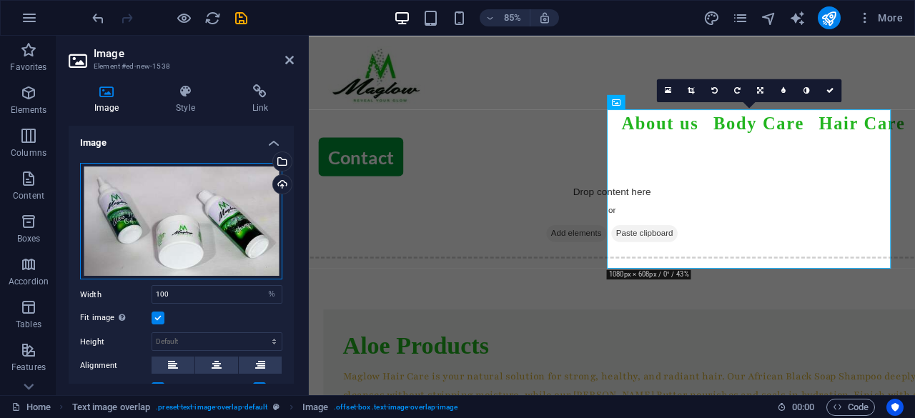
click at [214, 228] on div "Drag files here, click to choose files or select files from Files or our free s…" at bounding box center [181, 221] width 202 height 117
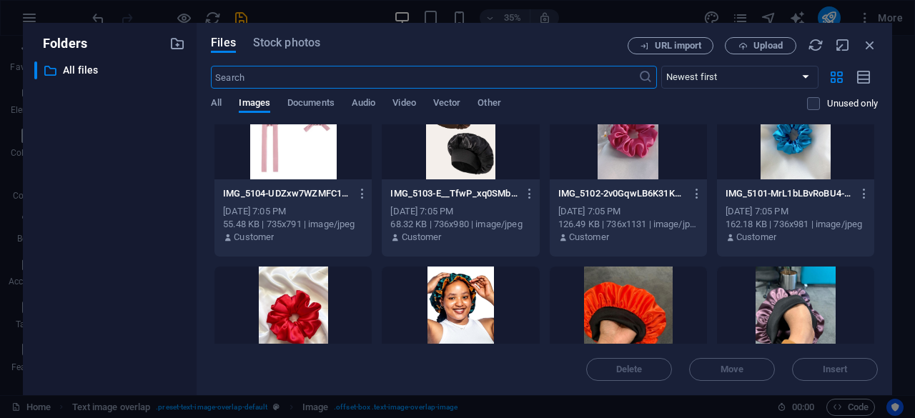
scroll to position [0, 0]
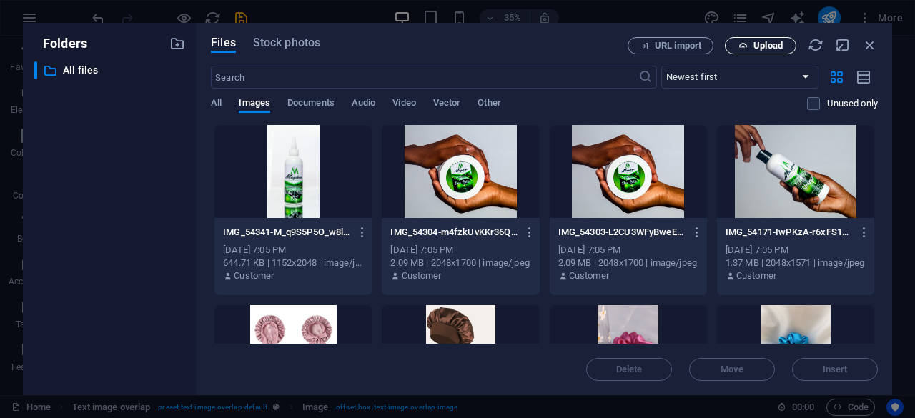
click at [750, 54] on button "Upload" at bounding box center [760, 45] width 71 height 17
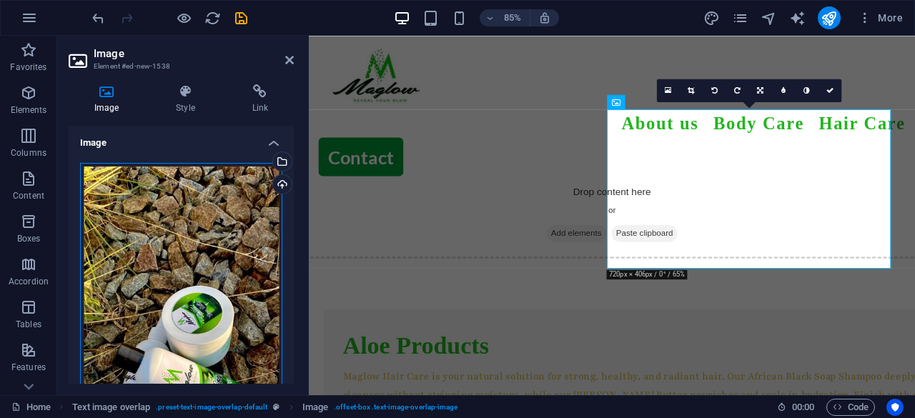
click at [217, 227] on div "Drag files here, click to choose files or select files from Files or our free s…" at bounding box center [181, 340] width 202 height 354
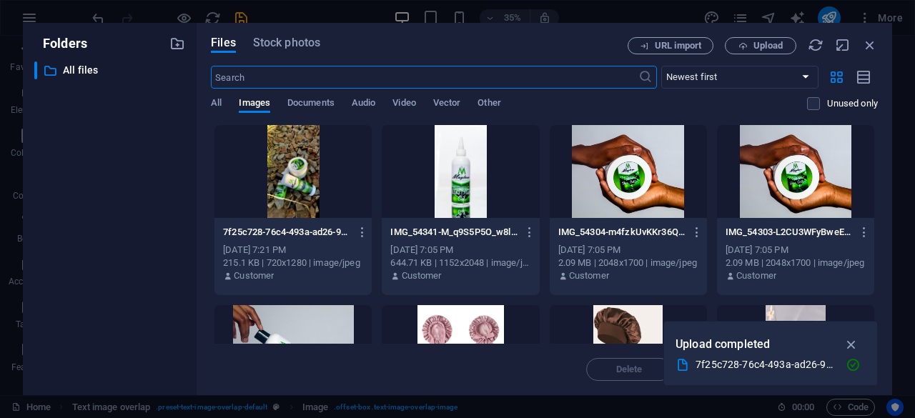
scroll to position [870, 0]
click at [293, 156] on div at bounding box center [292, 171] width 157 height 93
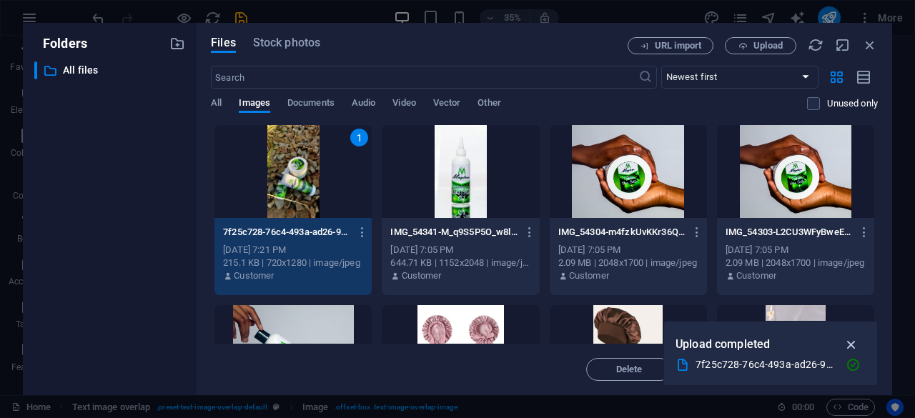
click at [847, 344] on icon "button" at bounding box center [851, 345] width 16 height 16
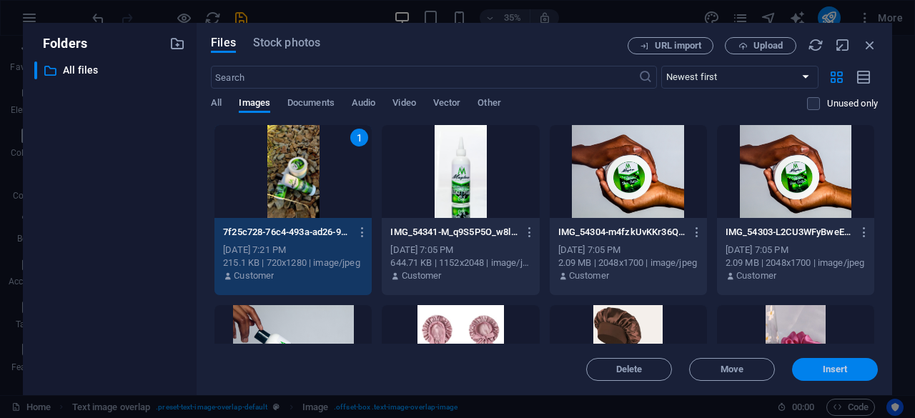
click at [840, 369] on span "Insert" at bounding box center [834, 369] width 25 height 9
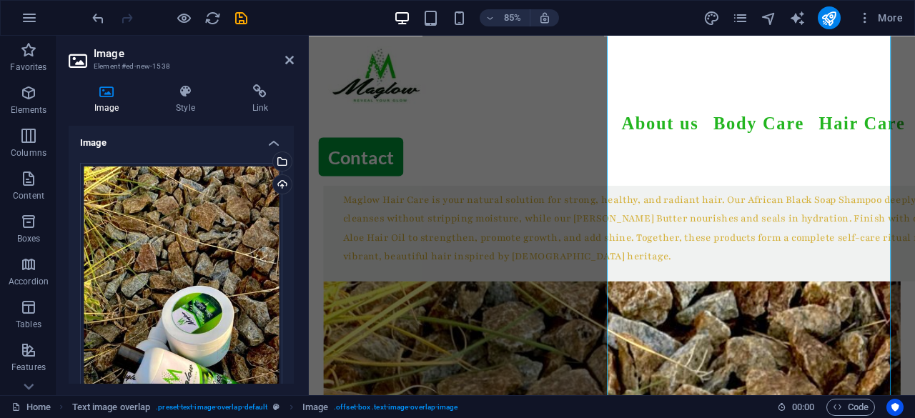
scroll to position [900, 0]
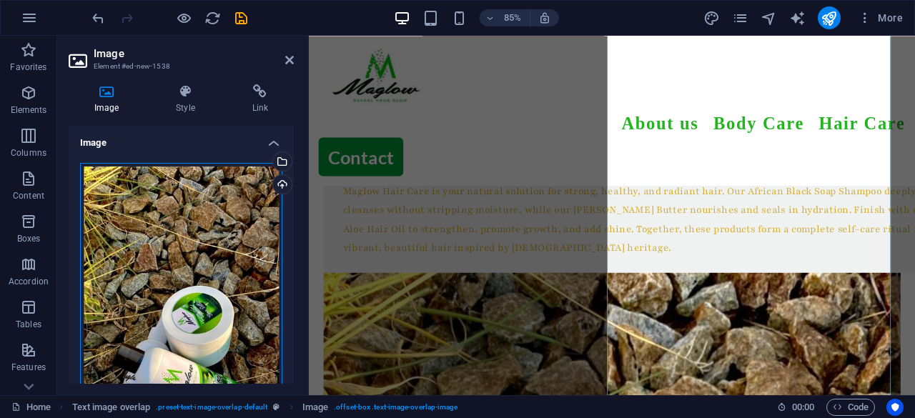
click at [240, 236] on div "Drag files here, click to choose files or select files from Files or our free s…" at bounding box center [181, 340] width 202 height 354
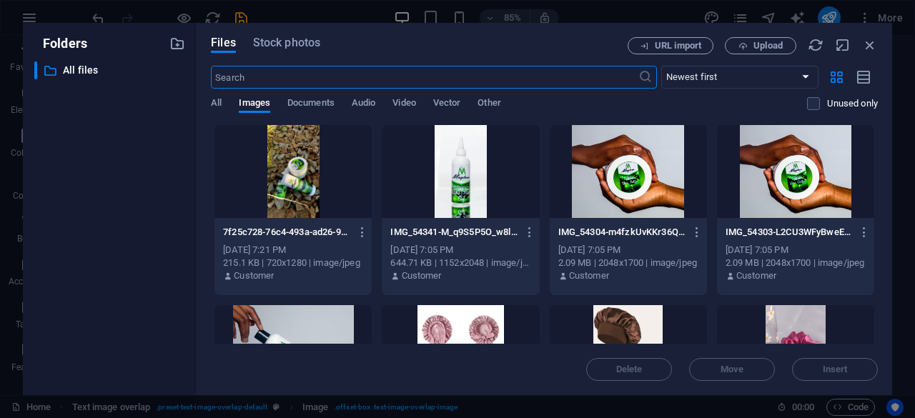
scroll to position [907, 0]
click at [673, 42] on span "URL import" at bounding box center [678, 45] width 46 height 9
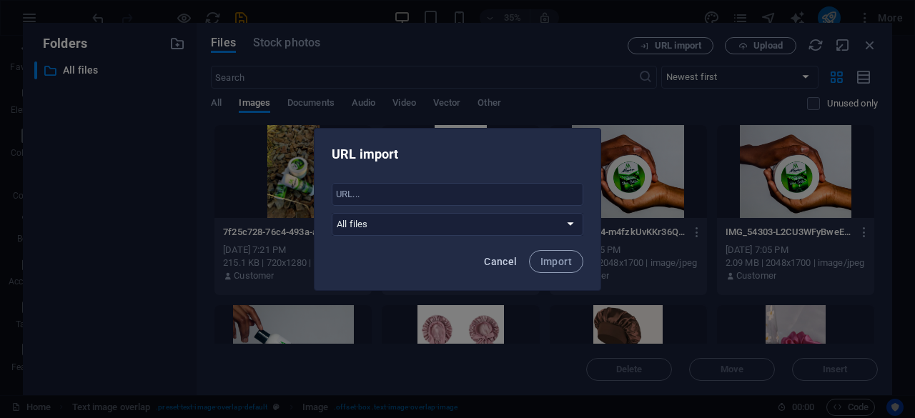
click at [486, 271] on button "Cancel" at bounding box center [500, 261] width 44 height 23
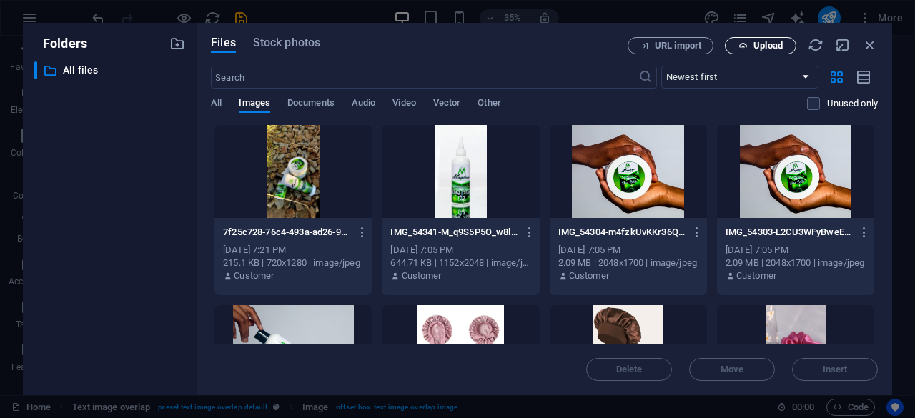
click at [729, 49] on button "Upload" at bounding box center [760, 45] width 71 height 17
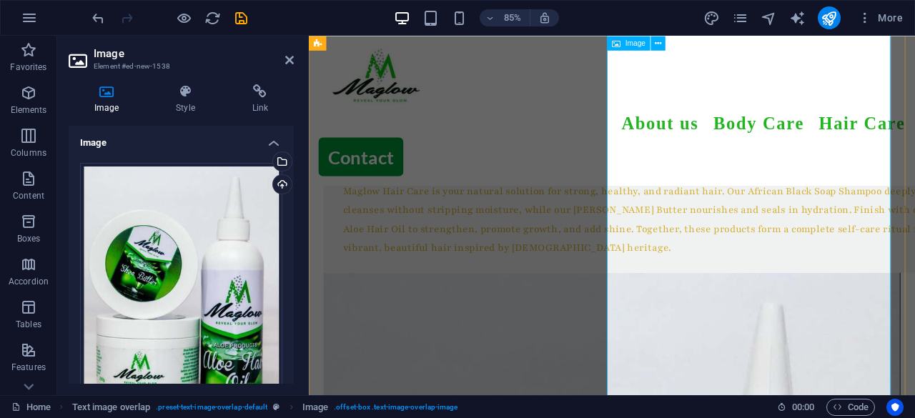
scroll to position [812, 0]
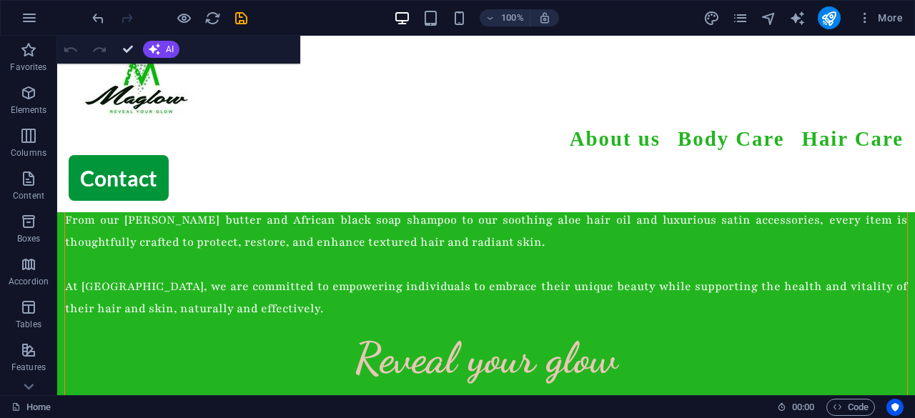
scroll to position [0, 0]
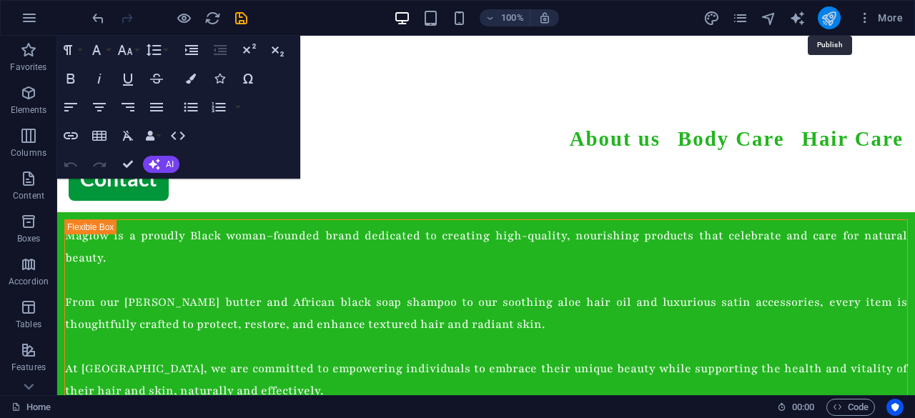
click at [833, 16] on icon "publish" at bounding box center [828, 18] width 16 height 16
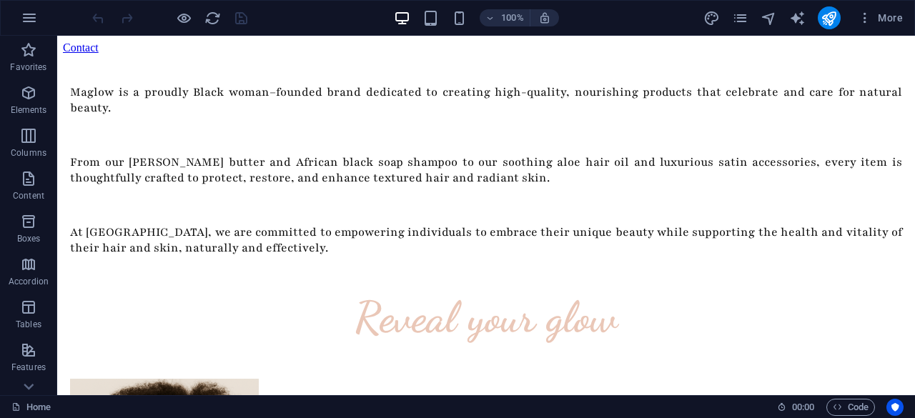
scroll to position [138, 0]
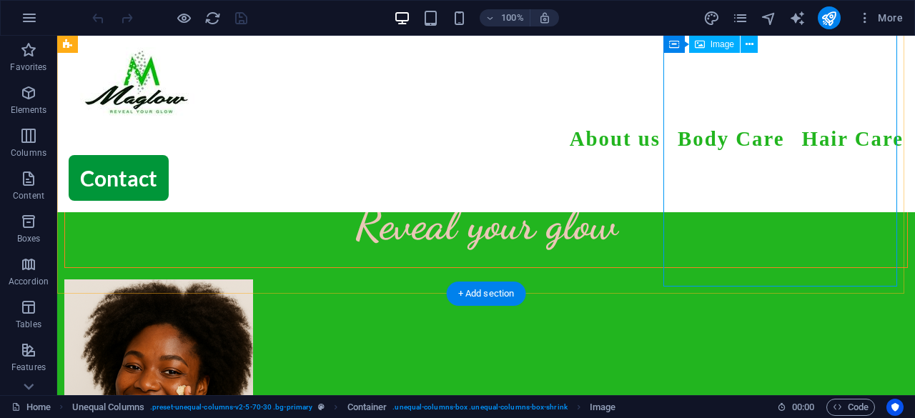
click at [707, 279] on figure at bounding box center [485, 420] width 843 height 283
select select "px"
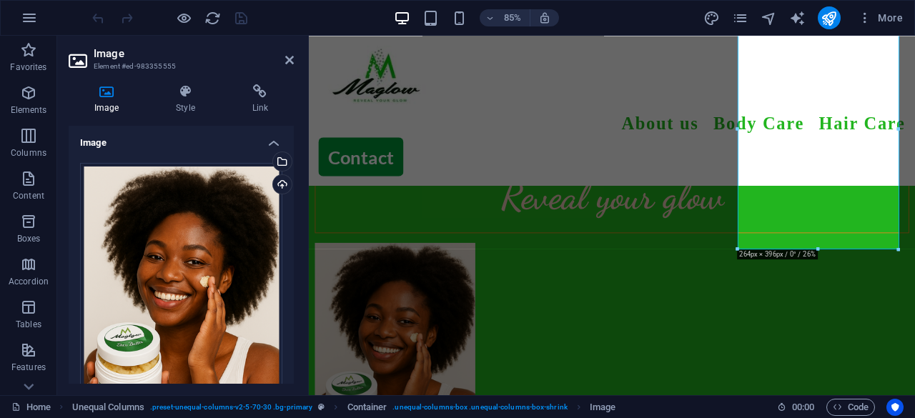
click at [283, 60] on header "Image Element #ed-983355555" at bounding box center [181, 54] width 225 height 37
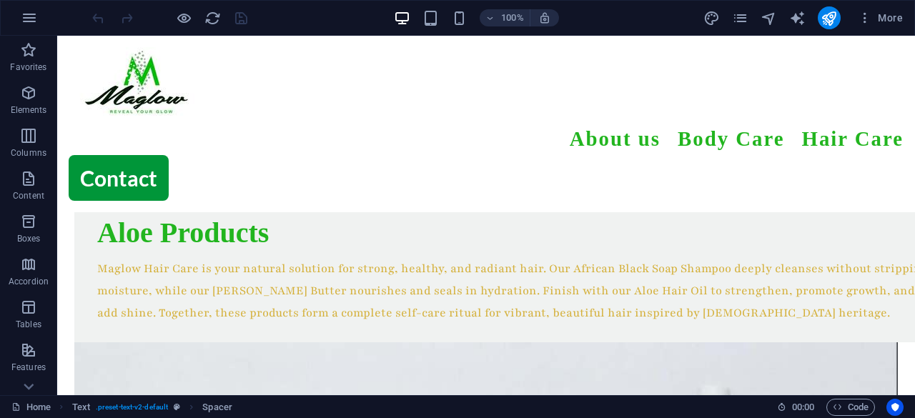
scroll to position [870, 0]
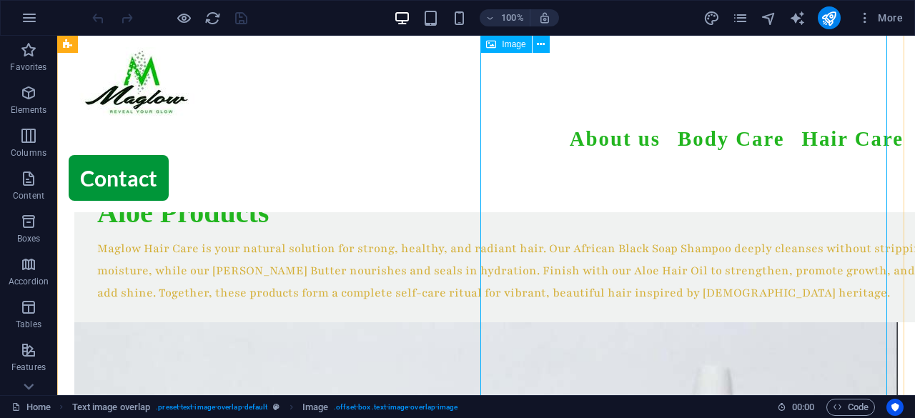
select select "%"
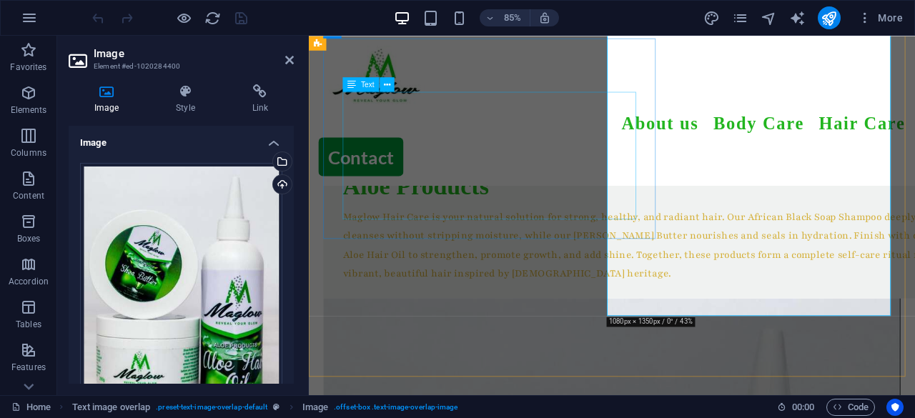
scroll to position [833, 0]
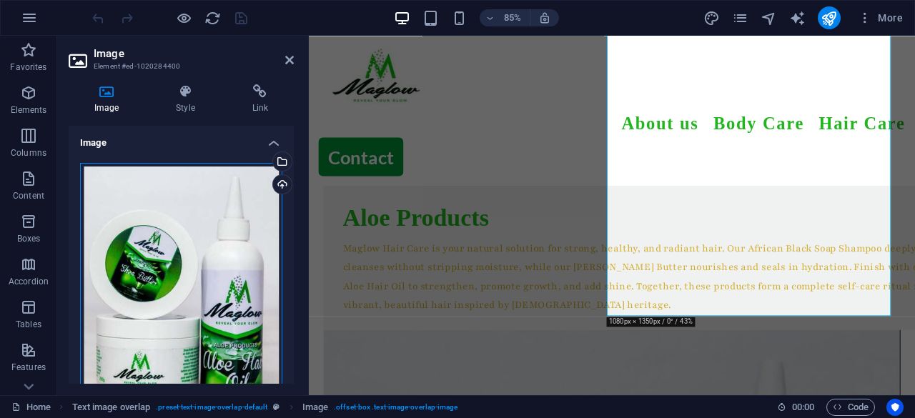
click at [190, 251] on div "Drag files here, click to choose files or select files from Files or our free s…" at bounding box center [181, 288] width 202 height 251
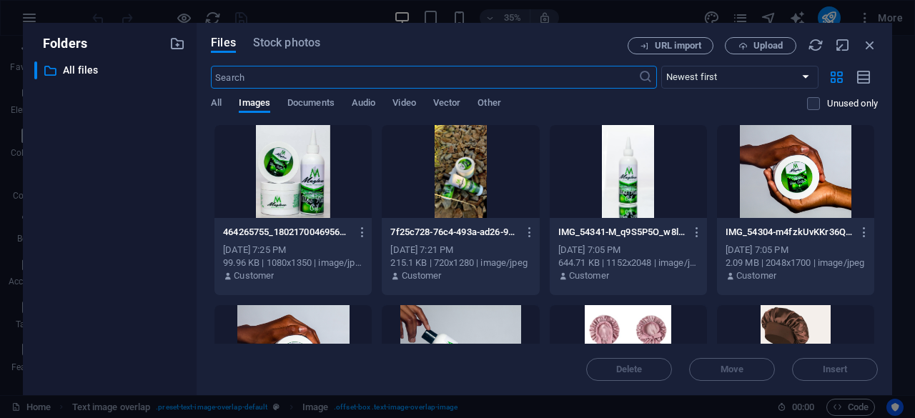
scroll to position [839, 0]
click at [767, 50] on span "Upload" at bounding box center [767, 45] width 29 height 9
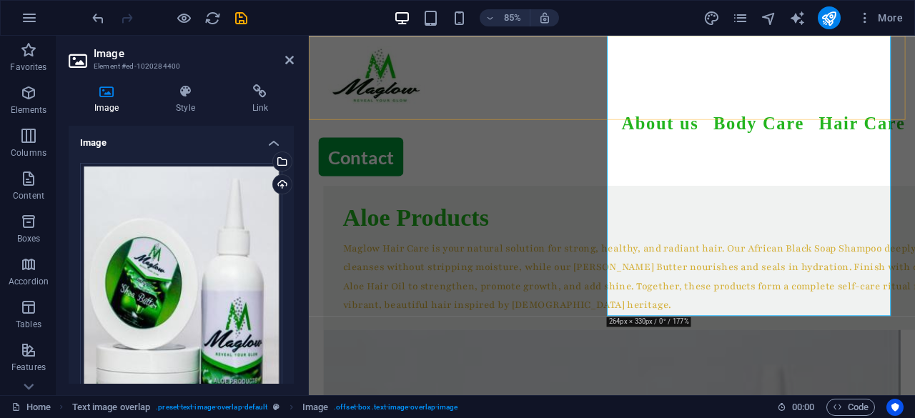
scroll to position [875, 0]
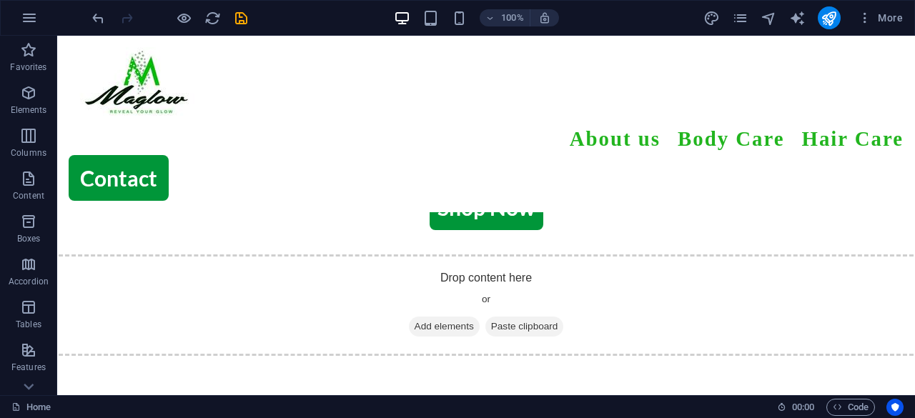
scroll to position [633, 0]
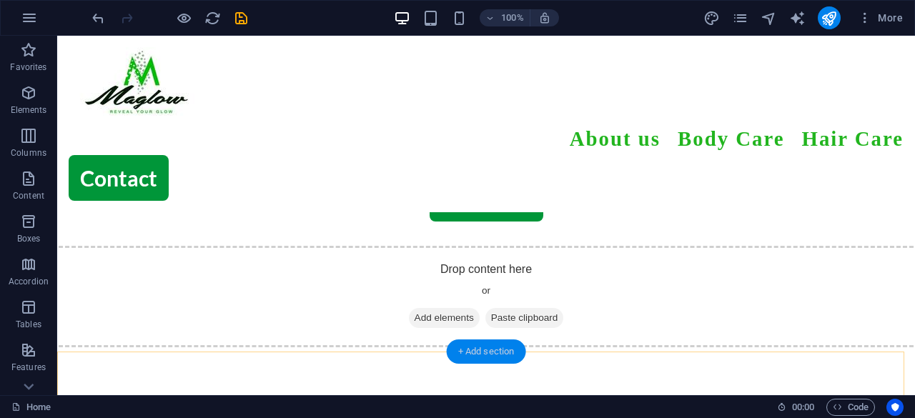
click at [474, 353] on div "+ Add section" at bounding box center [486, 351] width 79 height 24
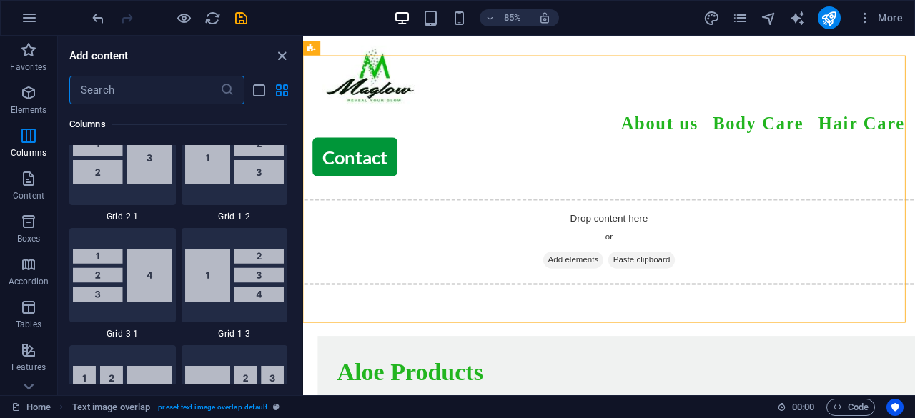
scroll to position [2500, 0]
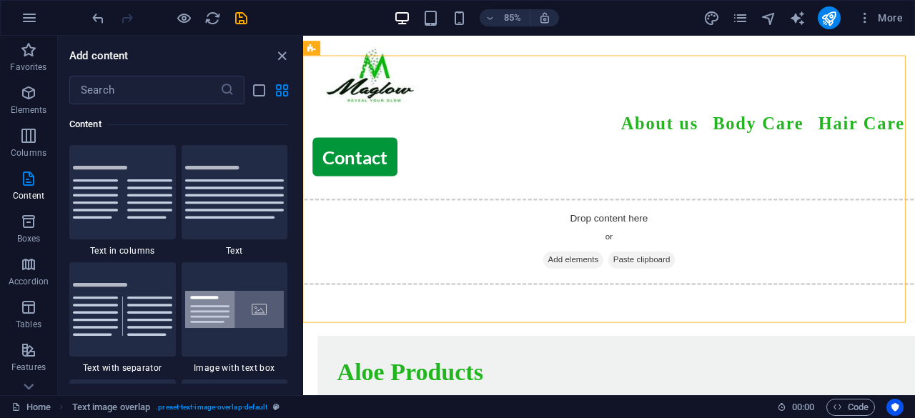
click at [297, 179] on div "Favorites 1 Star Headline 1 Star Container Elements 1 Star Headline 1 Star Text…" at bounding box center [180, 243] width 244 height 279
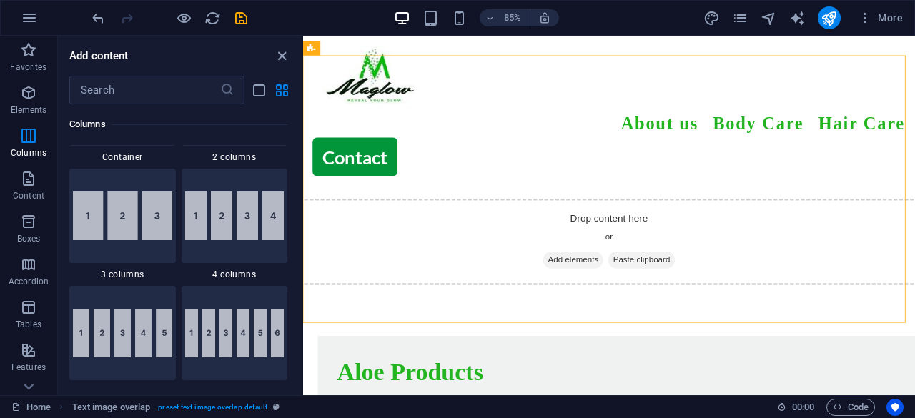
scroll to position [752, 0]
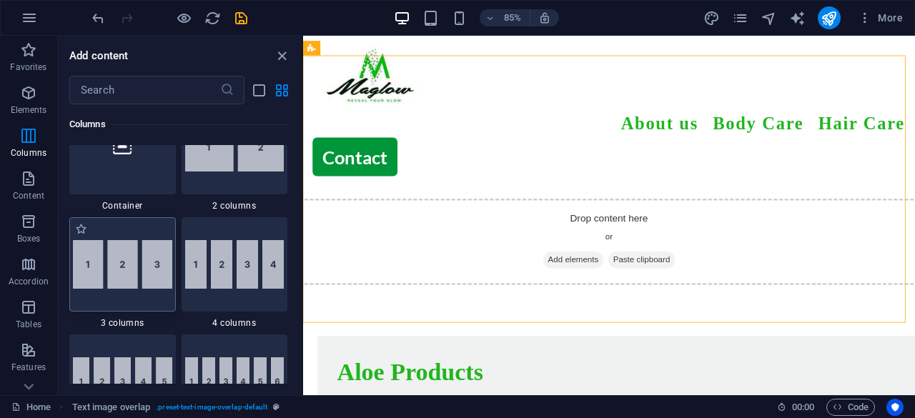
click at [110, 262] on img at bounding box center [122, 264] width 99 height 49
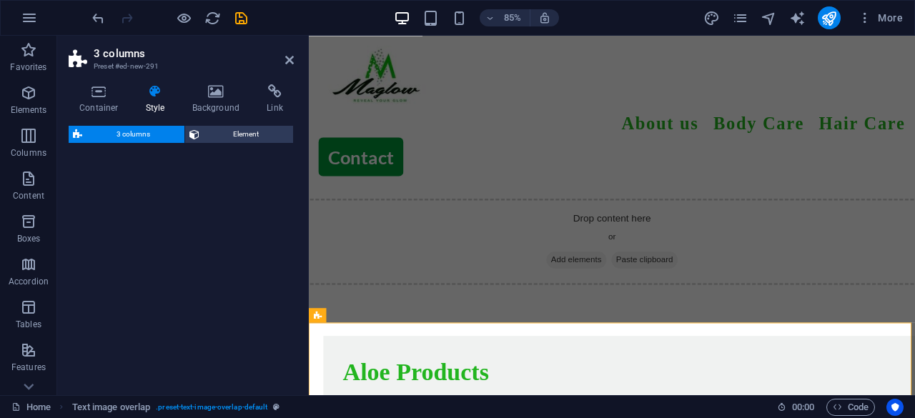
select select "rem"
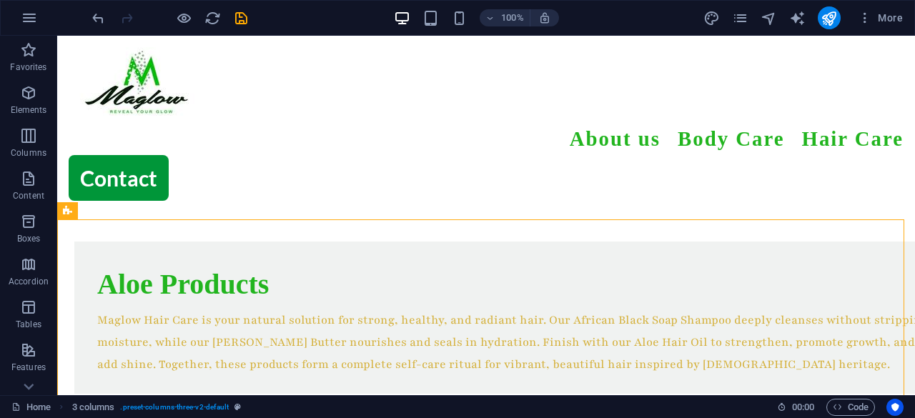
scroll to position [814, 0]
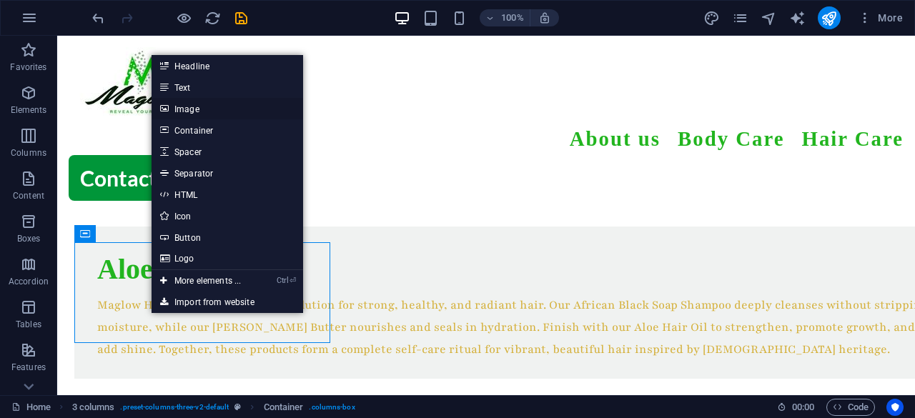
click at [199, 111] on link "Image" at bounding box center [226, 108] width 151 height 21
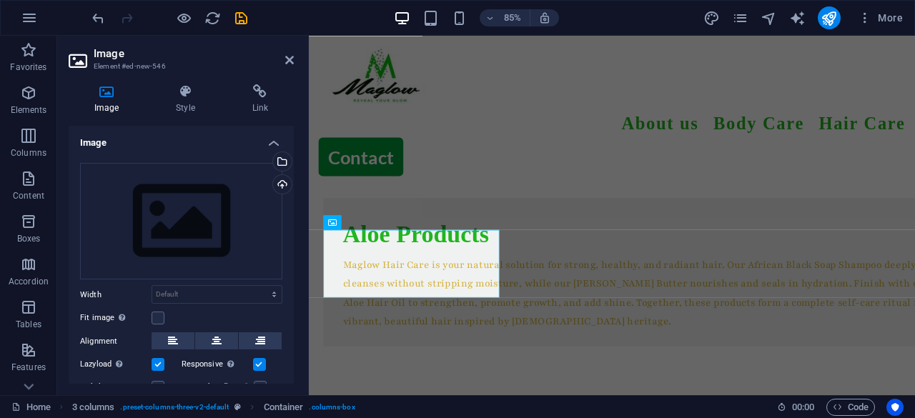
scroll to position [832, 0]
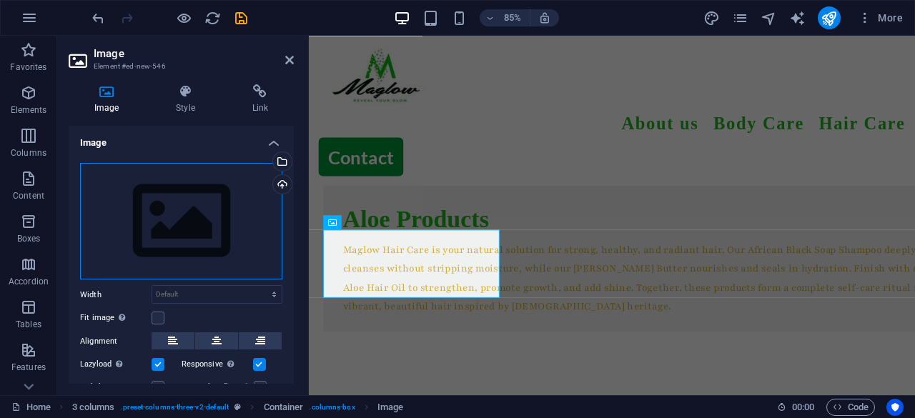
click at [163, 204] on div "Drag files here, click to choose files or select files from Files or our free s…" at bounding box center [181, 221] width 202 height 117
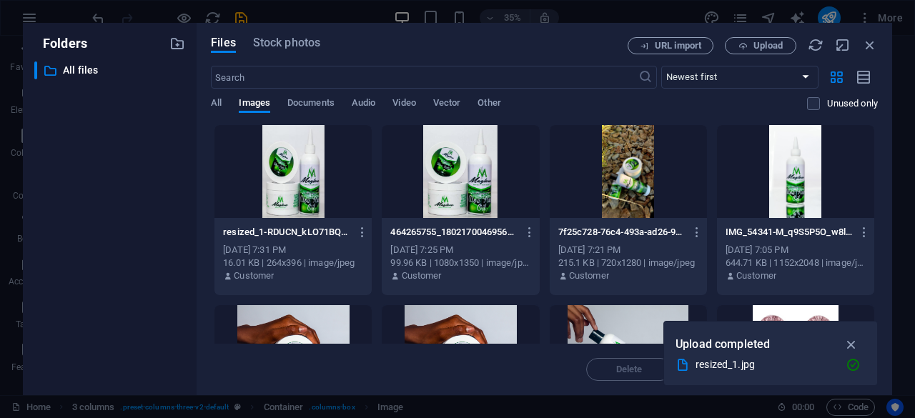
drag, startPoint x: 877, startPoint y: 135, endPoint x: 877, endPoint y: 142, distance: 7.2
click at [877, 142] on div "Files Stock photos URL import Upload ​ Newest first Oldest first Name (A-Z) Nam…" at bounding box center [544, 209] width 695 height 372
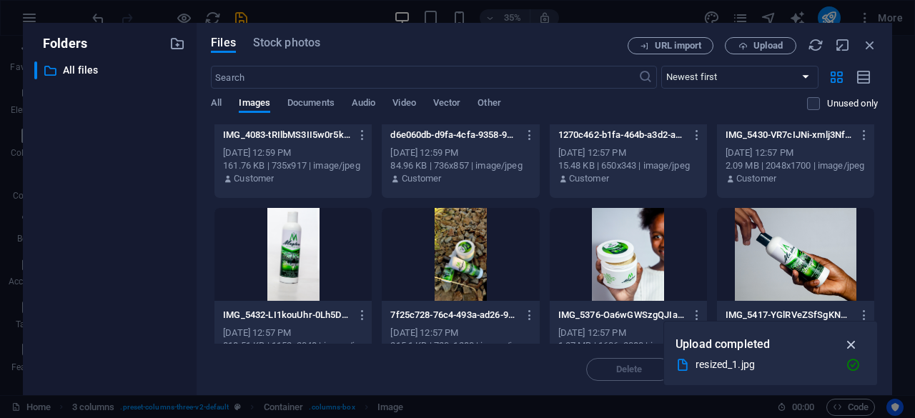
scroll to position [1708, 0]
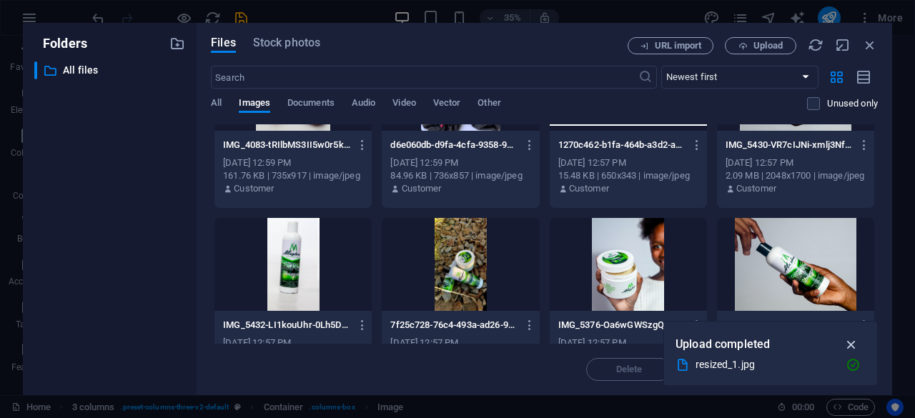
click at [850, 340] on icon "button" at bounding box center [851, 345] width 16 height 16
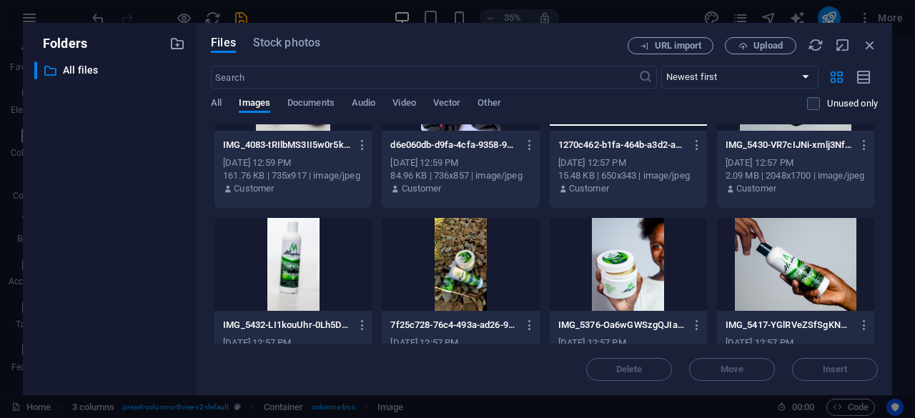
click at [820, 270] on div at bounding box center [795, 264] width 157 height 93
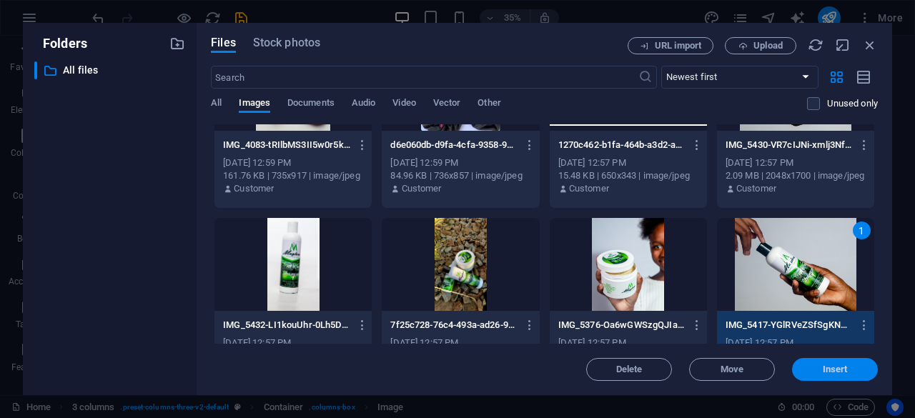
click at [825, 359] on button "Insert" at bounding box center [835, 369] width 86 height 23
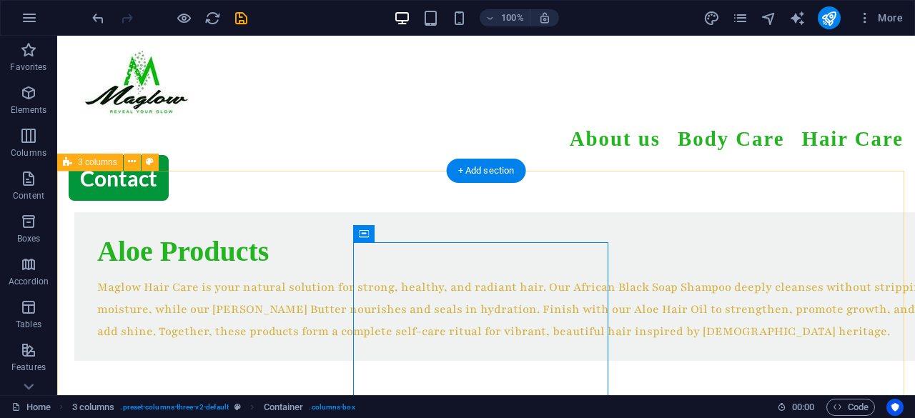
scroll to position [814, 0]
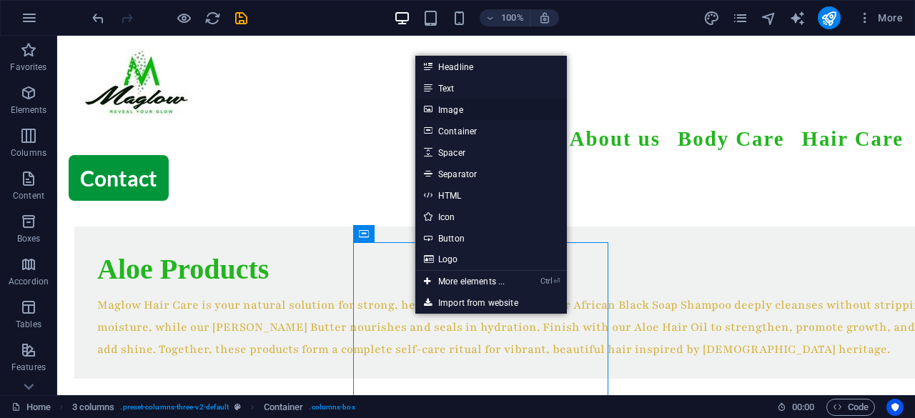
click at [438, 108] on link "Image" at bounding box center [490, 109] width 151 height 21
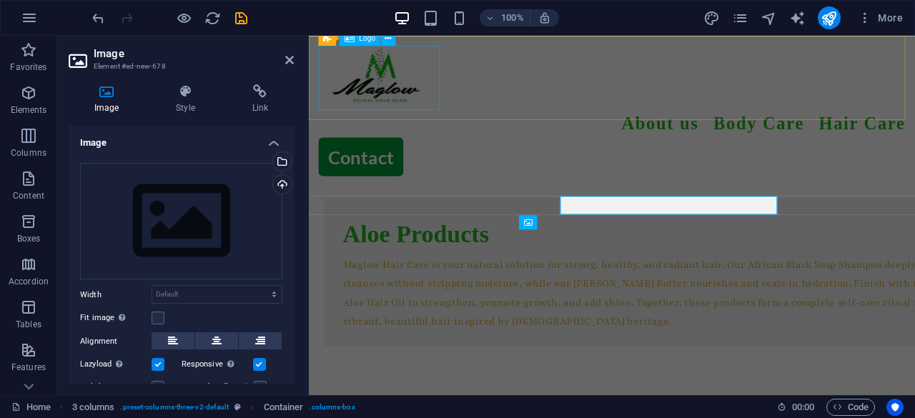
scroll to position [832, 0]
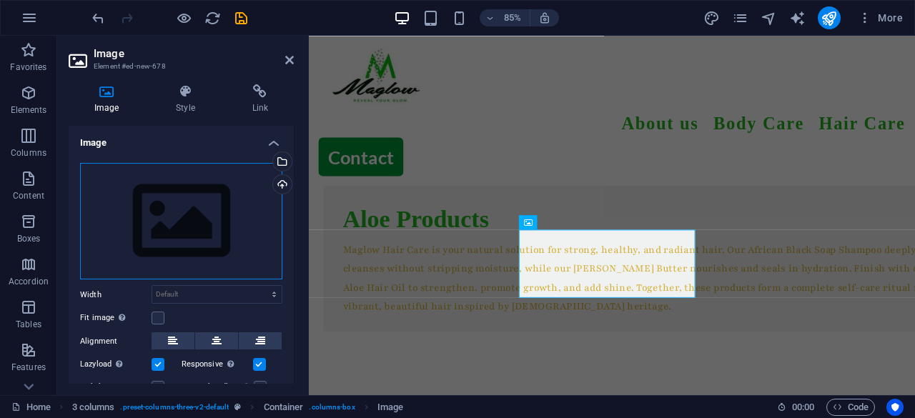
click at [212, 181] on div "Drag files here, click to choose files or select files from Files or our free s…" at bounding box center [181, 221] width 202 height 117
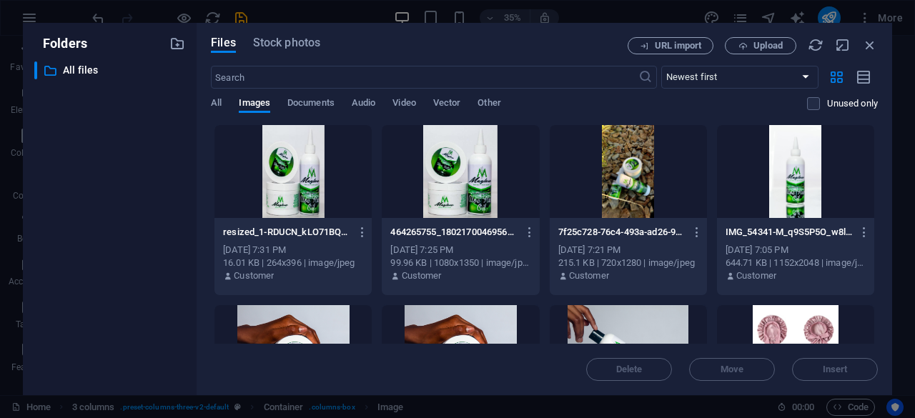
drag, startPoint x: 874, startPoint y: 145, endPoint x: 875, endPoint y: 154, distance: 8.6
click at [875, 154] on div "Drop files here to upload them instantly resized_1-RDUCN_kLO71BQK1rld3imQ.jpg r…" at bounding box center [544, 233] width 667 height 219
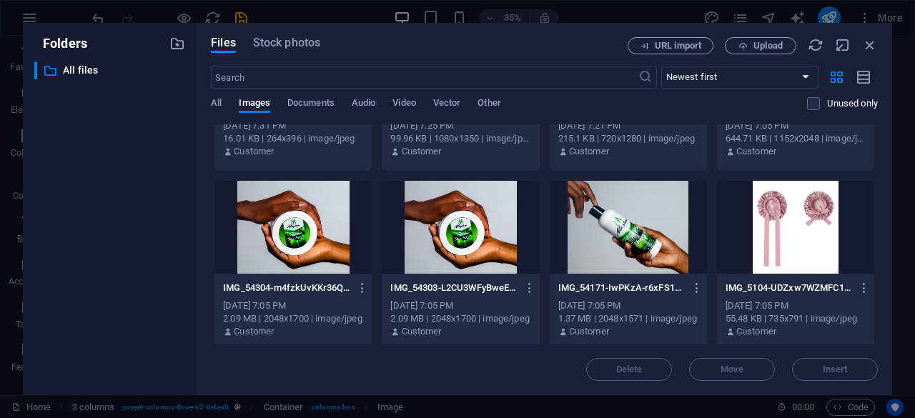
scroll to position [130, 0]
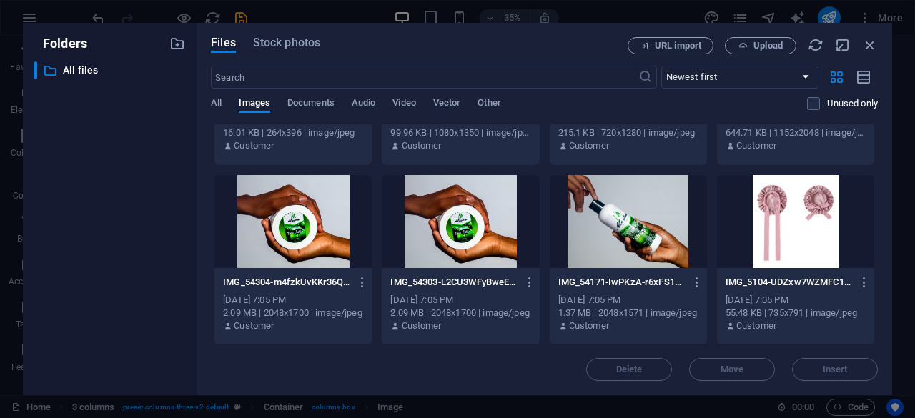
click at [463, 204] on div at bounding box center [460, 221] width 157 height 93
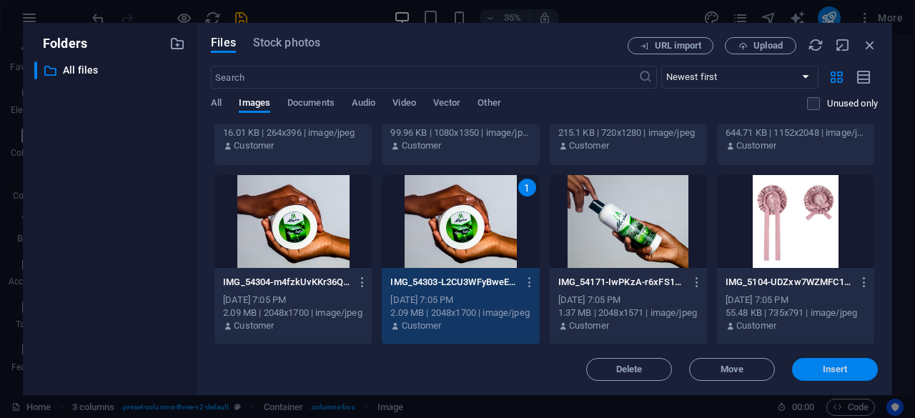
click at [838, 368] on span "Insert" at bounding box center [834, 369] width 25 height 9
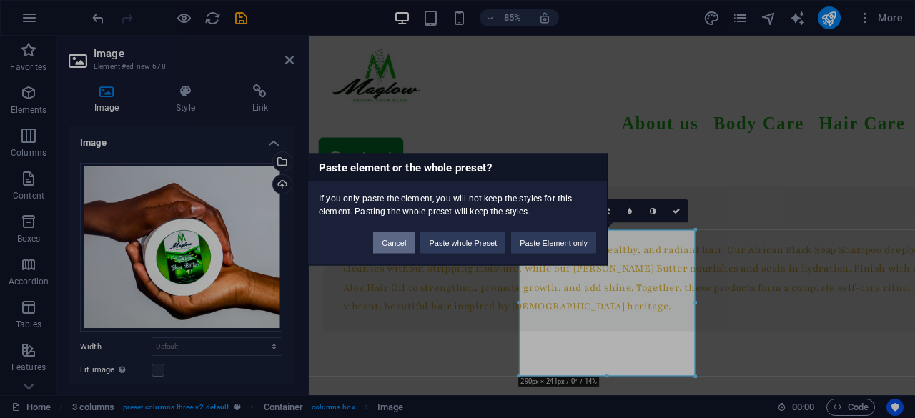
click at [382, 246] on button "Cancel" at bounding box center [393, 242] width 41 height 21
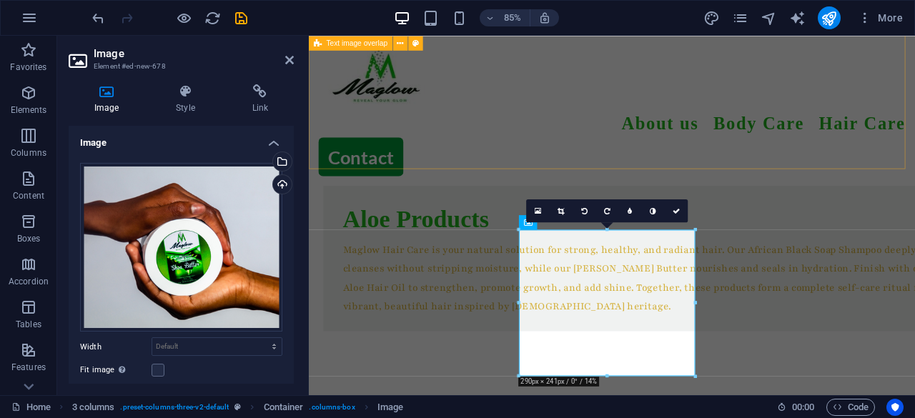
click at [640, 179] on div "Aloe Products Maglow Hair Care is your natural solution for strong, healthy, an…" at bounding box center [665, 295] width 713 height 317
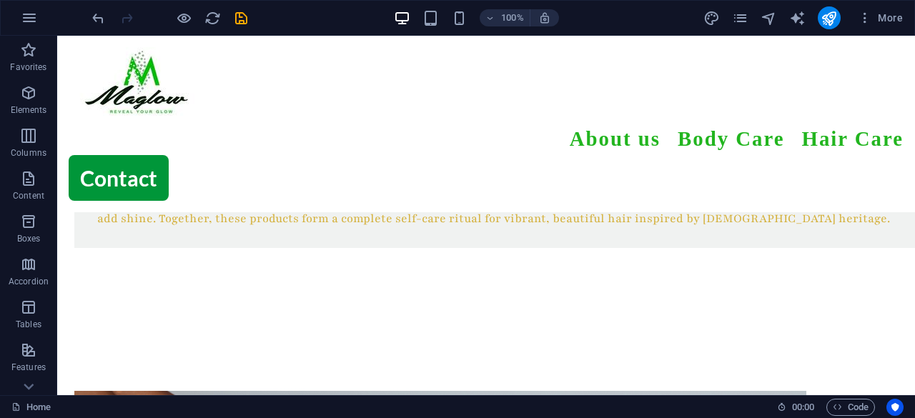
scroll to position [955, 0]
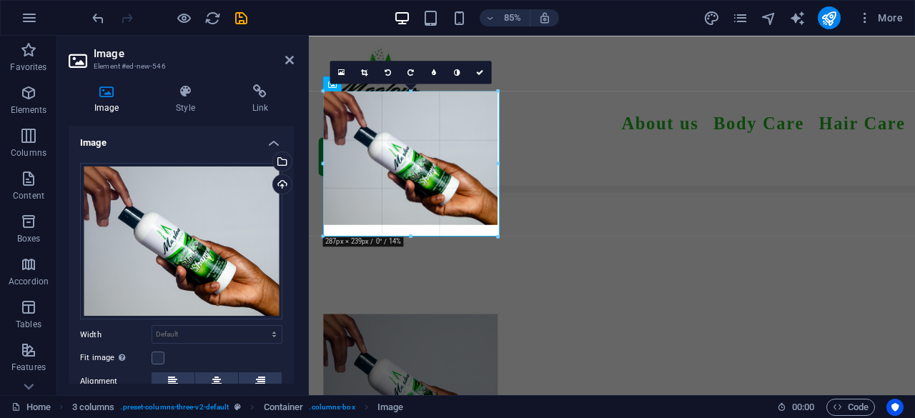
drag, startPoint x: 413, startPoint y: 225, endPoint x: 414, endPoint y: 238, distance: 12.9
type input "288"
select select "px"
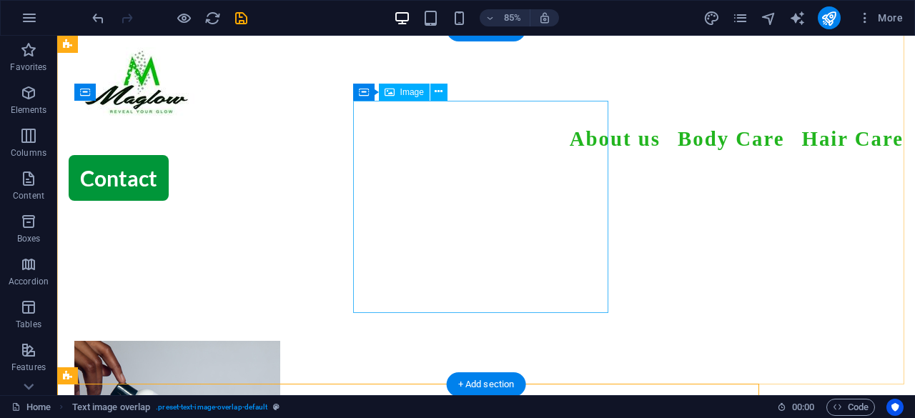
scroll to position [955, 0]
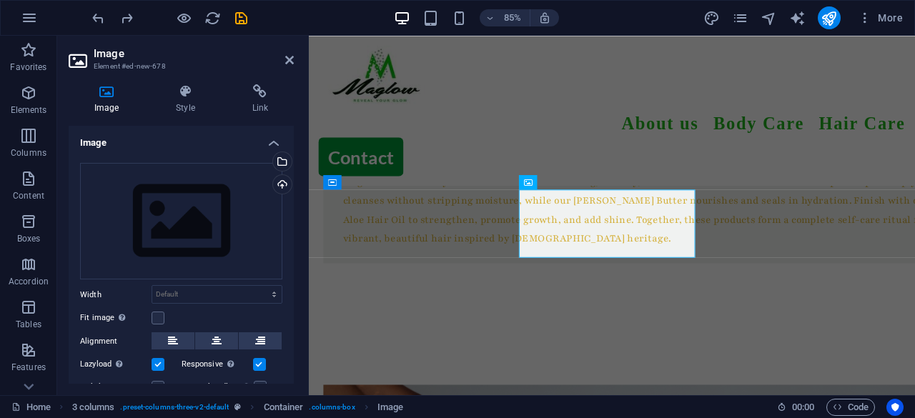
scroll to position [928, 0]
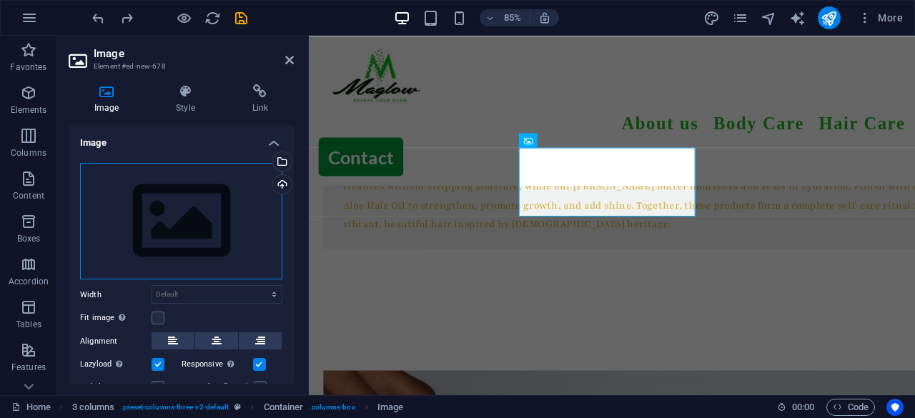
click at [191, 222] on div "Drag files here, click to choose files or select files from Files or our free s…" at bounding box center [181, 221] width 202 height 117
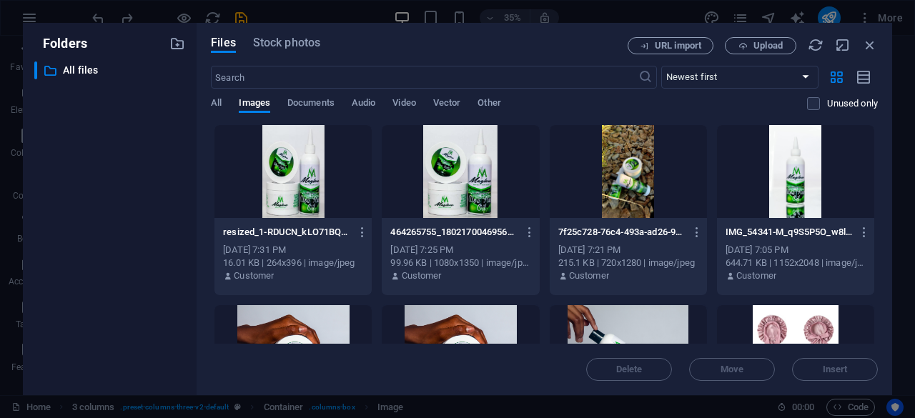
click at [285, 294] on div "resized_1-RDUCN_kLO71BQK1rld3imQ.jpg resized_1-RDUCN_kLO71BQK1rld3imQ.jpg [DATE…" at bounding box center [293, 209] width 159 height 171
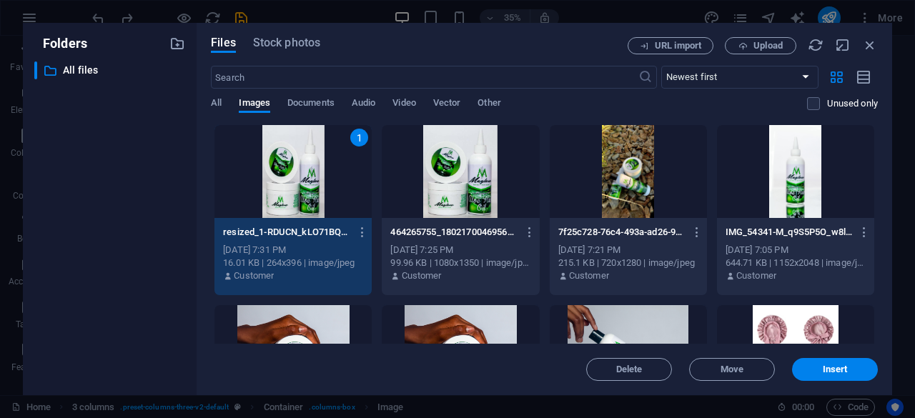
click at [314, 339] on div at bounding box center [292, 351] width 157 height 93
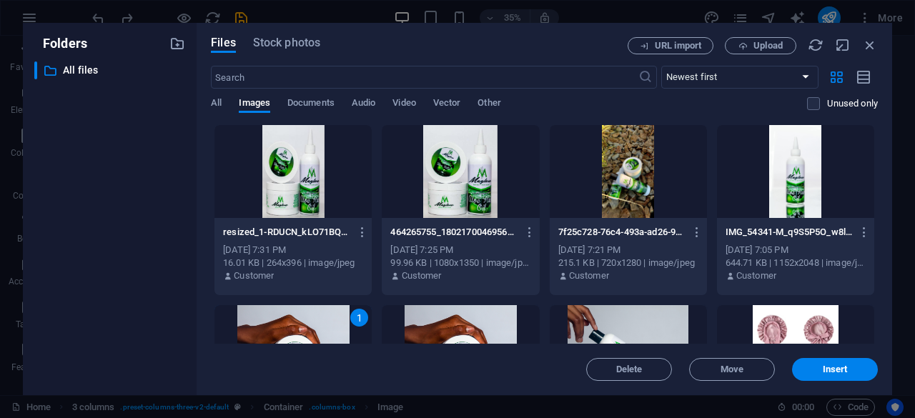
click at [810, 381] on div "Files Stock photos URL import Upload ​ Newest first Oldest first Name (A-Z) Nam…" at bounding box center [544, 209] width 695 height 372
click at [809, 369] on span "Insert" at bounding box center [834, 369] width 74 height 9
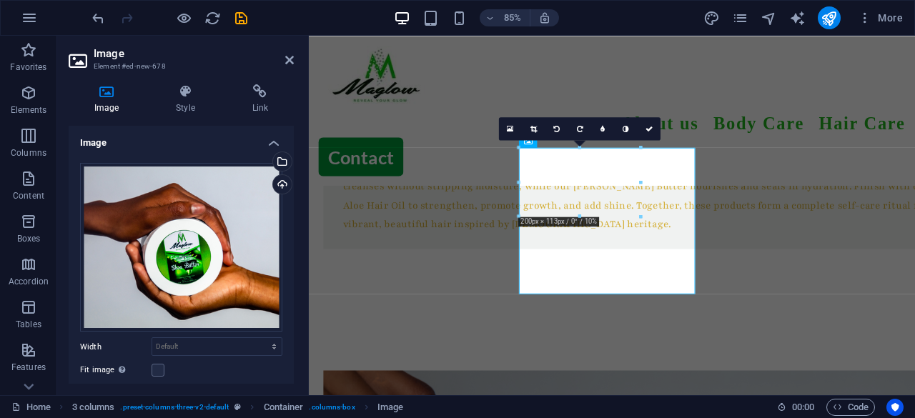
click at [642, 149] on div at bounding box center [640, 148] width 6 height 6
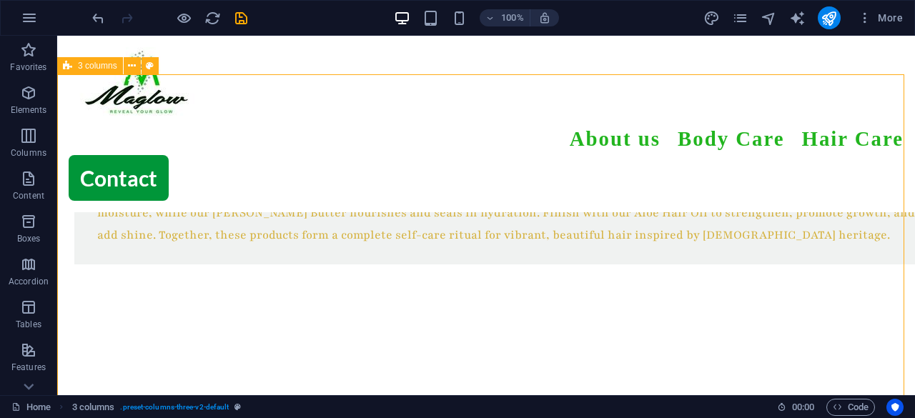
scroll to position [910, 0]
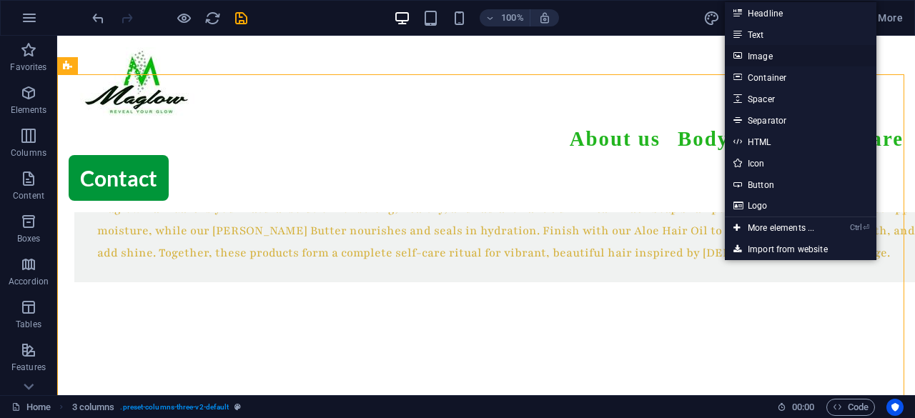
click at [775, 56] on link "Image" at bounding box center [800, 55] width 151 height 21
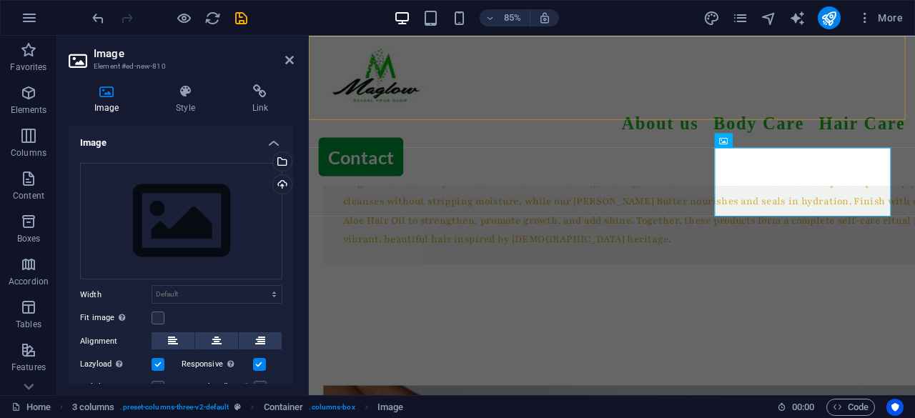
scroll to position [928, 0]
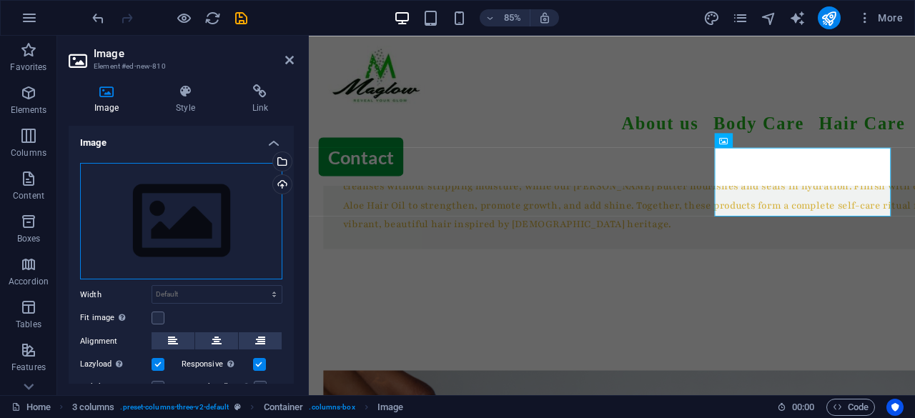
click at [204, 163] on div "Drag files here, click to choose files or select files from Files or our free s…" at bounding box center [181, 221] width 202 height 117
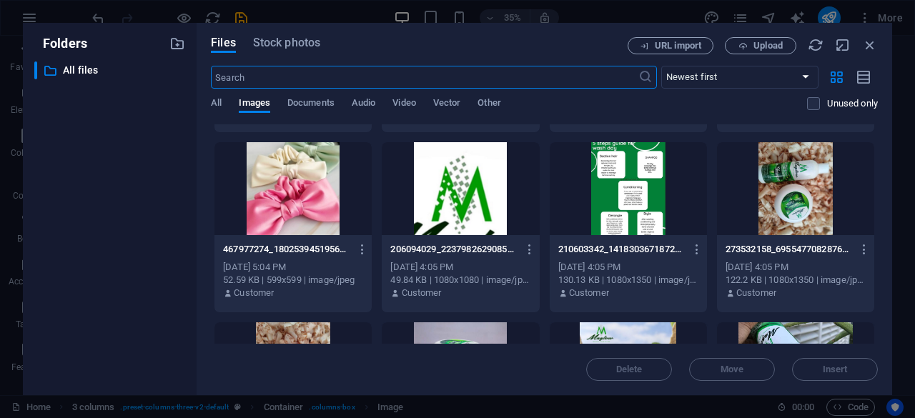
scroll to position [945, 0]
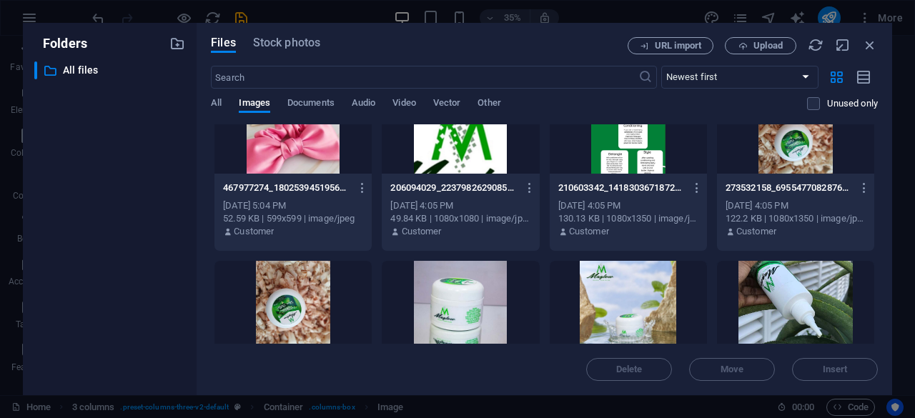
click at [809, 292] on div at bounding box center [795, 307] width 157 height 93
click at [825, 371] on span "Insert" at bounding box center [834, 369] width 25 height 9
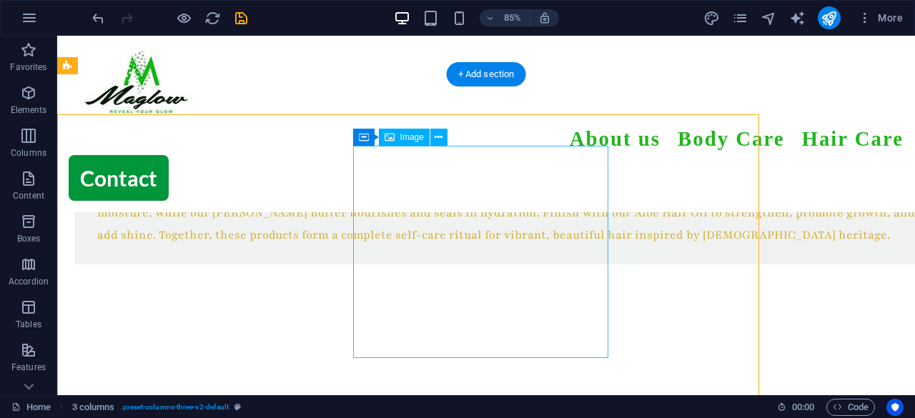
scroll to position [910, 0]
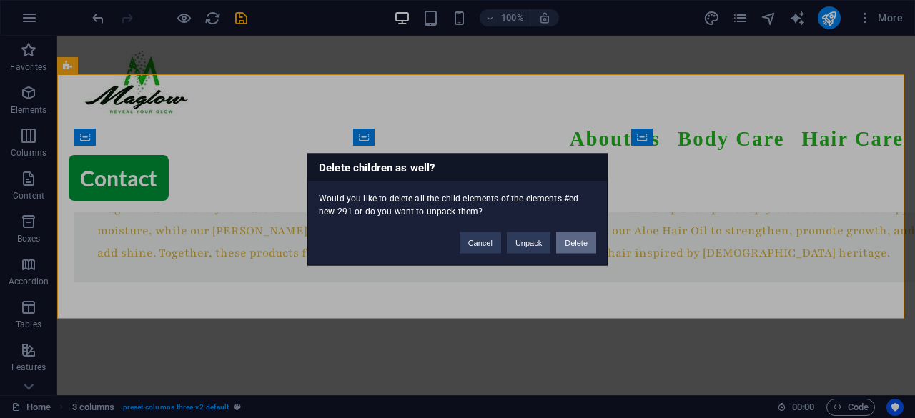
click at [572, 232] on button "Delete" at bounding box center [576, 242] width 40 height 21
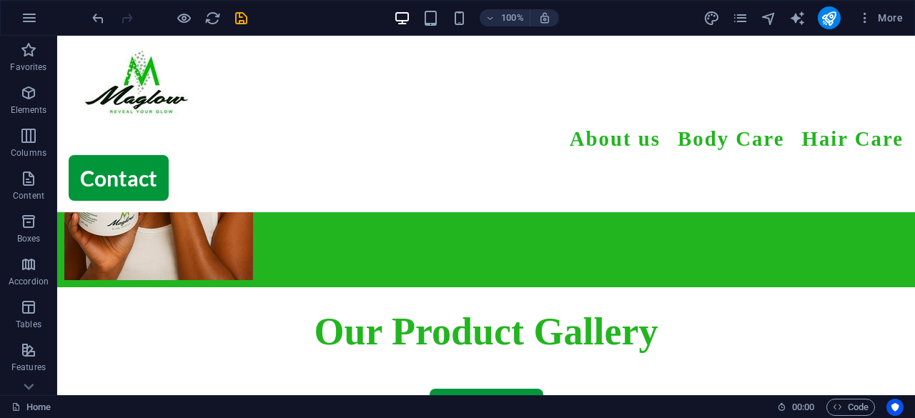
scroll to position [439, 0]
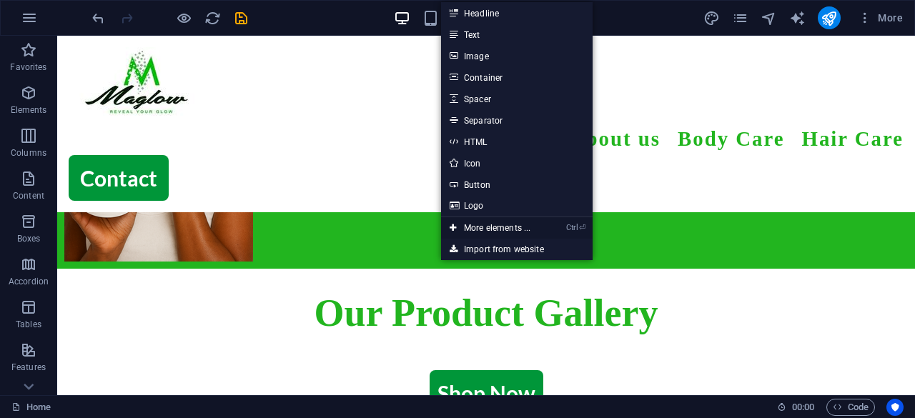
click at [484, 222] on link "Ctrl ⏎ More elements ..." at bounding box center [490, 227] width 98 height 21
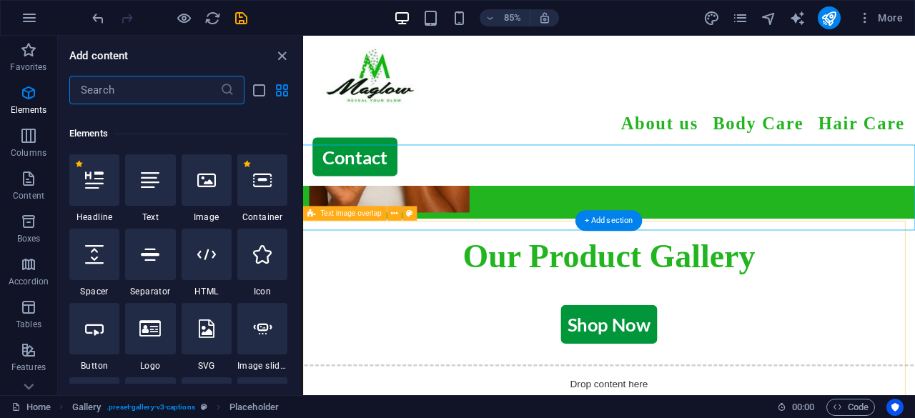
scroll to position [152, 0]
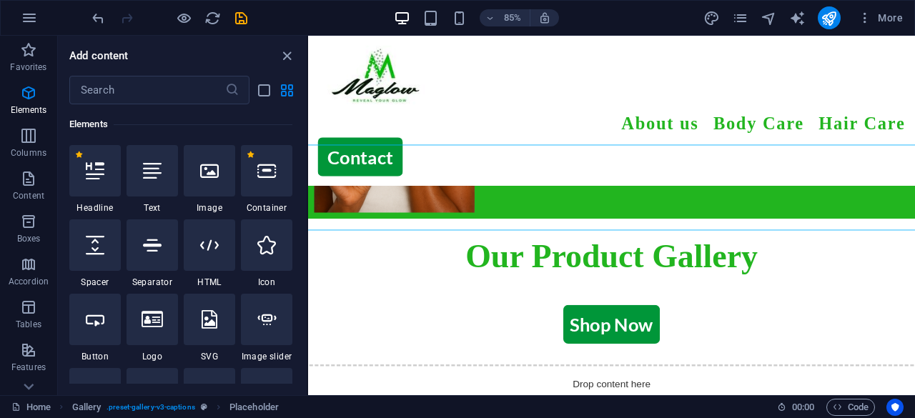
drag, startPoint x: 302, startPoint y: 109, endPoint x: 312, endPoint y: 112, distance: 10.4
click at [312, 112] on section "Favorites Elements Columns Content Boxes Accordion Tables Features Images Slide…" at bounding box center [457, 215] width 915 height 359
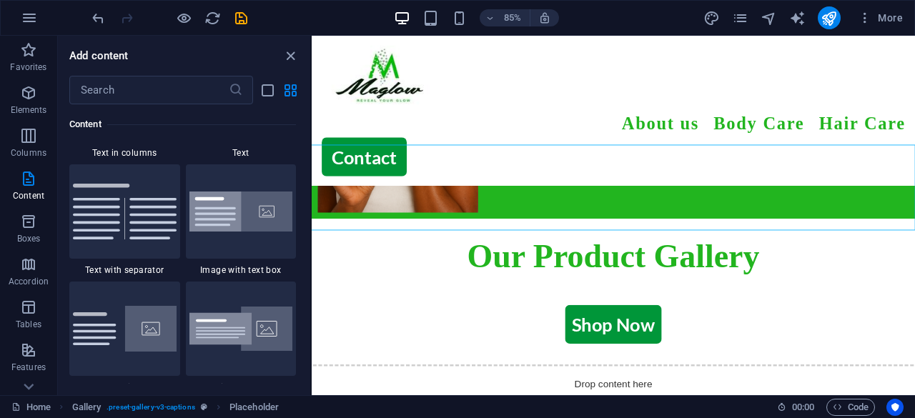
scroll to position [2646, 0]
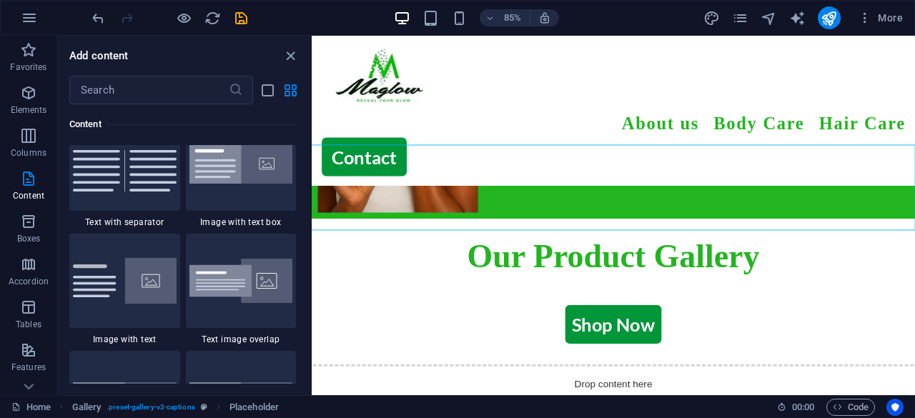
drag, startPoint x: 309, startPoint y: 111, endPoint x: -1, endPoint y: 146, distance: 311.5
click at [244, 268] on img at bounding box center [241, 281] width 104 height 44
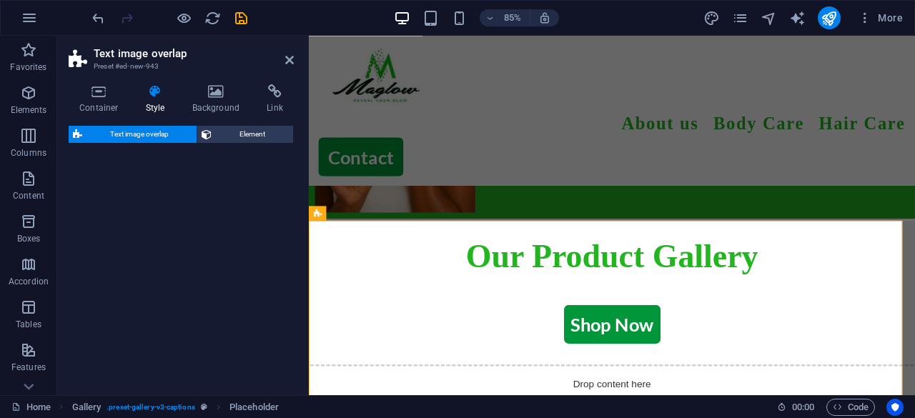
select select "rem"
select select "px"
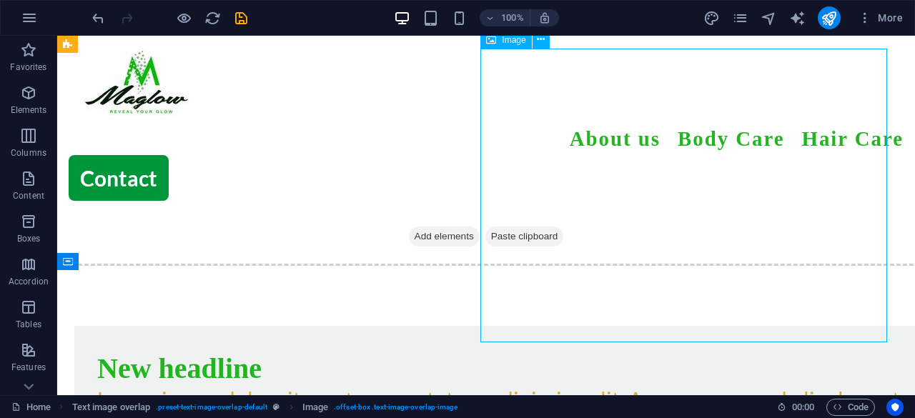
select select "%"
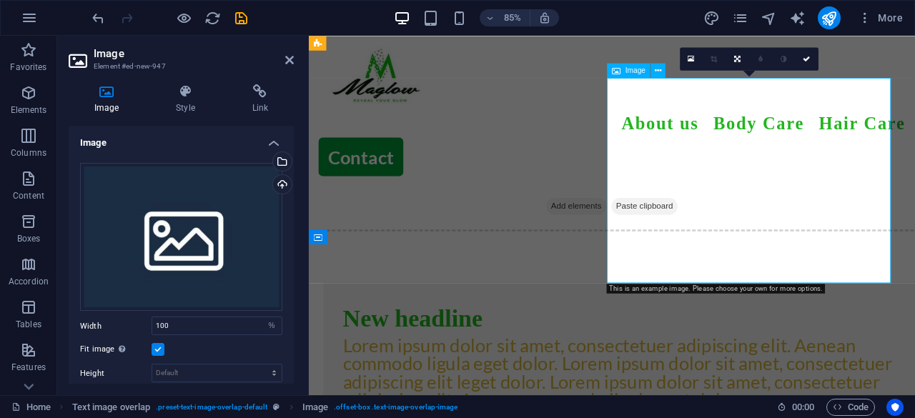
scroll to position [704, 0]
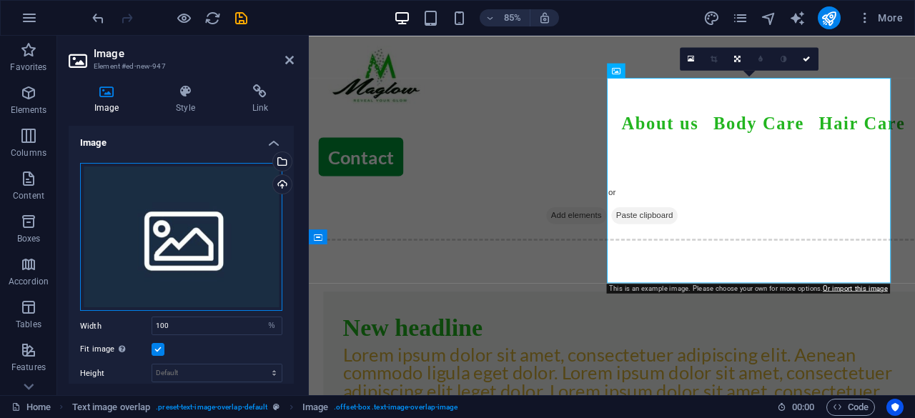
click at [209, 223] on div "Drag files here, click to choose files or select files from Files or our free s…" at bounding box center [181, 237] width 202 height 149
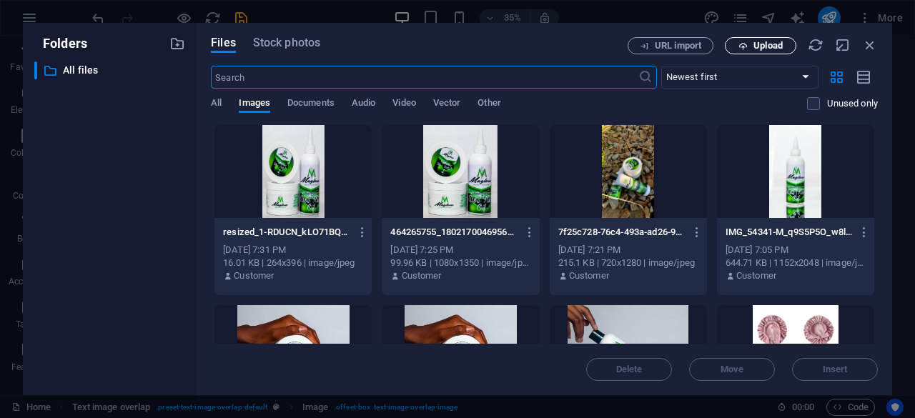
click at [763, 45] on span "Upload" at bounding box center [767, 45] width 29 height 9
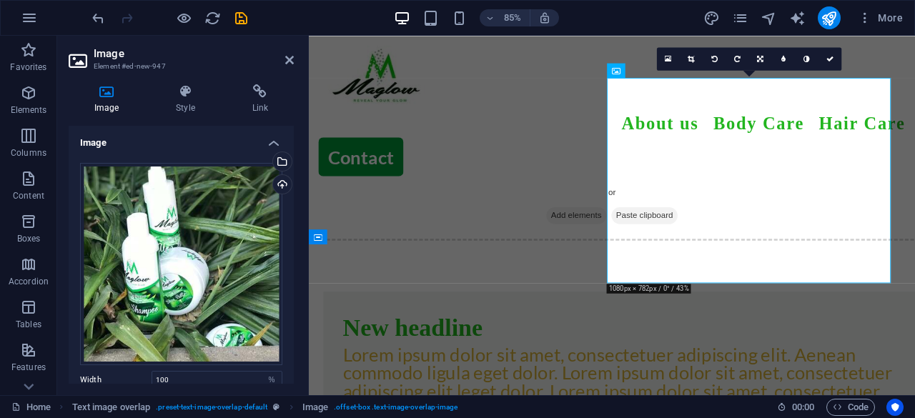
scroll to position [742, 0]
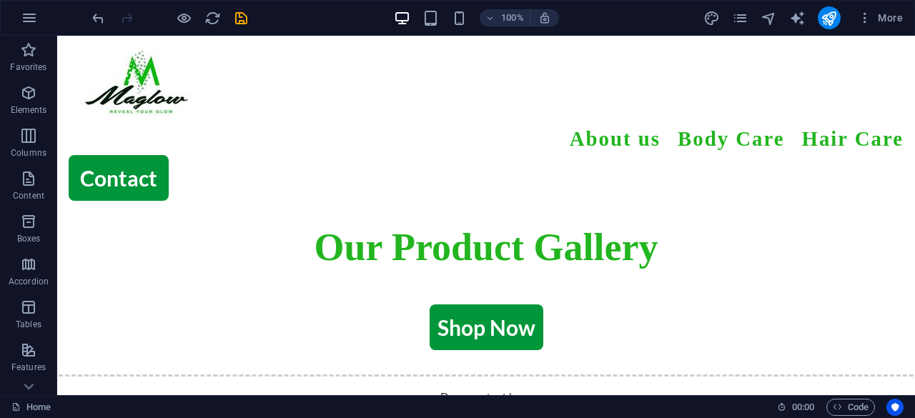
scroll to position [483, 0]
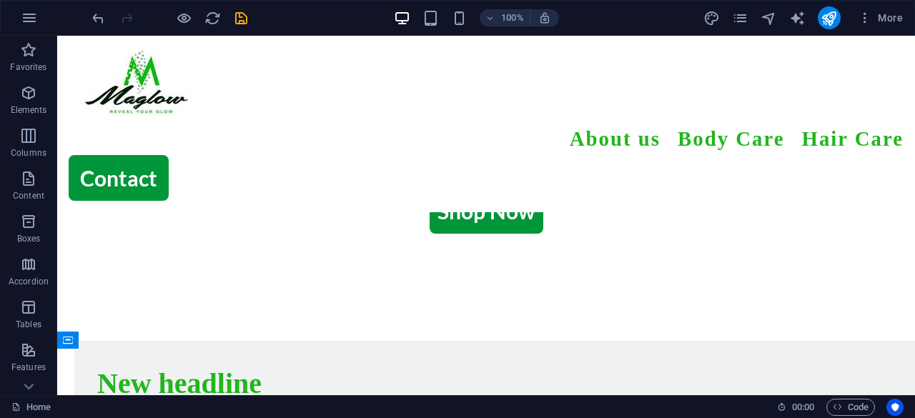
scroll to position [657, 0]
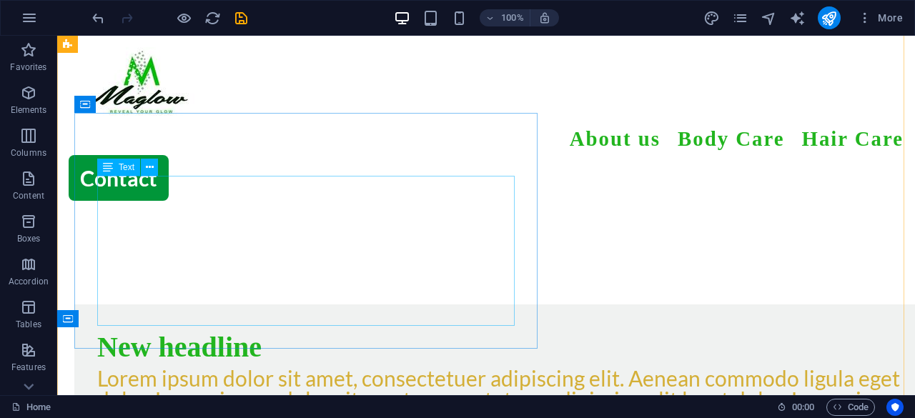
click at [498, 367] on div "Lorem ipsum dolor sit amet, consectetuer adipiscing elit. Aenean commodo ligula…" at bounding box center [514, 399] width 835 height 64
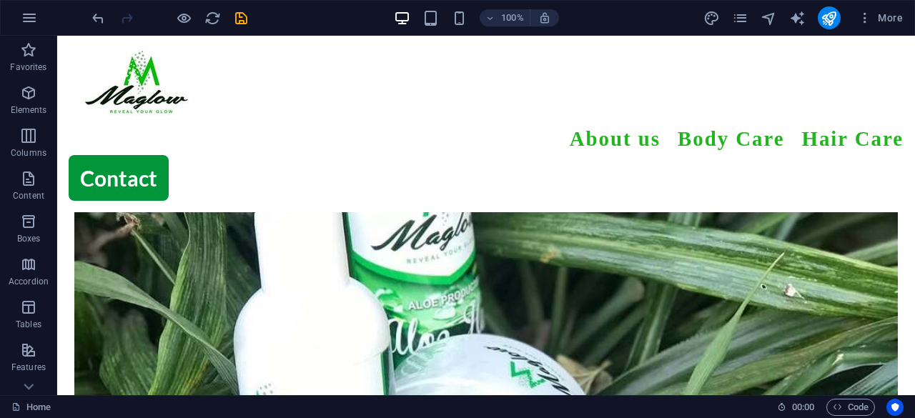
scroll to position [1138, 0]
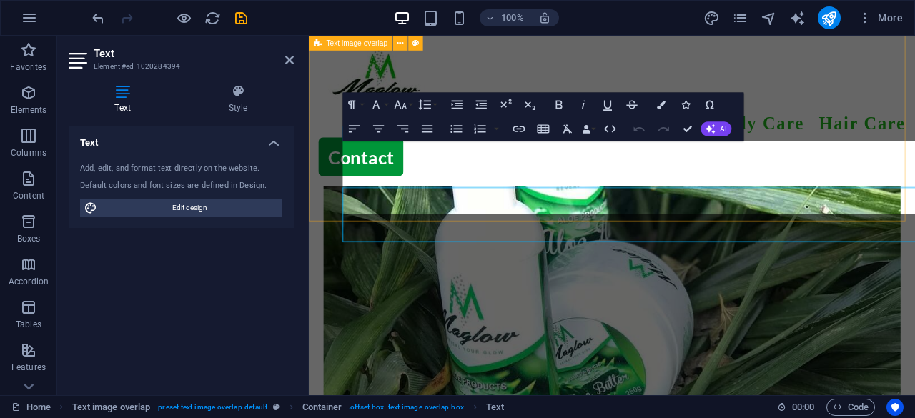
scroll to position [1083, 0]
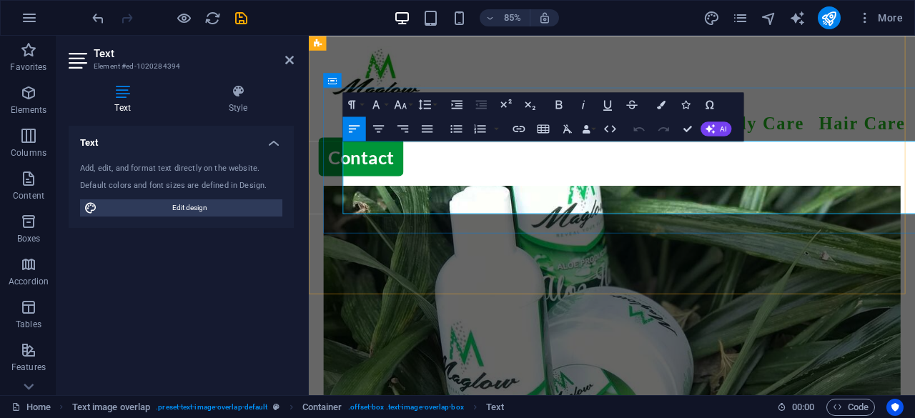
copy span "Maglow Hair Care is your natural solution for strong, healthy, and radiant hair…"
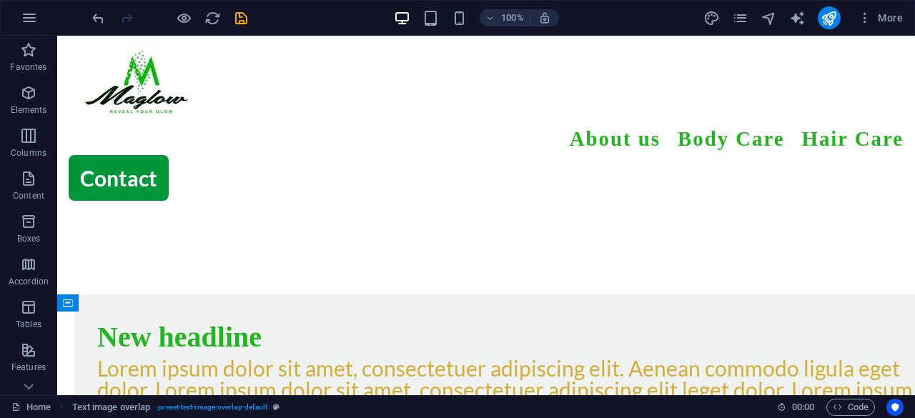
scroll to position [657, 0]
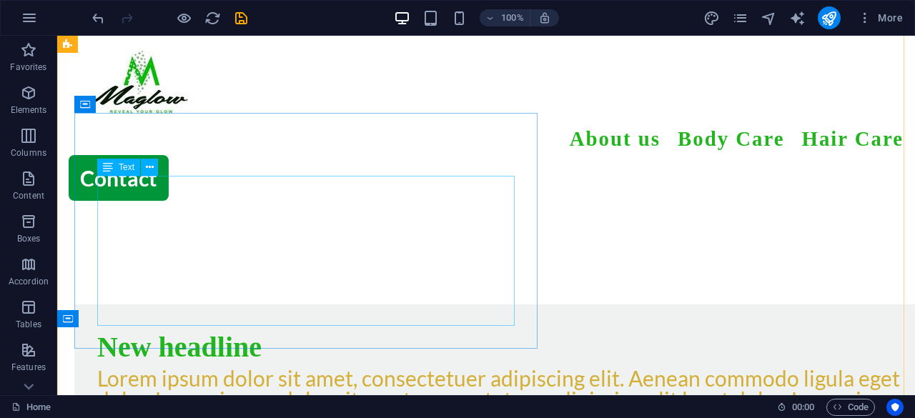
click at [378, 367] on div "Lorem ipsum dolor sit amet, consectetuer adipiscing elit. Aenean commodo ligula…" at bounding box center [514, 399] width 835 height 64
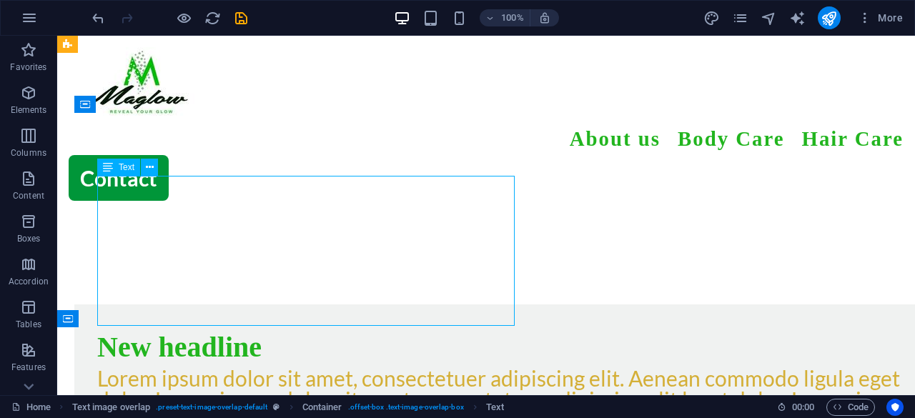
click at [378, 367] on div "Lorem ipsum dolor sit amet, consectetuer adipiscing elit. Aenean commodo ligula…" at bounding box center [514, 399] width 835 height 64
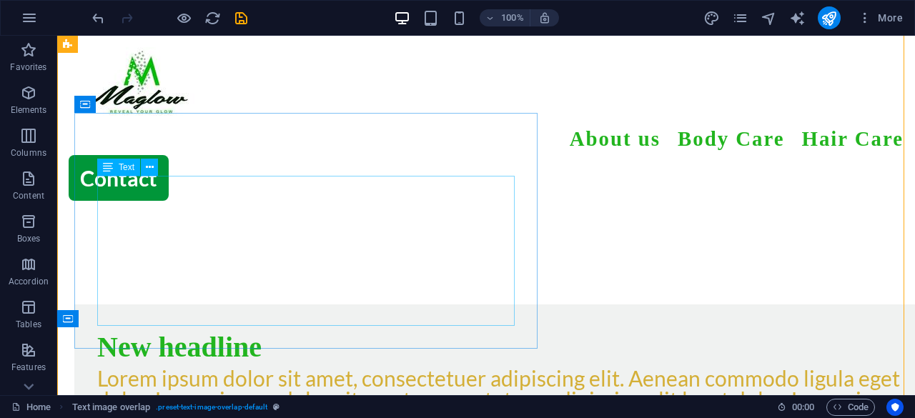
click at [378, 367] on div "Lorem ipsum dolor sit amet, consectetuer adipiscing elit. Aenean commodo ligula…" at bounding box center [514, 399] width 835 height 64
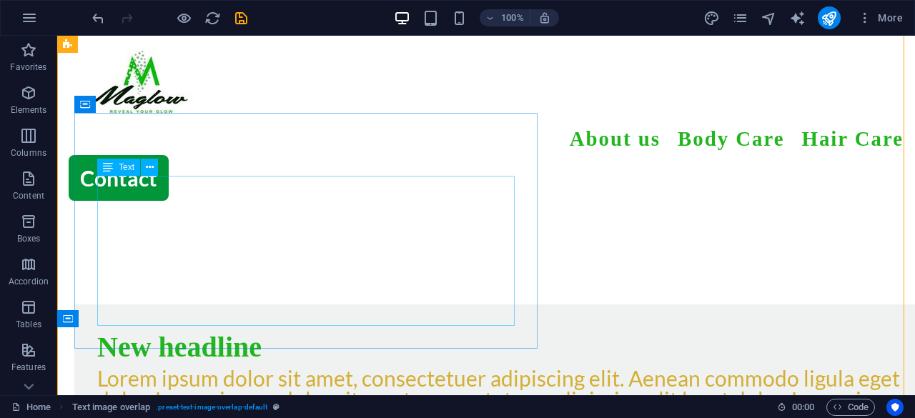
click at [378, 367] on div "Lorem ipsum dolor sit amet, consectetuer adipiscing elit. Aenean commodo ligula…" at bounding box center [514, 399] width 835 height 64
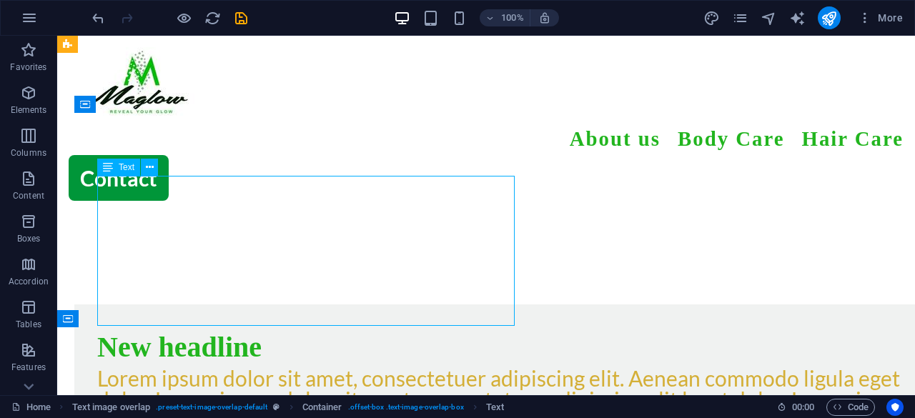
click at [378, 367] on div "Lorem ipsum dolor sit amet, consectetuer adipiscing elit. Aenean commodo ligula…" at bounding box center [514, 399] width 835 height 64
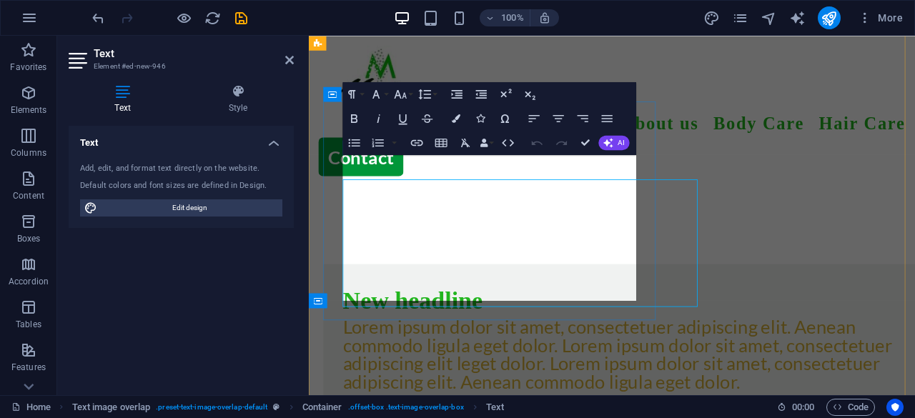
scroll to position [629, 0]
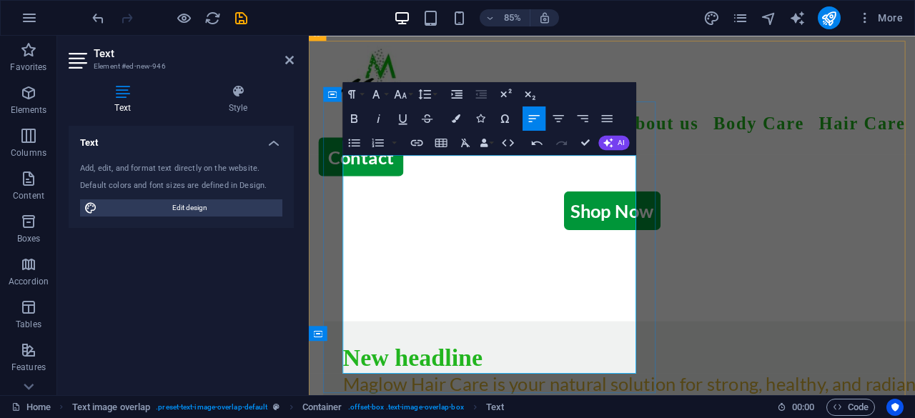
scroll to position [9868, 4]
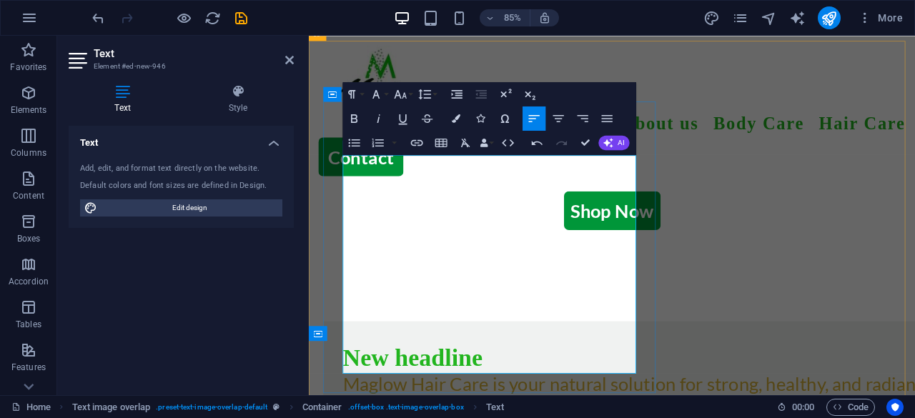
scroll to position [9869, 4]
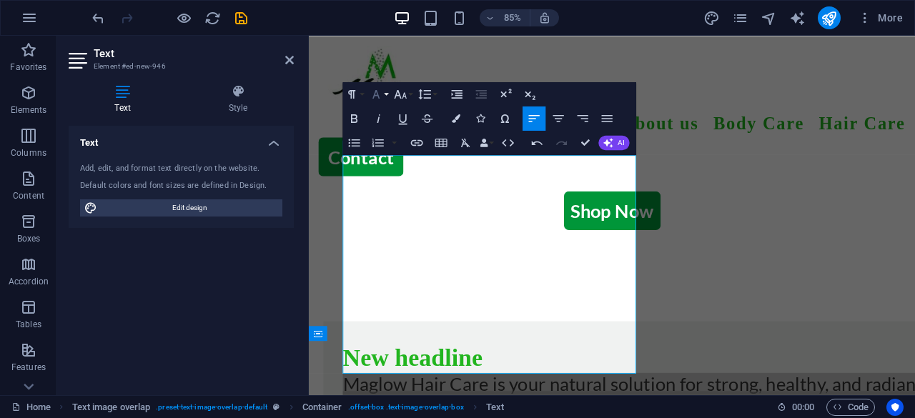
click at [384, 89] on button "Font Family" at bounding box center [378, 94] width 23 height 24
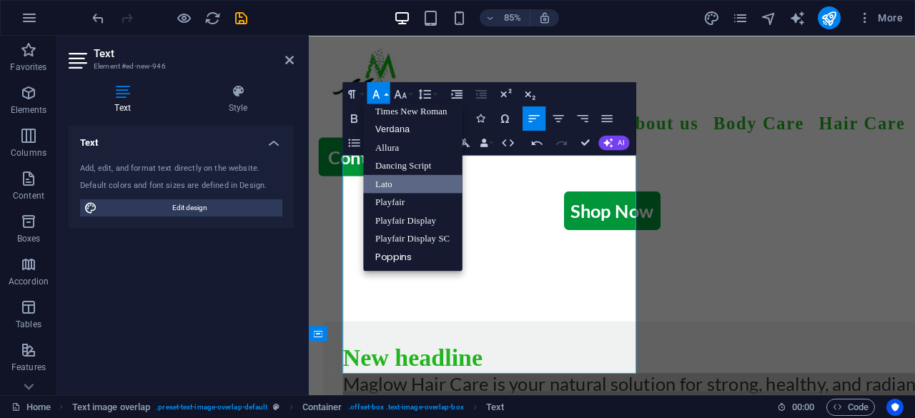
scroll to position [93, 0]
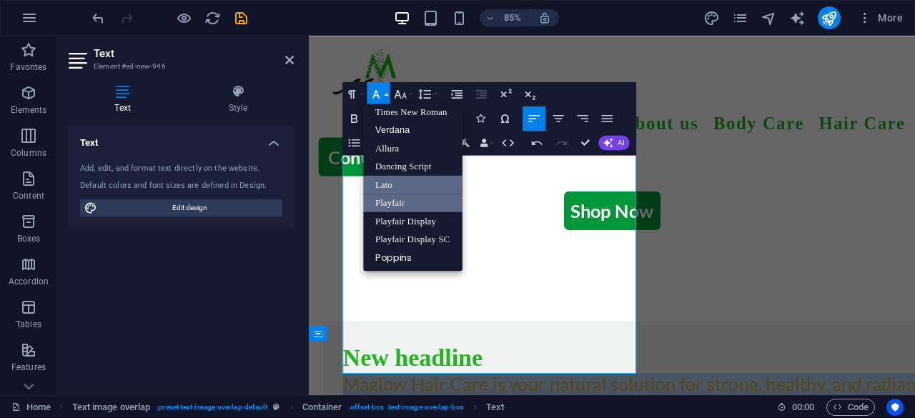
click at [391, 199] on link "Playfair" at bounding box center [413, 203] width 99 height 19
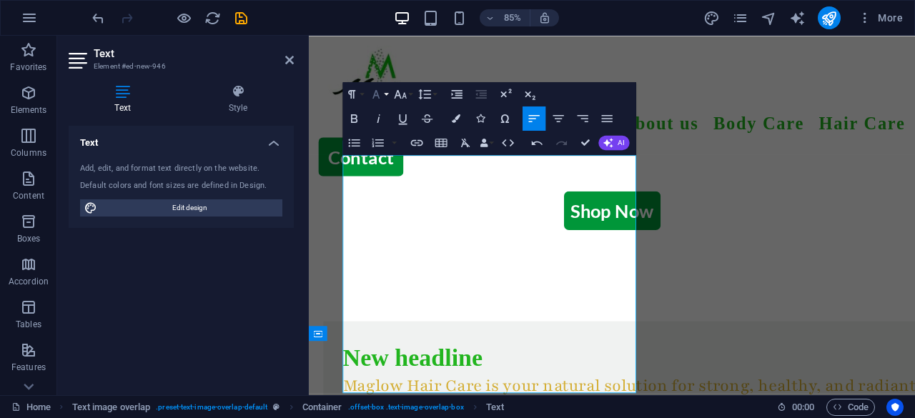
click at [386, 92] on button "Font Family" at bounding box center [378, 94] width 23 height 24
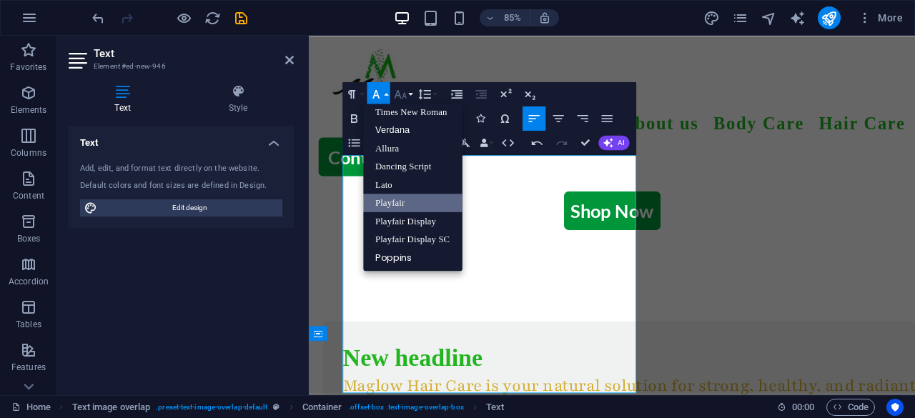
click at [403, 94] on icon "button" at bounding box center [400, 94] width 14 height 14
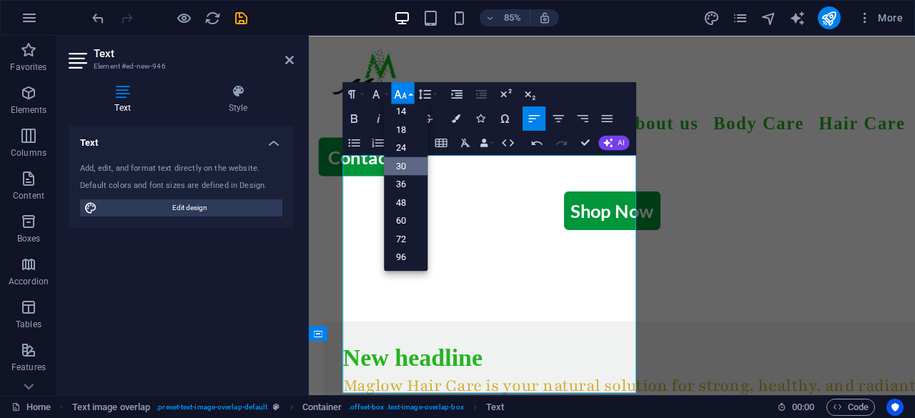
scroll to position [114, 0]
click at [404, 128] on link "18" at bounding box center [406, 130] width 44 height 19
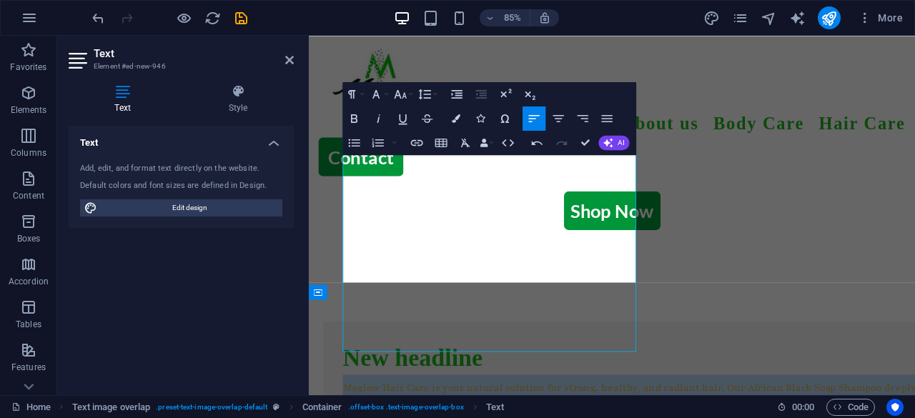
scroll to position [639, 0]
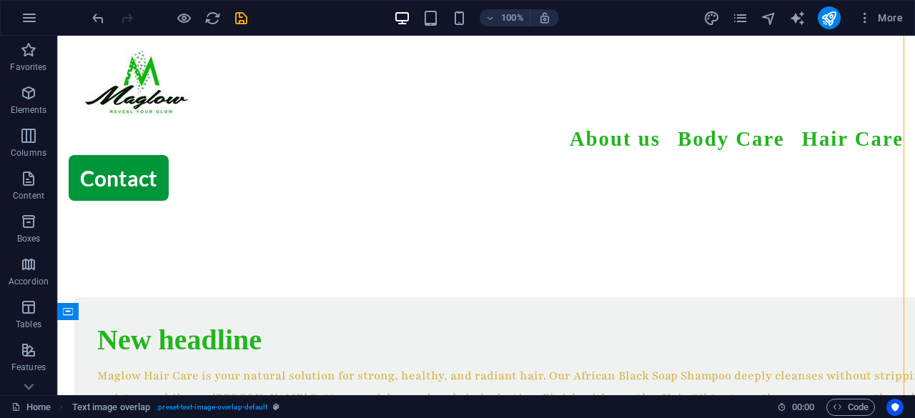
scroll to position [655, 0]
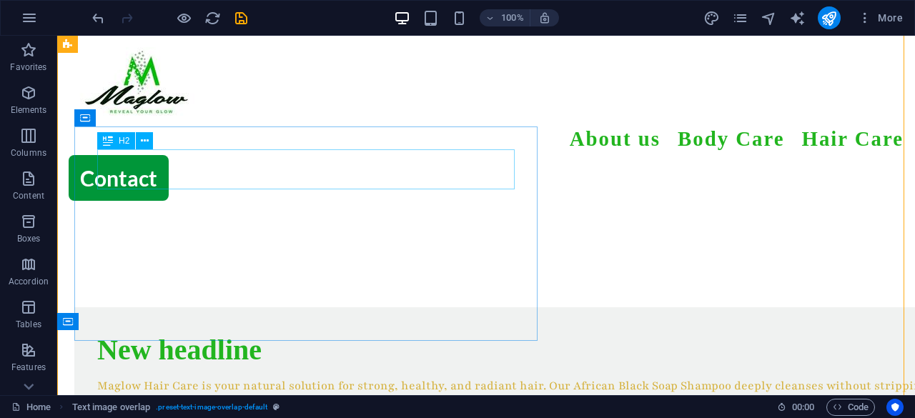
click at [242, 330] on div "New headline" at bounding box center [514, 350] width 835 height 40
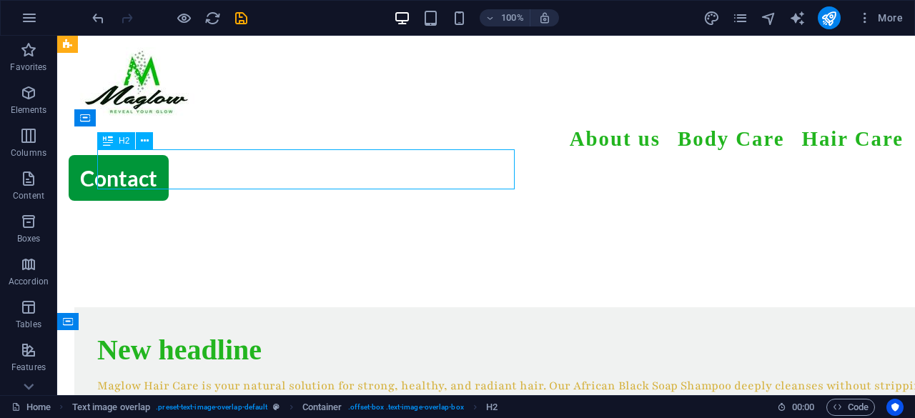
click at [242, 330] on div "New headline" at bounding box center [514, 350] width 835 height 40
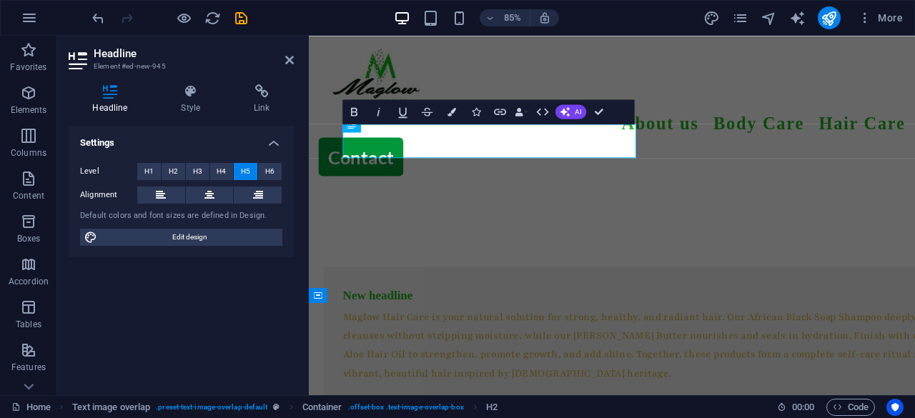
scroll to position [635, 0]
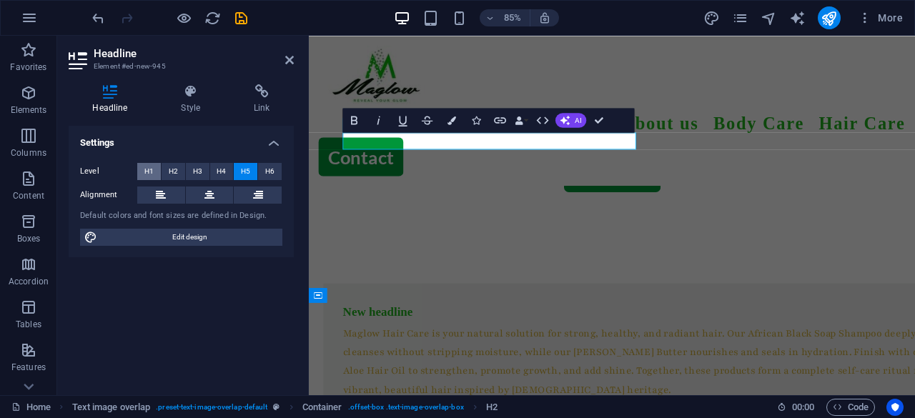
click at [140, 168] on button "H1" at bounding box center [149, 171] width 24 height 17
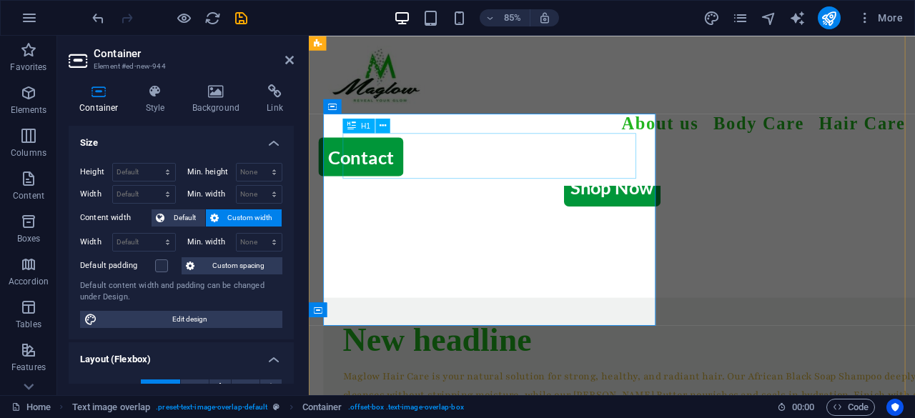
click at [386, 367] on div "New headline" at bounding box center [694, 394] width 690 height 54
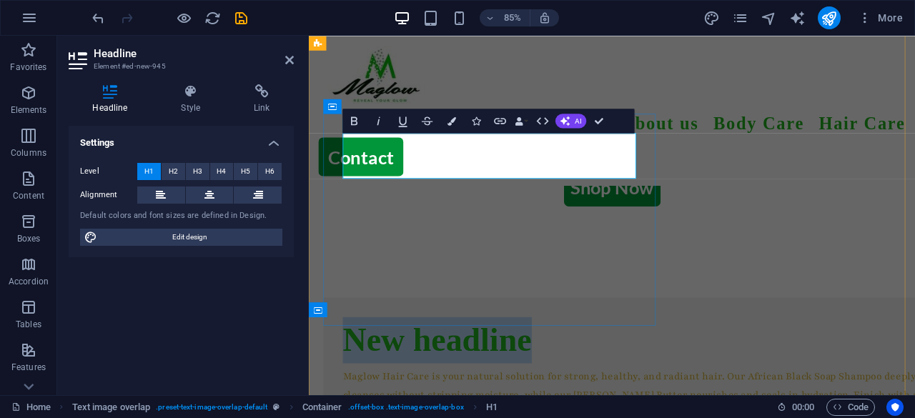
click at [386, 367] on h1 "New headline" at bounding box center [694, 394] width 690 height 54
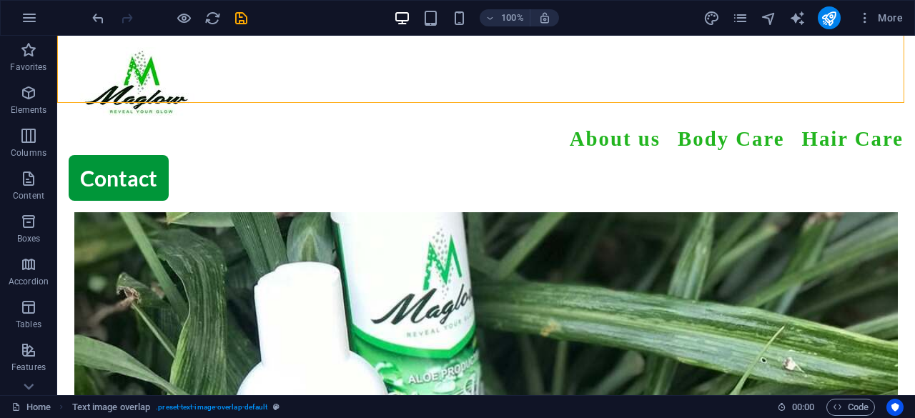
scroll to position [1034, 0]
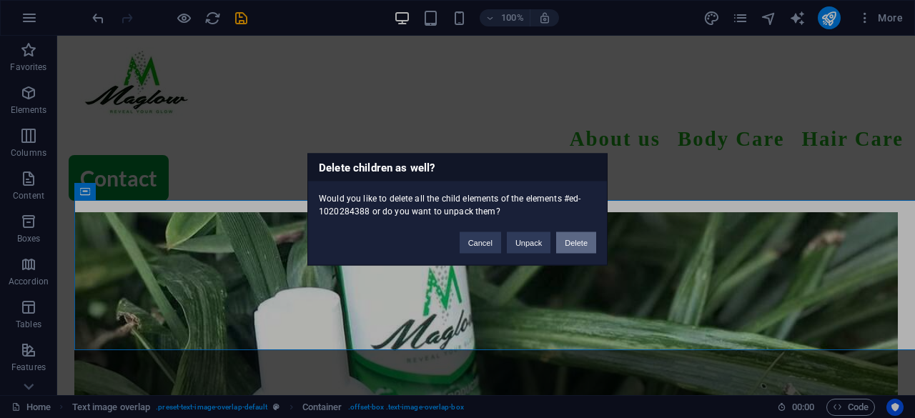
click at [577, 241] on button "Delete" at bounding box center [576, 242] width 40 height 21
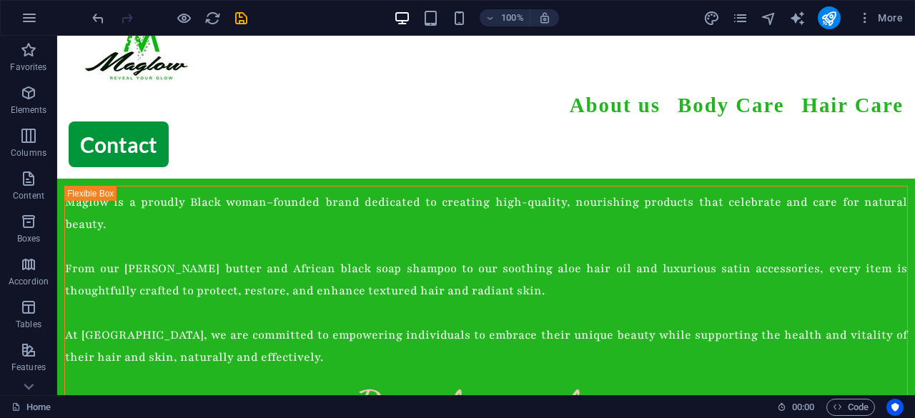
scroll to position [43, 0]
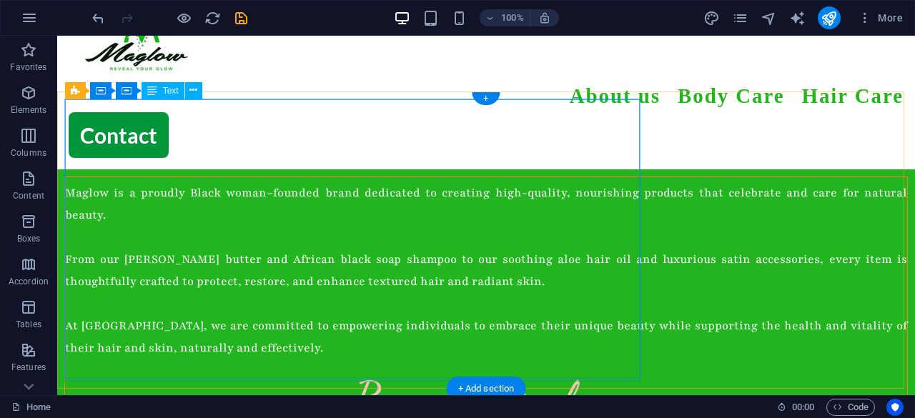
click at [515, 177] on div "Maglow is a proudly Black woman–founded brand dedicated to creating high-qualit…" at bounding box center [486, 308] width 842 height 263
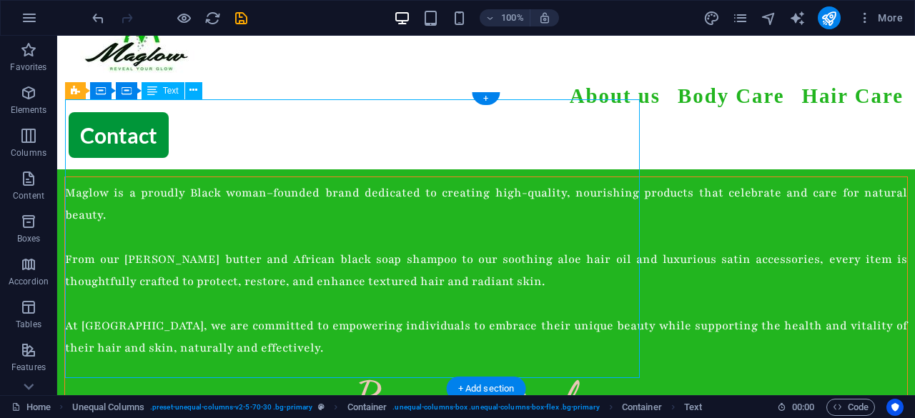
click at [515, 177] on div "Maglow is a proudly Black woman–founded brand dedicated to creating high-qualit…" at bounding box center [486, 308] width 842 height 263
click at [300, 194] on div "Maglow is a proudly Black woman–founded brand dedicated to creating high-qualit…" at bounding box center [485, 308] width 843 height 264
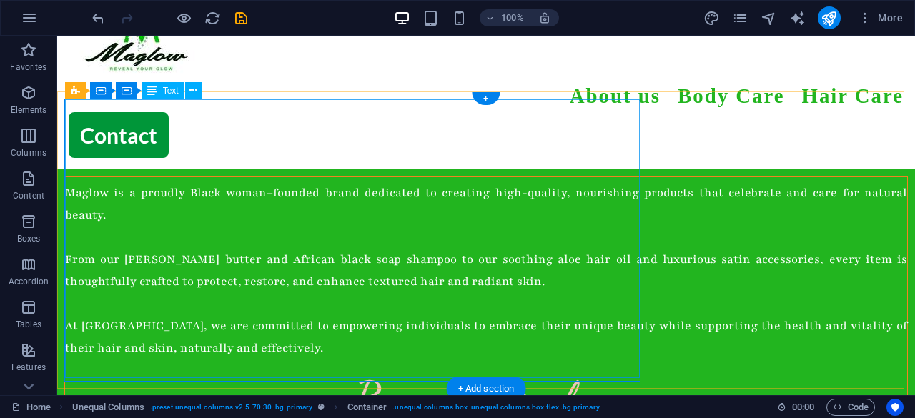
click at [515, 177] on div "Maglow is a proudly Black woman–founded brand dedicated to creating high-qualit…" at bounding box center [486, 308] width 842 height 263
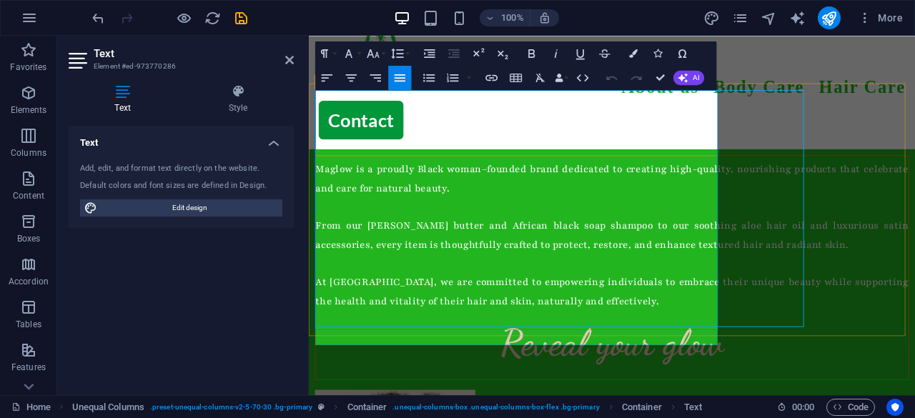
click at [552, 194] on div "Maglow is a proudly Black woman–founded brand dedicated to creating high-qualit…" at bounding box center [665, 308] width 699 height 264
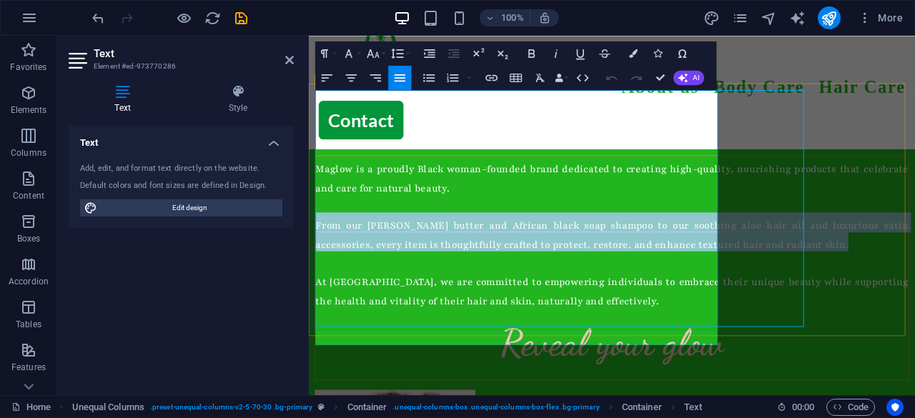
click at [552, 252] on span "From our [PERSON_NAME] butter and African black soap shampoo to our soothing al…" at bounding box center [665, 271] width 697 height 38
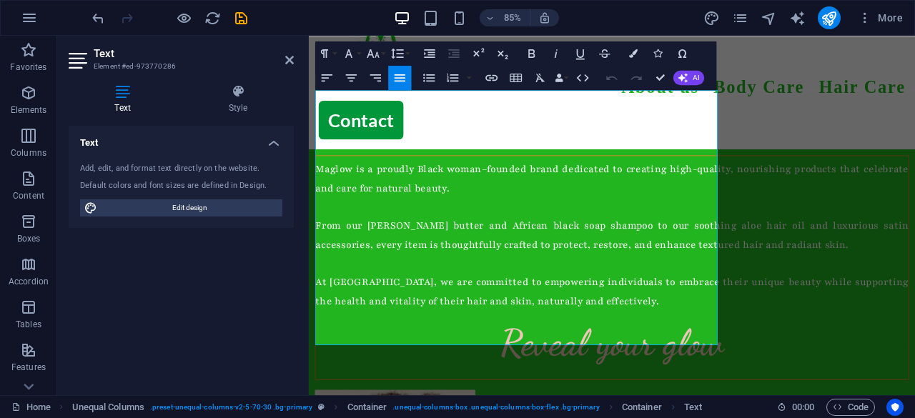
click at [620, 318] on span "At [GEOGRAPHIC_DATA], we are committed to empowering individuals to embrace the…" at bounding box center [665, 337] width 697 height 38
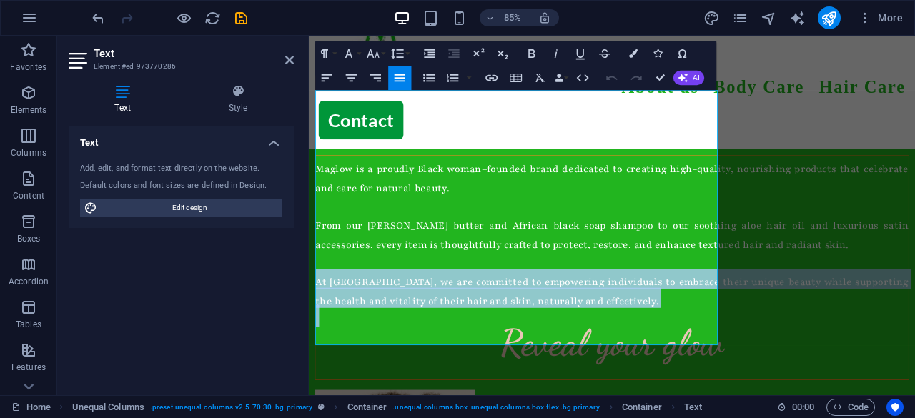
click at [620, 318] on span "At [GEOGRAPHIC_DATA], we are committed to empowering individuals to embrace the…" at bounding box center [665, 337] width 697 height 38
click at [401, 310] on p "At [GEOGRAPHIC_DATA], we are committed to empowering individuals to embrace the…" at bounding box center [665, 332] width 697 height 44
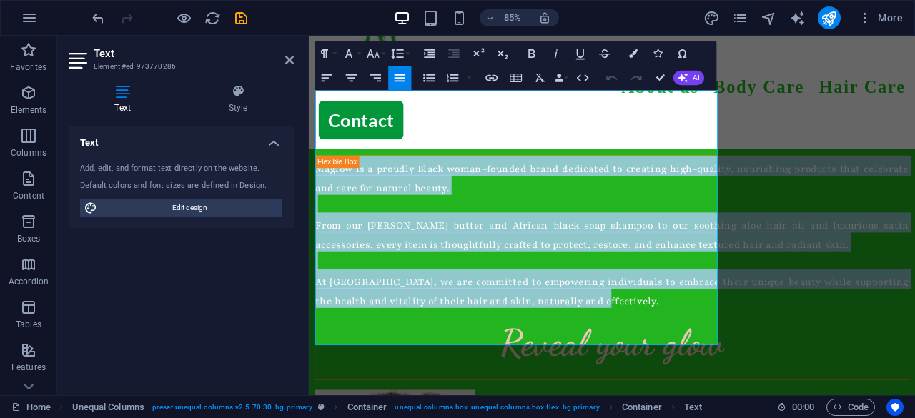
drag, startPoint x: 401, startPoint y: 303, endPoint x: 307, endPoint y: 114, distance: 210.6
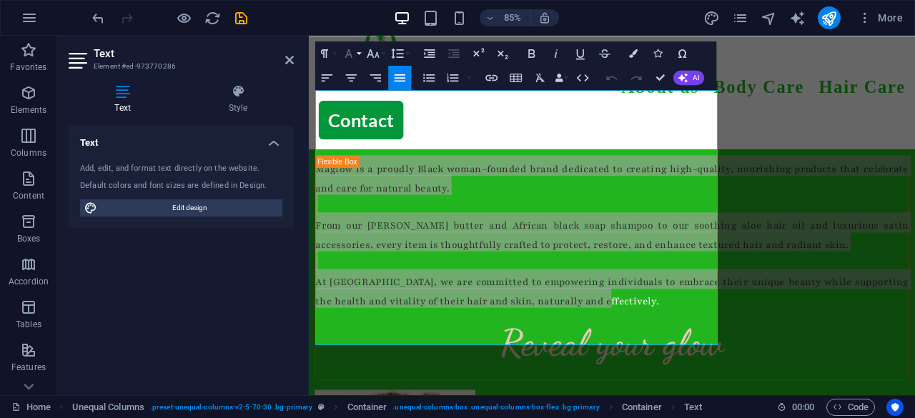
click at [360, 51] on button "Font Family" at bounding box center [350, 53] width 23 height 24
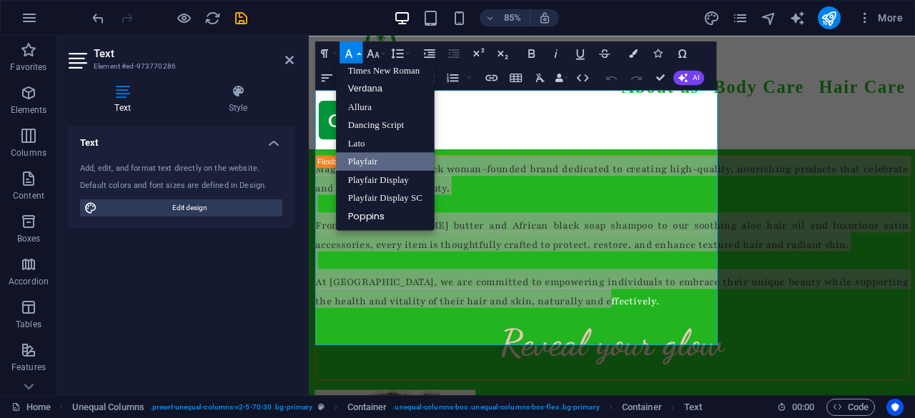
scroll to position [93, 0]
click at [360, 51] on button "Font Family" at bounding box center [350, 53] width 23 height 24
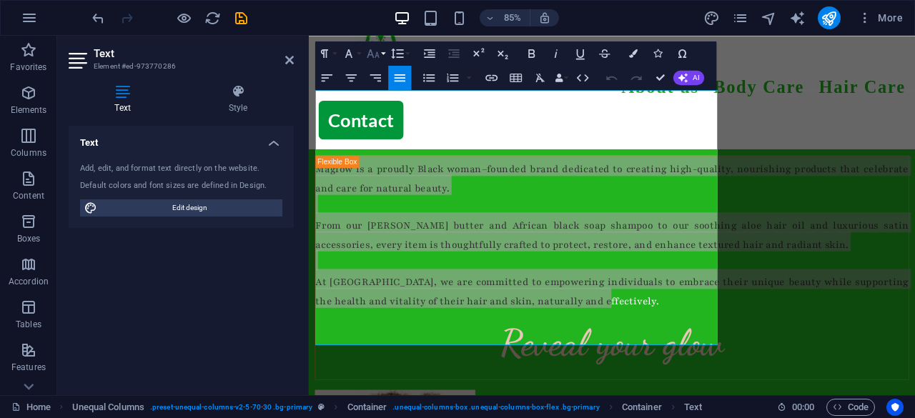
click at [383, 49] on button "Font Size" at bounding box center [375, 53] width 23 height 24
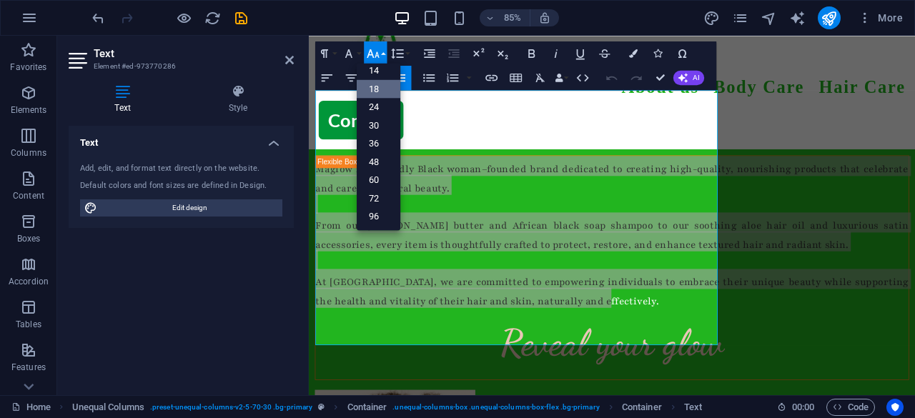
scroll to position [114, 0]
click at [356, 54] on icon "button" at bounding box center [349, 53] width 14 height 14
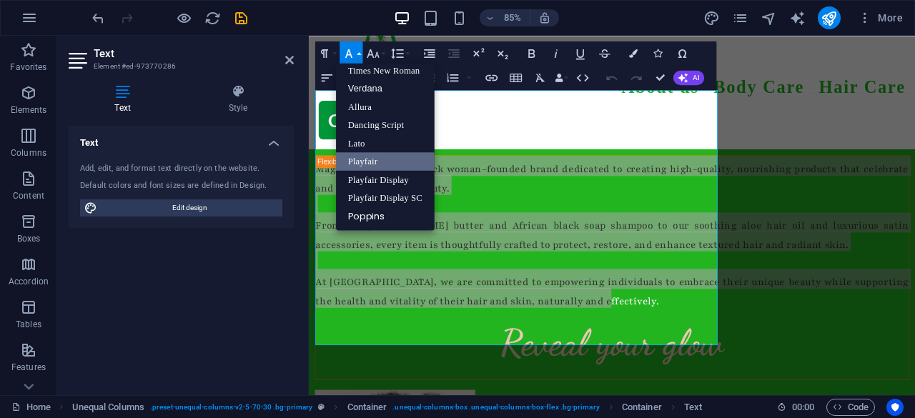
scroll to position [93, 0]
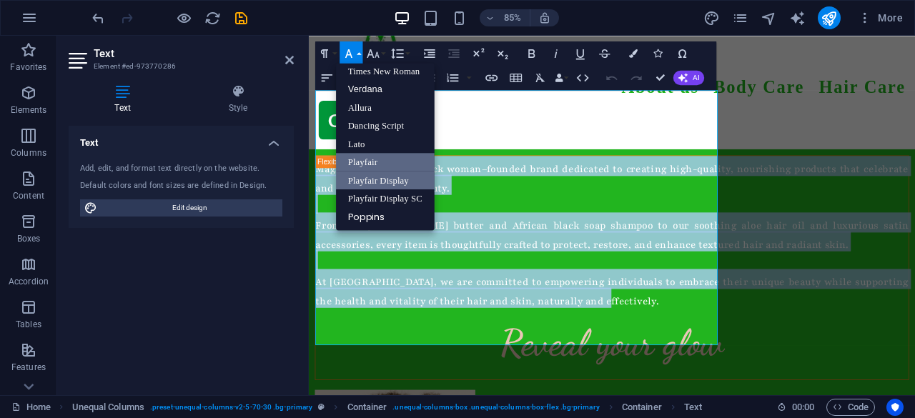
click at [382, 181] on link "Playfair Display" at bounding box center [385, 180] width 99 height 18
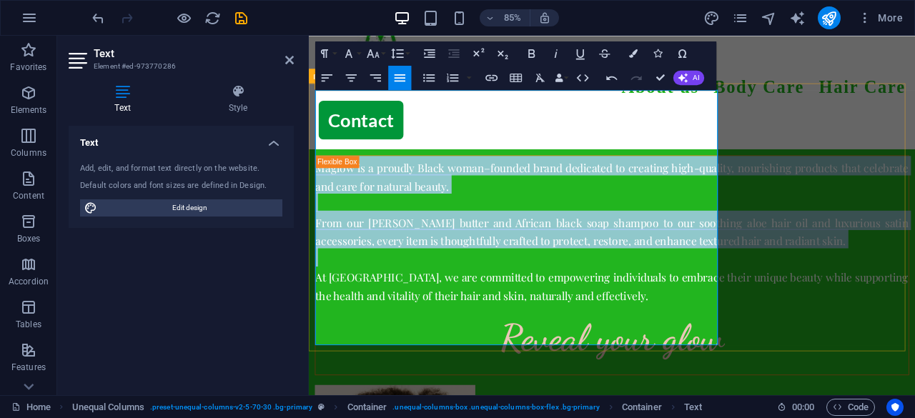
click at [394, 242] on p "From our [PERSON_NAME] butter and African black soap shampoo to our soothing al…" at bounding box center [665, 263] width 697 height 43
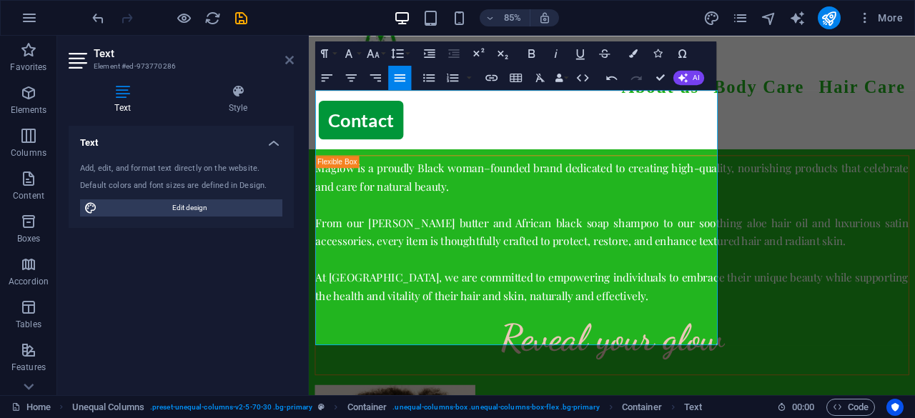
click at [293, 61] on icon at bounding box center [289, 59] width 9 height 11
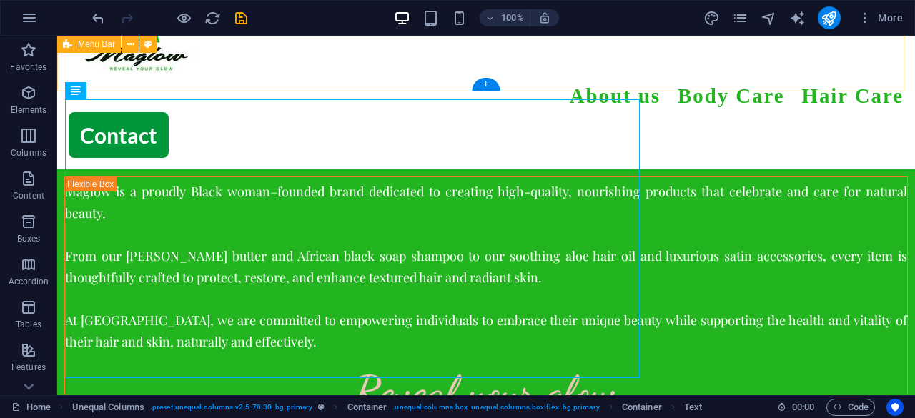
click at [753, 86] on div "Menu About us Body Care Hair Care Contact" at bounding box center [485, 81] width 857 height 176
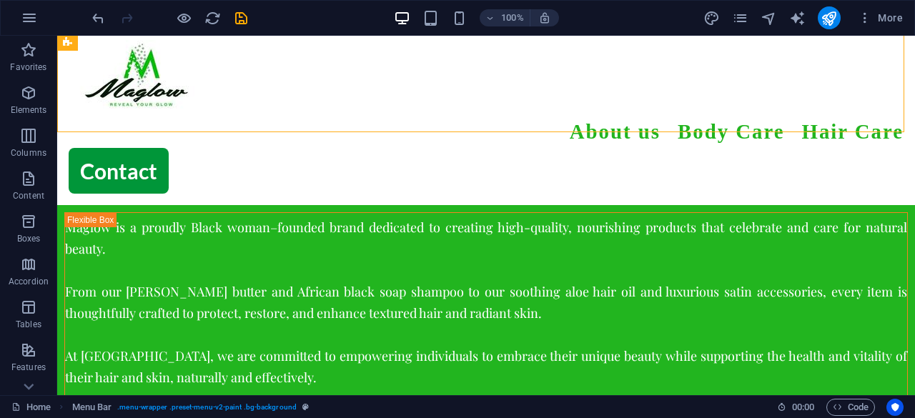
scroll to position [2, 0]
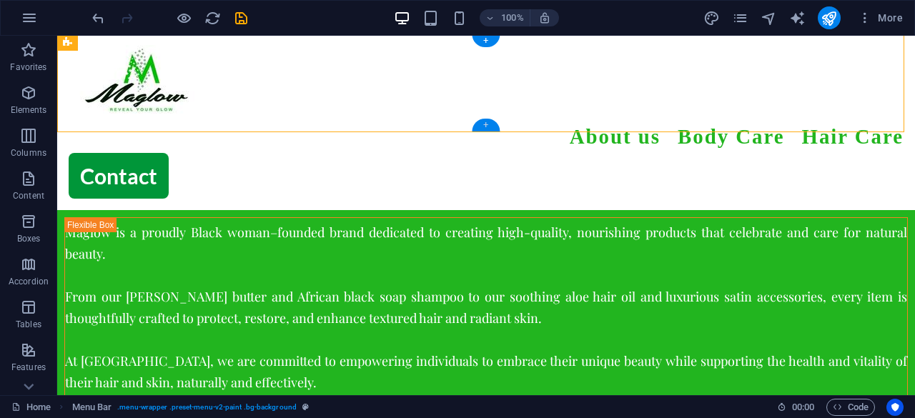
click at [482, 124] on div "+" at bounding box center [486, 125] width 28 height 13
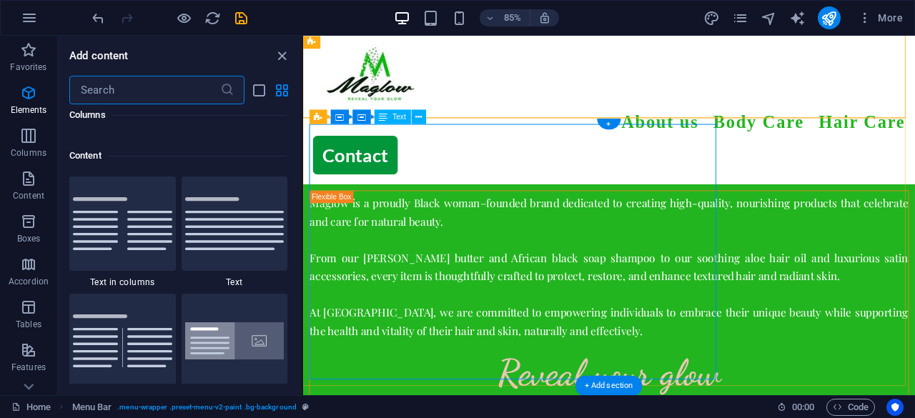
scroll to position [2500, 0]
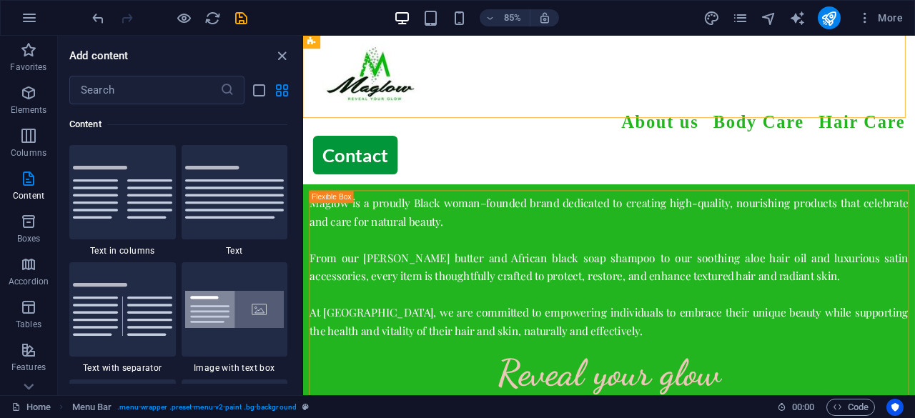
drag, startPoint x: 297, startPoint y: 155, endPoint x: 300, endPoint y: 162, distance: 7.7
click at [300, 162] on div "Favorites 1 Star Headline 1 Star Container Elements 1 Star Headline 1 Star Text…" at bounding box center [180, 243] width 244 height 279
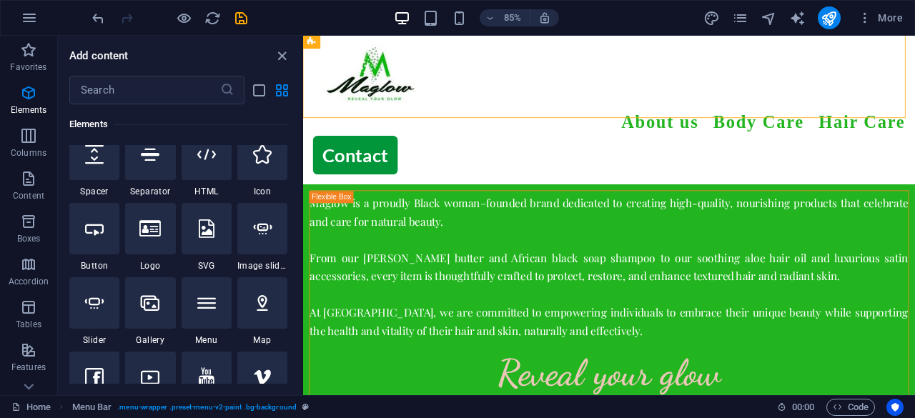
scroll to position [218, 0]
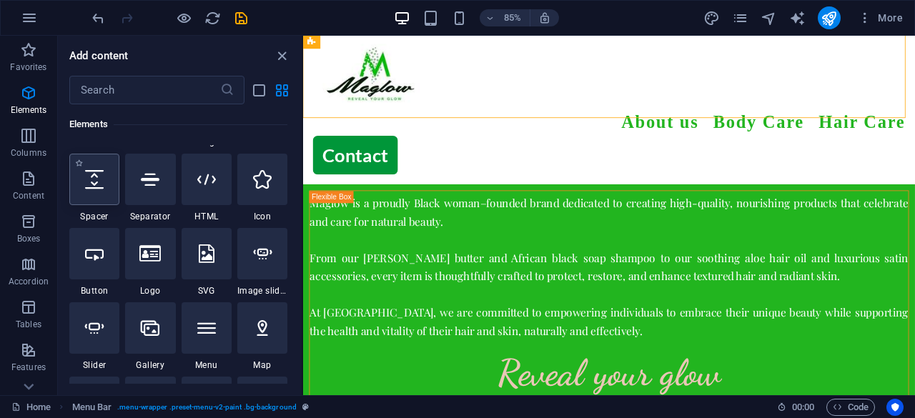
click at [106, 164] on div at bounding box center [94, 179] width 50 height 51
select select "px"
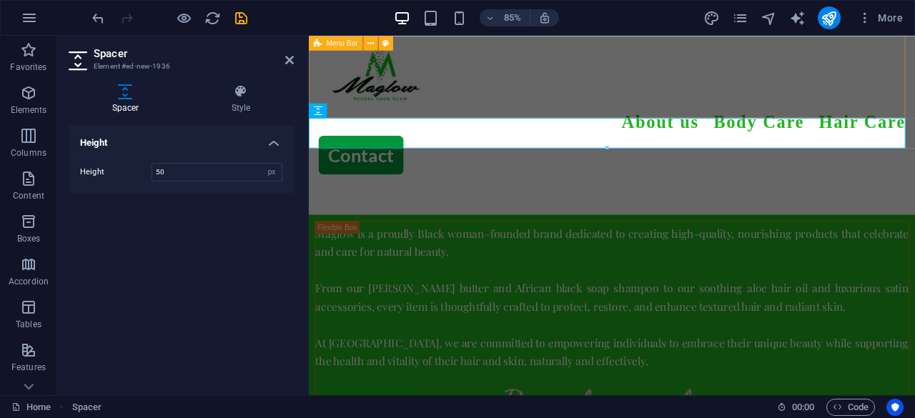
click at [627, 119] on div "Menu About us Body Care Hair Care Contact" at bounding box center [665, 122] width 713 height 176
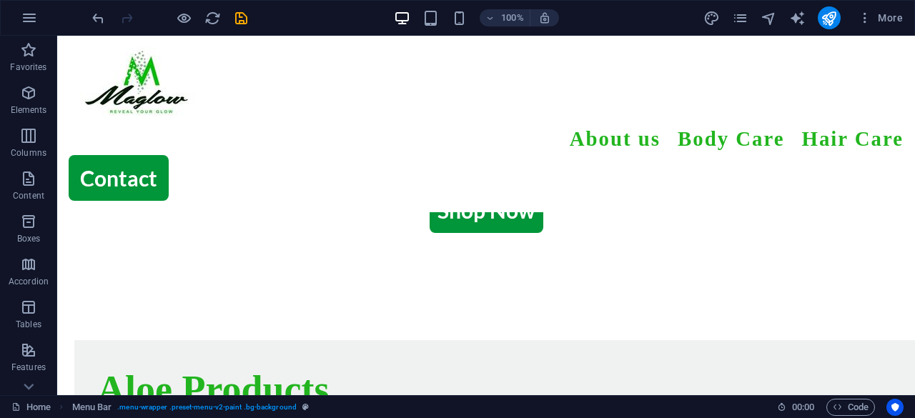
scroll to position [382, 0]
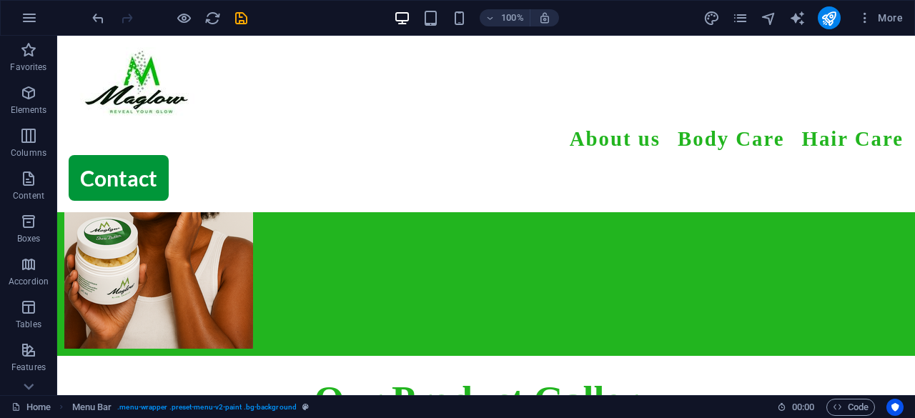
drag, startPoint x: 906, startPoint y: 94, endPoint x: 866, endPoint y: 47, distance: 61.3
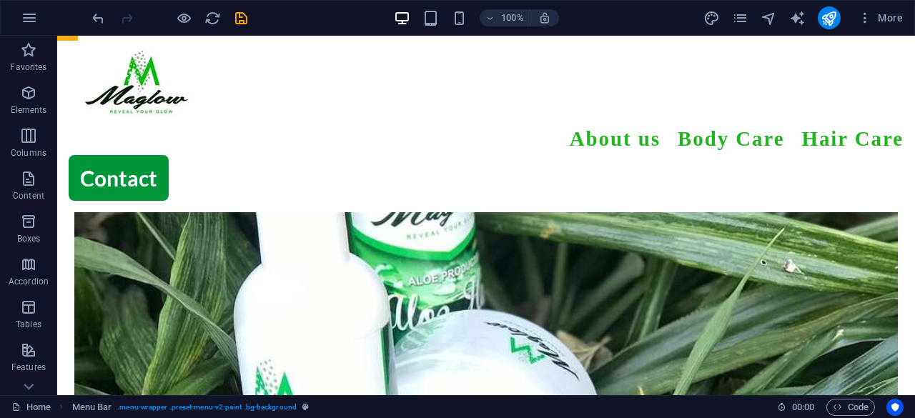
scroll to position [1183, 0]
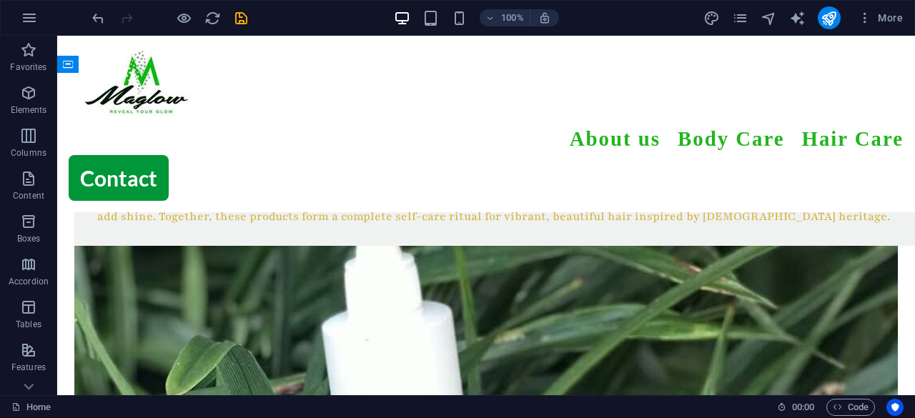
scroll to position [936, 0]
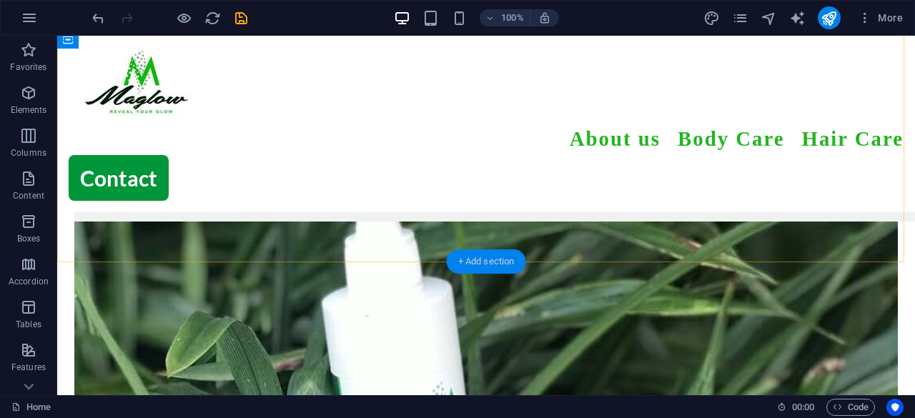
click at [512, 260] on div "+ Add section" at bounding box center [486, 261] width 79 height 24
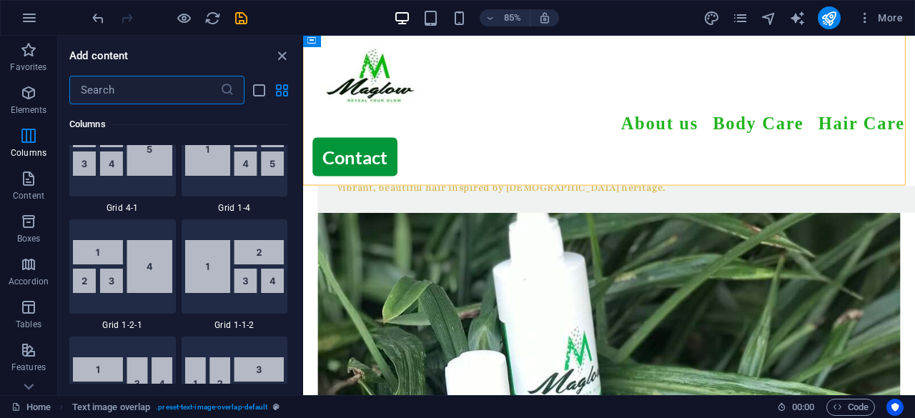
scroll to position [2064, 0]
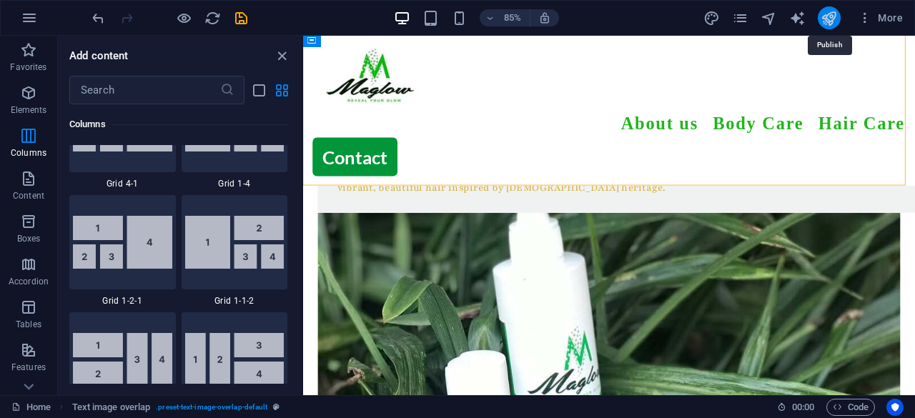
click at [830, 22] on icon "publish" at bounding box center [828, 18] width 16 height 16
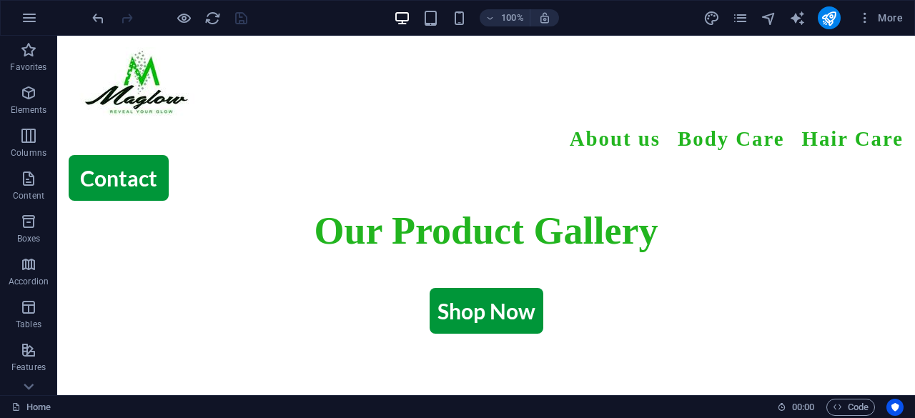
scroll to position [546, 0]
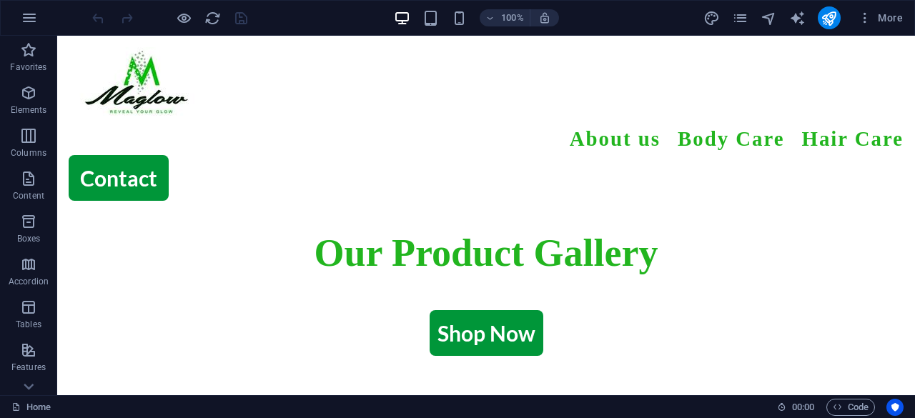
scroll to position [543, 0]
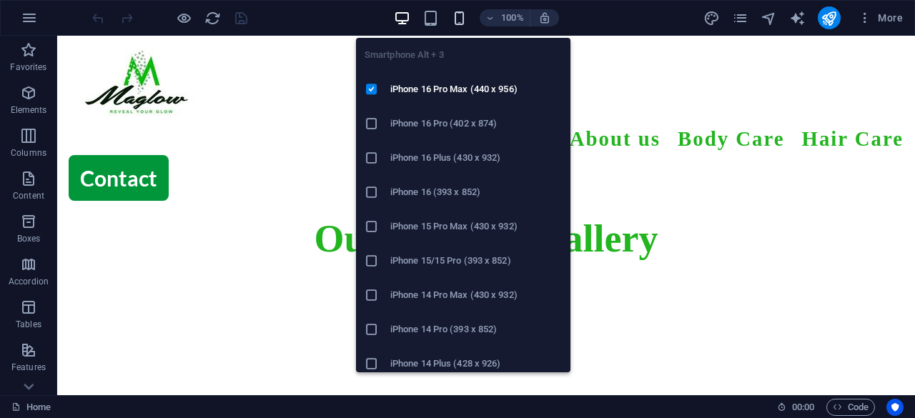
click at [462, 19] on icon "button" at bounding box center [459, 18] width 16 height 16
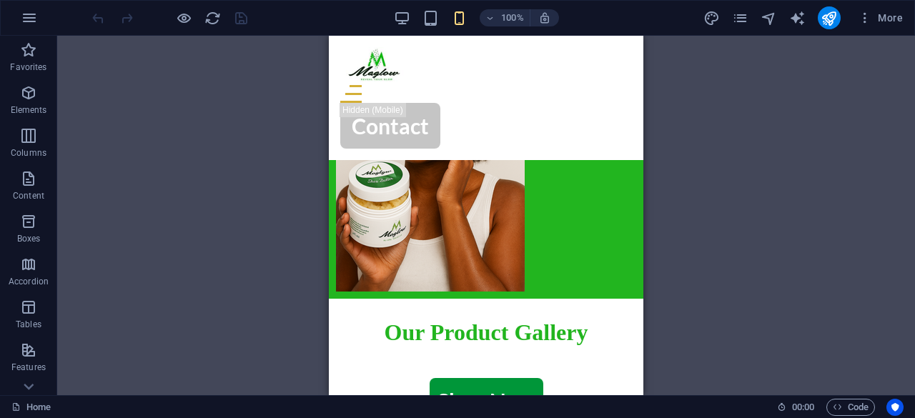
scroll to position [552, 0]
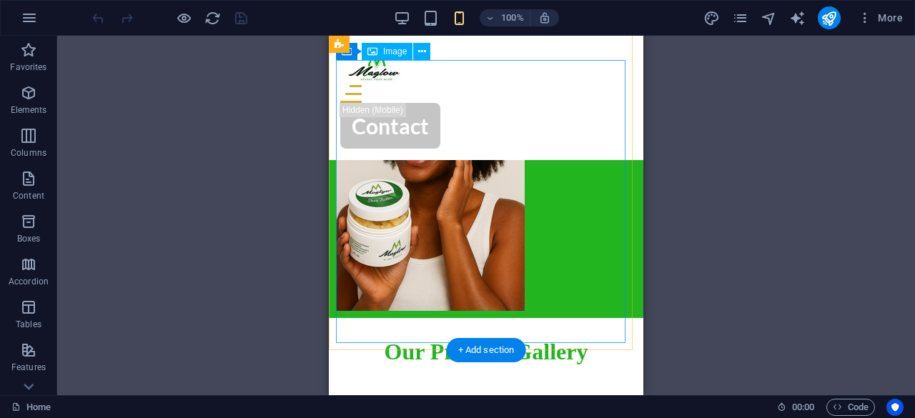
click at [447, 151] on figure at bounding box center [486, 169] width 300 height 283
select select "px"
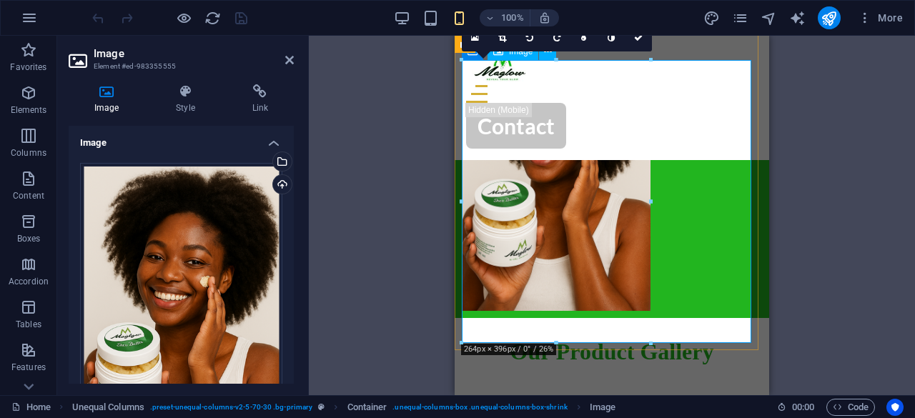
click at [542, 151] on figure at bounding box center [612, 169] width 300 height 283
click at [178, 85] on icon at bounding box center [185, 91] width 70 height 14
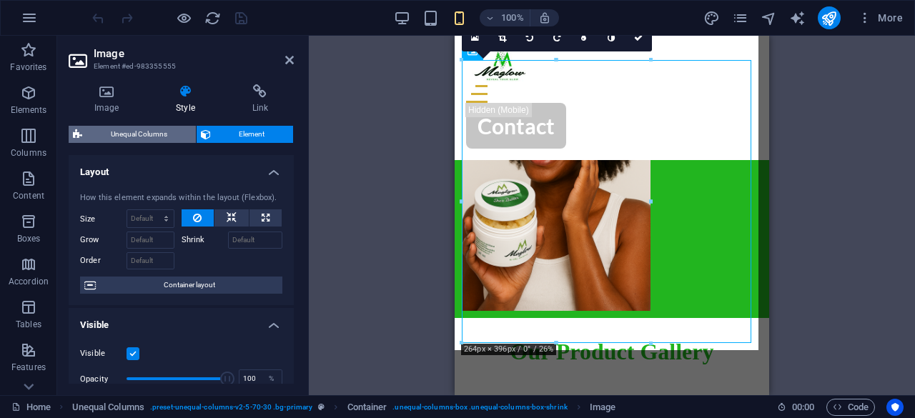
click at [154, 131] on span "Unequal Columns" at bounding box center [138, 134] width 105 height 17
select select "%"
select select "rem"
select select "preset-unequal-columns-v2-5-70-30"
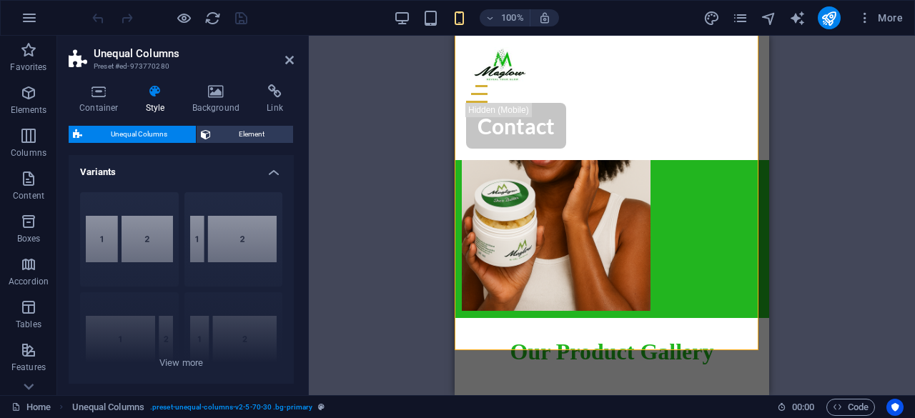
click at [294, 57] on aside "Unequal Columns Preset #ed-973770280 Container Style Background Link Size Heigh…" at bounding box center [183, 215] width 252 height 359
click at [287, 58] on icon at bounding box center [289, 59] width 9 height 11
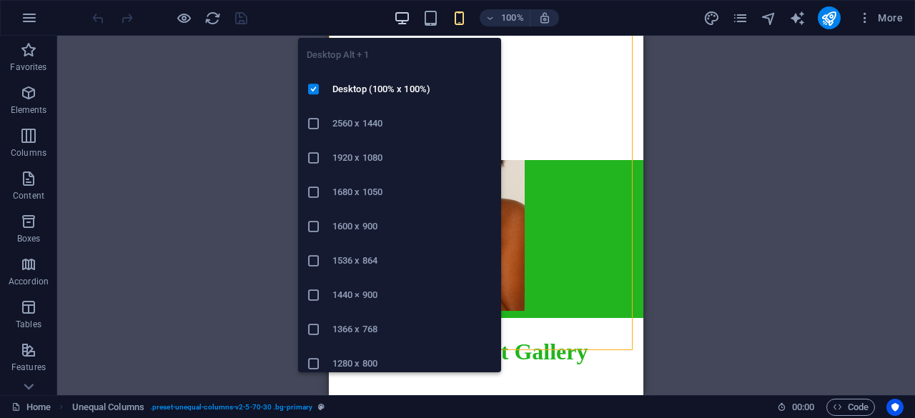
click at [403, 13] on icon "button" at bounding box center [402, 18] width 16 height 16
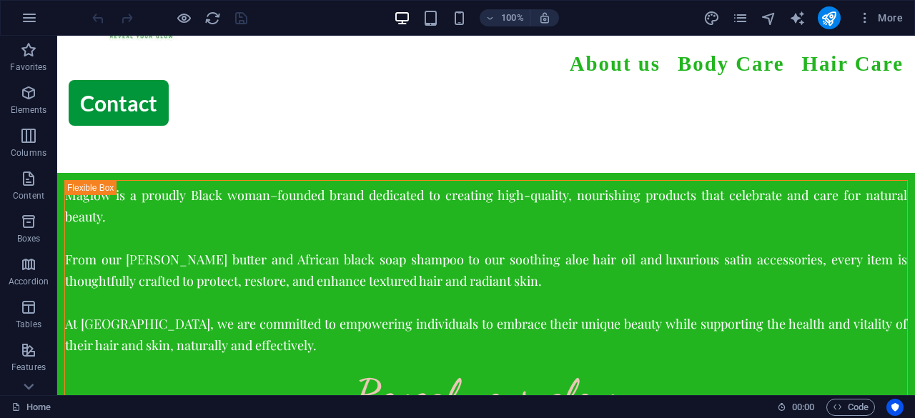
scroll to position [66, 0]
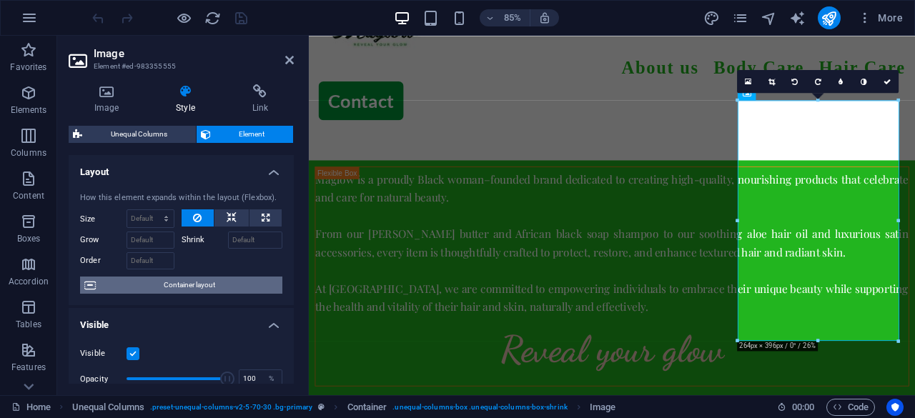
click at [224, 284] on span "Container layout" at bounding box center [189, 285] width 178 height 17
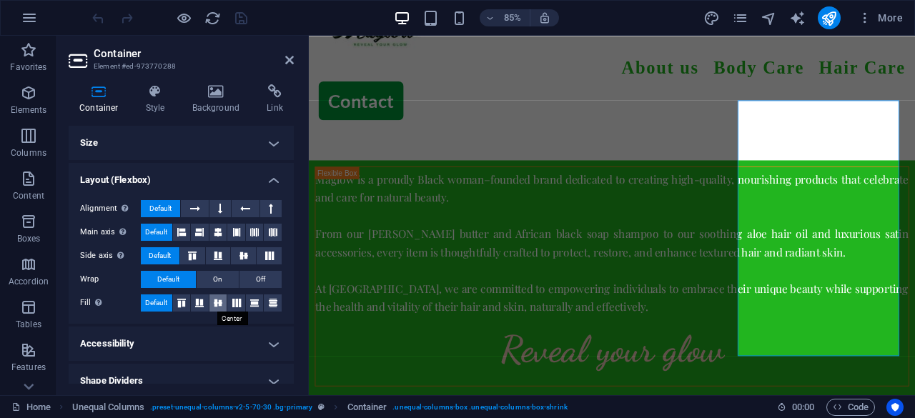
click at [219, 301] on icon at bounding box center [217, 303] width 17 height 9
click at [239, 257] on icon at bounding box center [243, 256] width 17 height 9
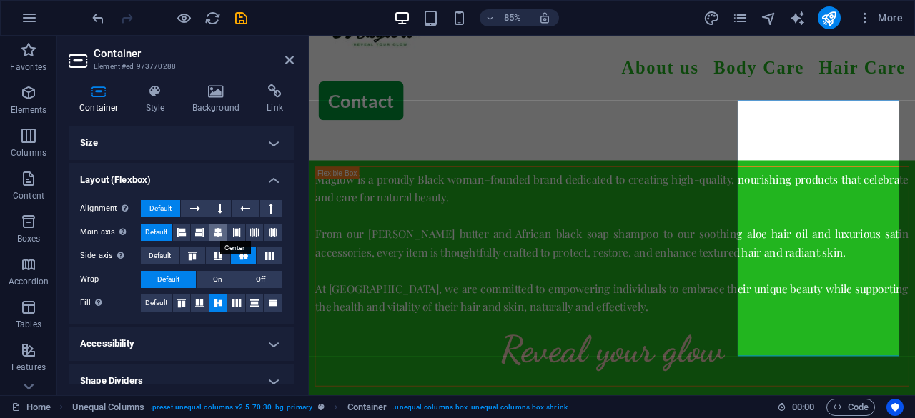
click at [215, 234] on icon at bounding box center [218, 232] width 9 height 17
click at [283, 54] on h2 "Container" at bounding box center [194, 53] width 200 height 13
click at [244, 14] on icon "save" at bounding box center [241, 18] width 16 height 16
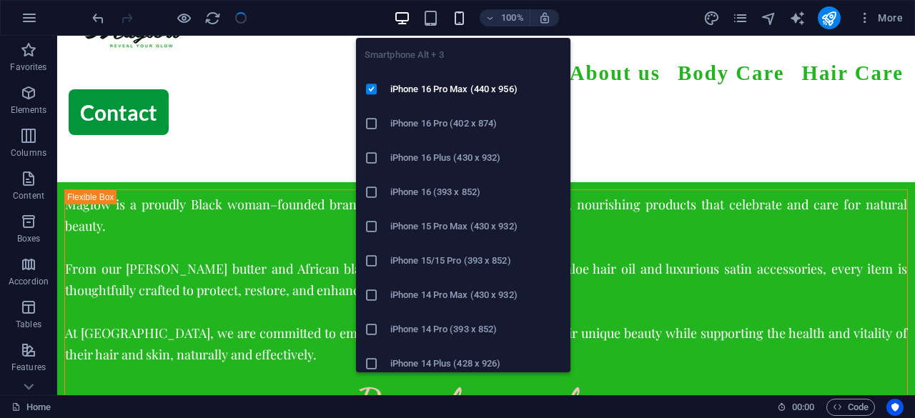
click at [467, 17] on icon "button" at bounding box center [459, 18] width 16 height 16
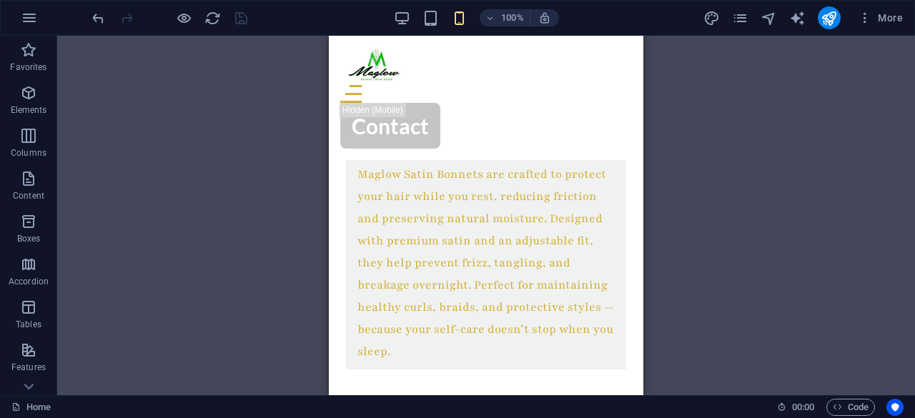
scroll to position [0, 0]
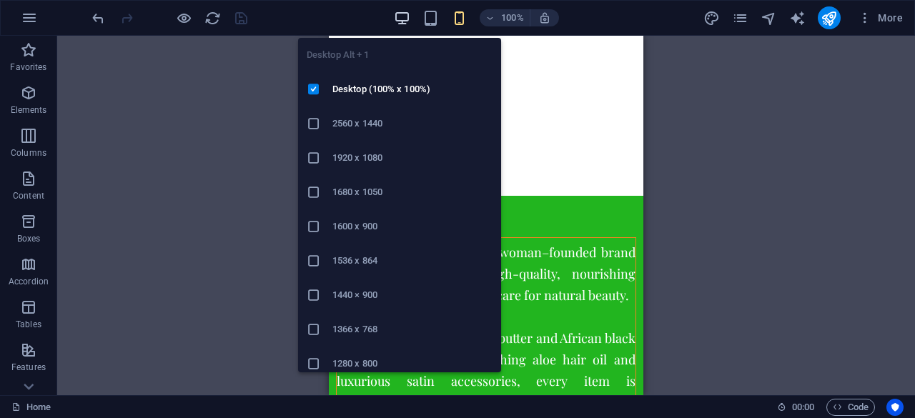
click at [395, 14] on icon "button" at bounding box center [402, 18] width 16 height 16
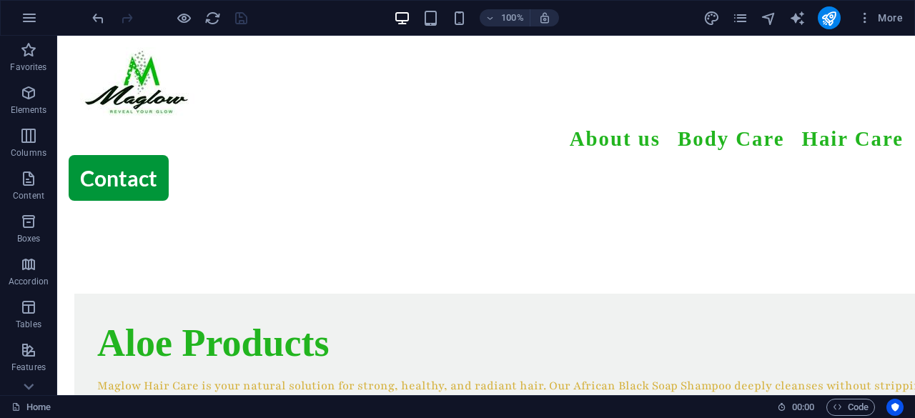
scroll to position [655, 0]
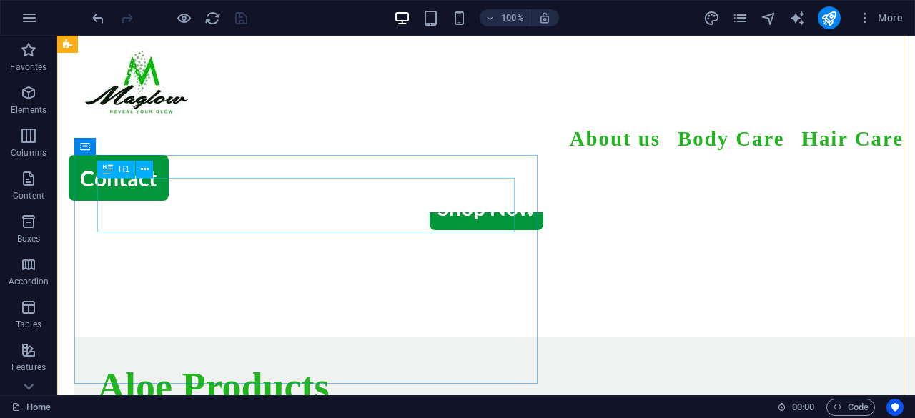
click at [259, 360] on div "Aloe Products" at bounding box center [514, 387] width 835 height 54
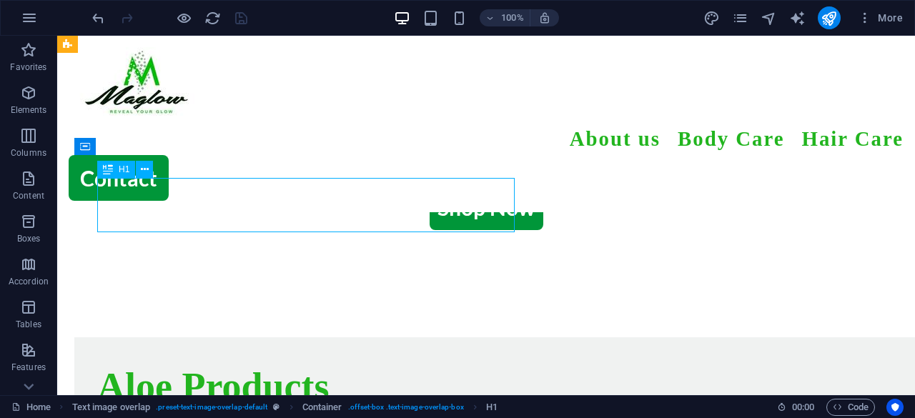
click at [259, 360] on div "Aloe Products" at bounding box center [514, 387] width 835 height 54
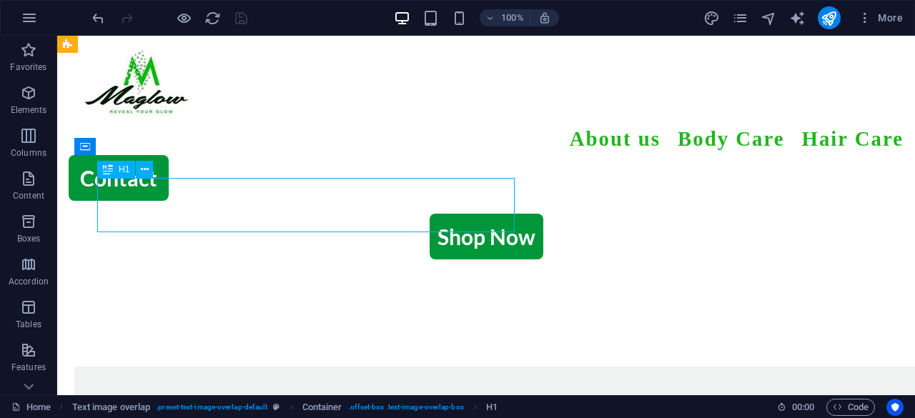
click at [259, 204] on div "H1 Text Spacer Container Image Unequal Columns Container Menu Bar Menu Button I…" at bounding box center [485, 215] width 857 height 359
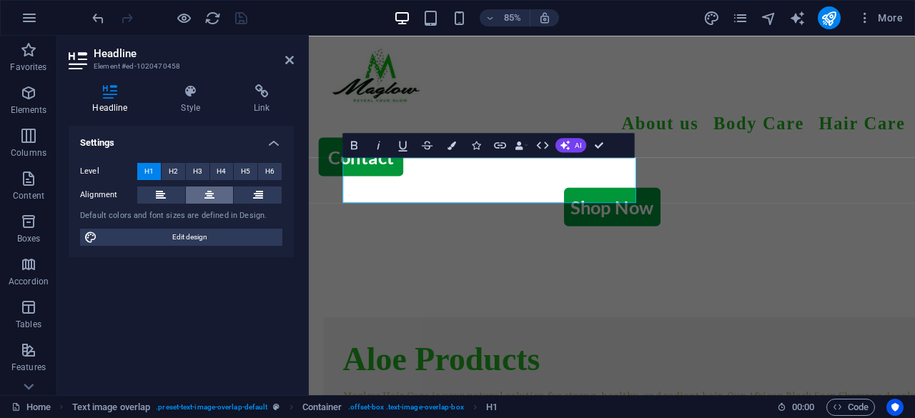
click at [207, 202] on icon at bounding box center [209, 194] width 10 height 17
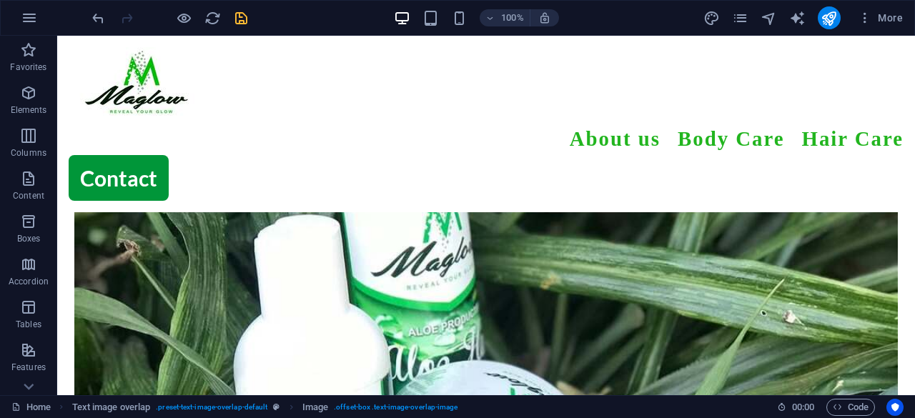
scroll to position [1161, 0]
